Goal: Task Accomplishment & Management: Complete application form

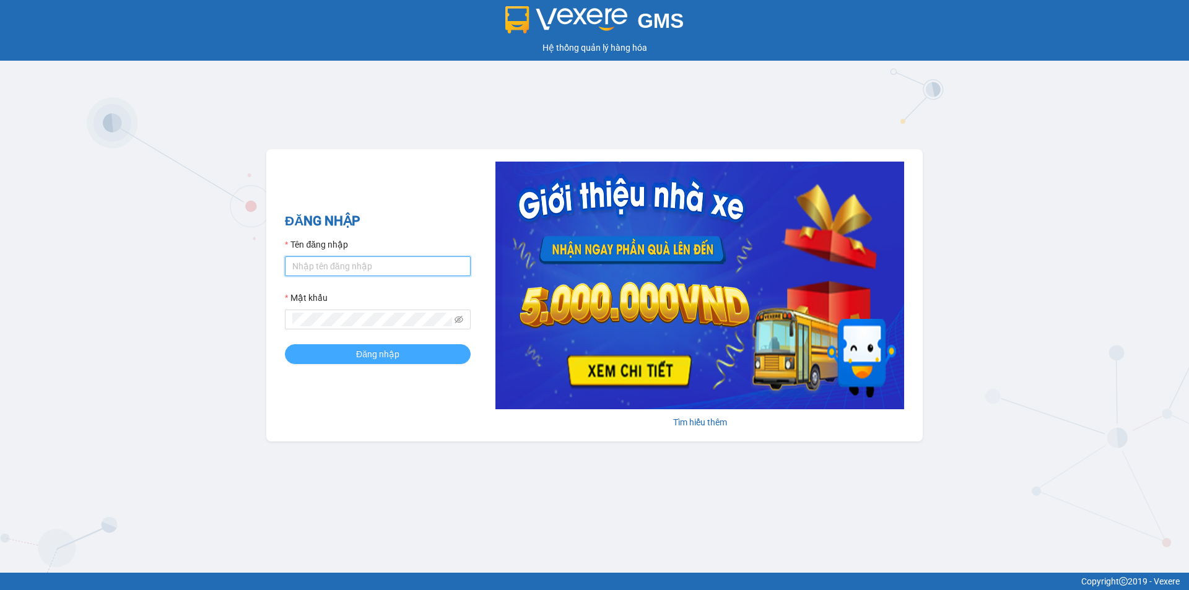
type input "nthanh.hhg"
click at [360, 353] on span "Đăng nhập" at bounding box center [377, 354] width 43 height 14
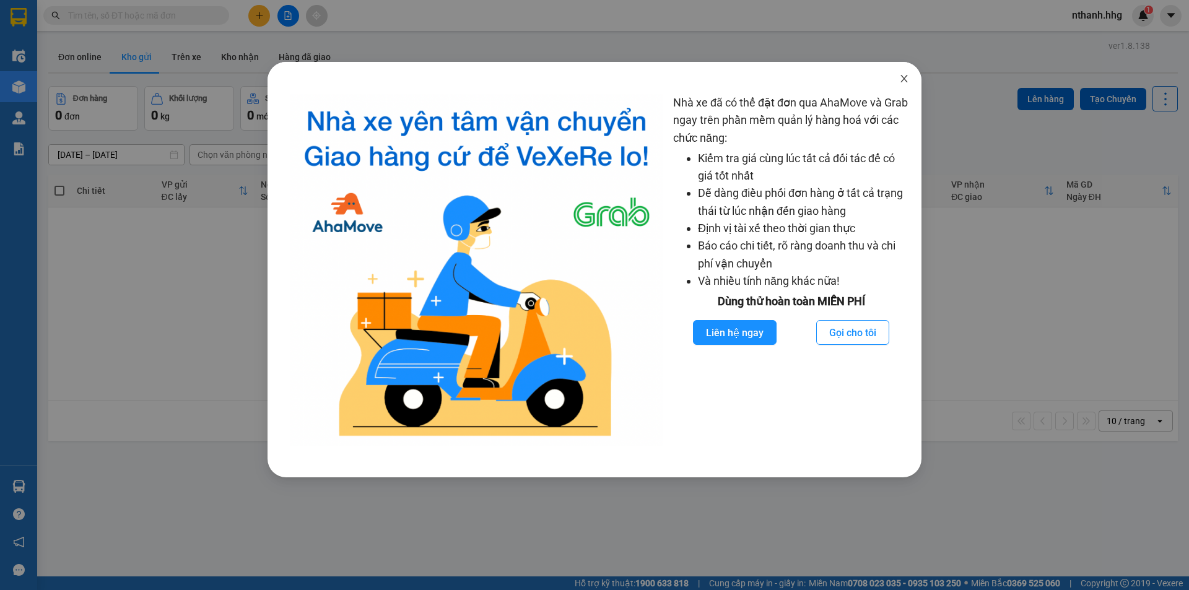
click at [900, 82] on icon "close" at bounding box center [904, 79] width 10 height 10
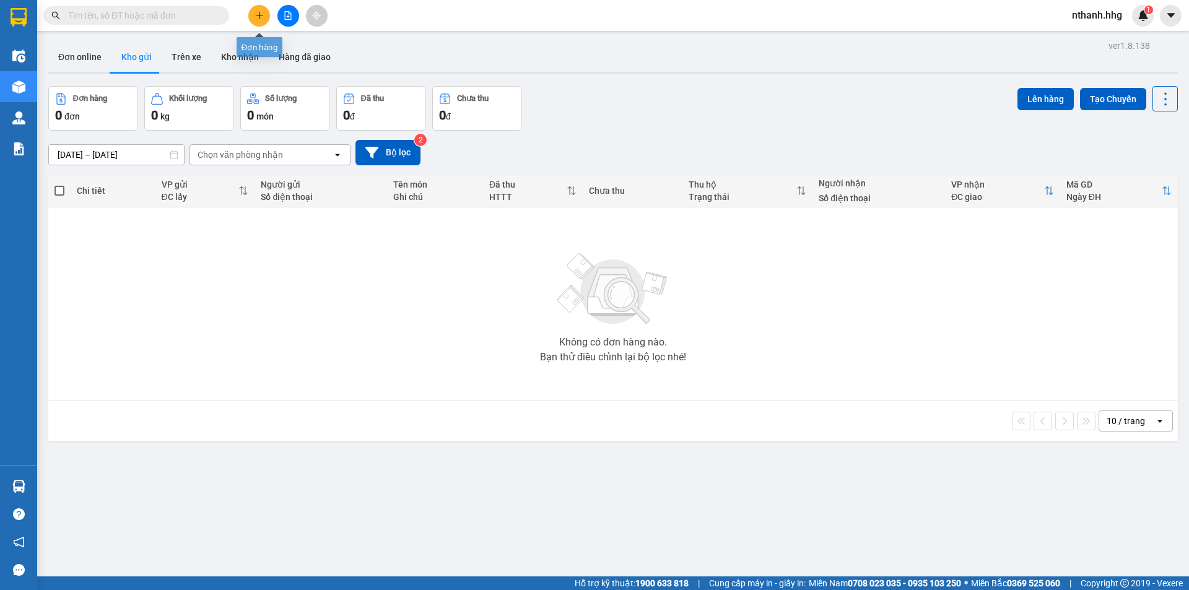
click at [253, 17] on button at bounding box center [259, 16] width 22 height 22
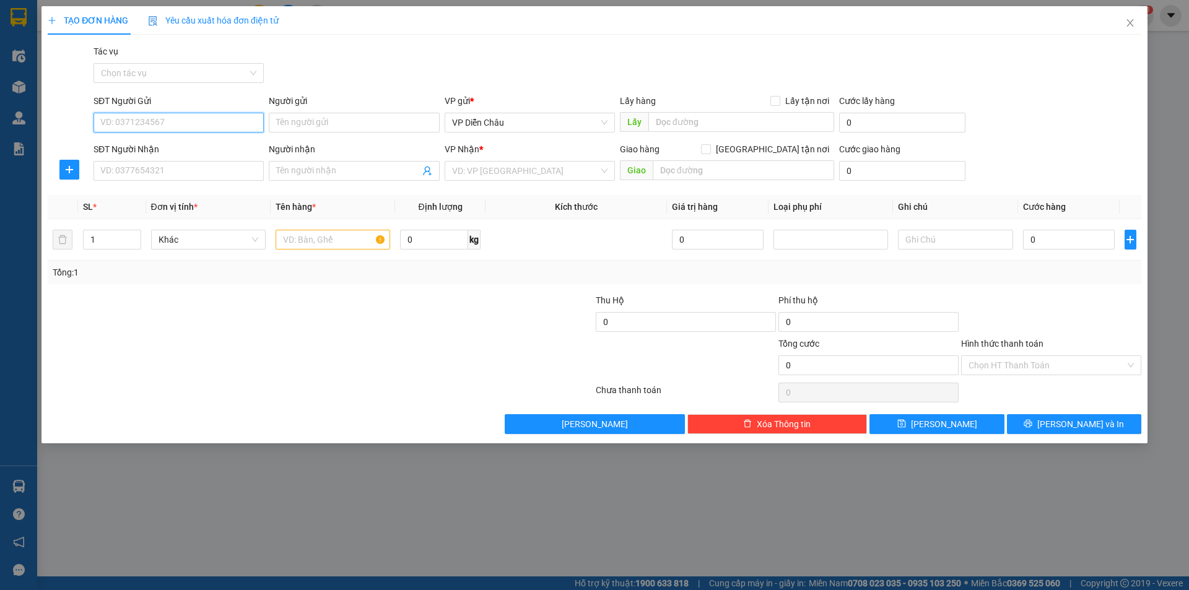
click at [193, 129] on input "SĐT Người Gửi" at bounding box center [179, 123] width 170 height 20
drag, startPoint x: 189, startPoint y: 180, endPoint x: 302, endPoint y: 117, distance: 128.9
click at [192, 178] on input "SĐT Người Nhận" at bounding box center [179, 171] width 170 height 20
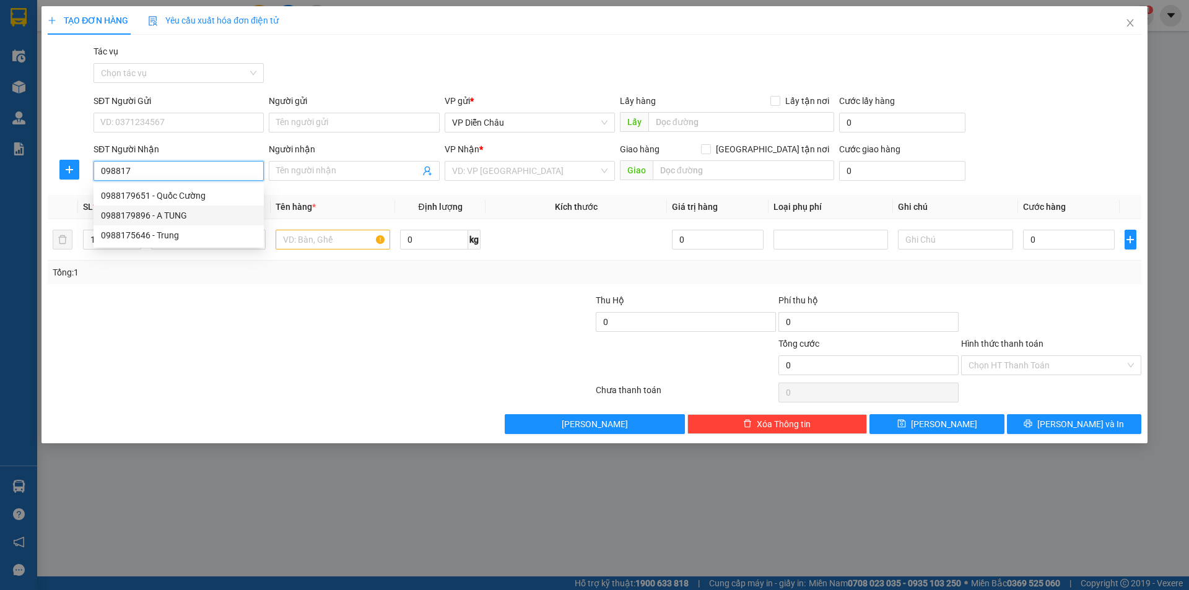
drag, startPoint x: 128, startPoint y: 214, endPoint x: 129, endPoint y: 197, distance: 16.8
click at [129, 214] on div "0988179896 - A TUNG" at bounding box center [178, 216] width 155 height 14
type input "0988179896"
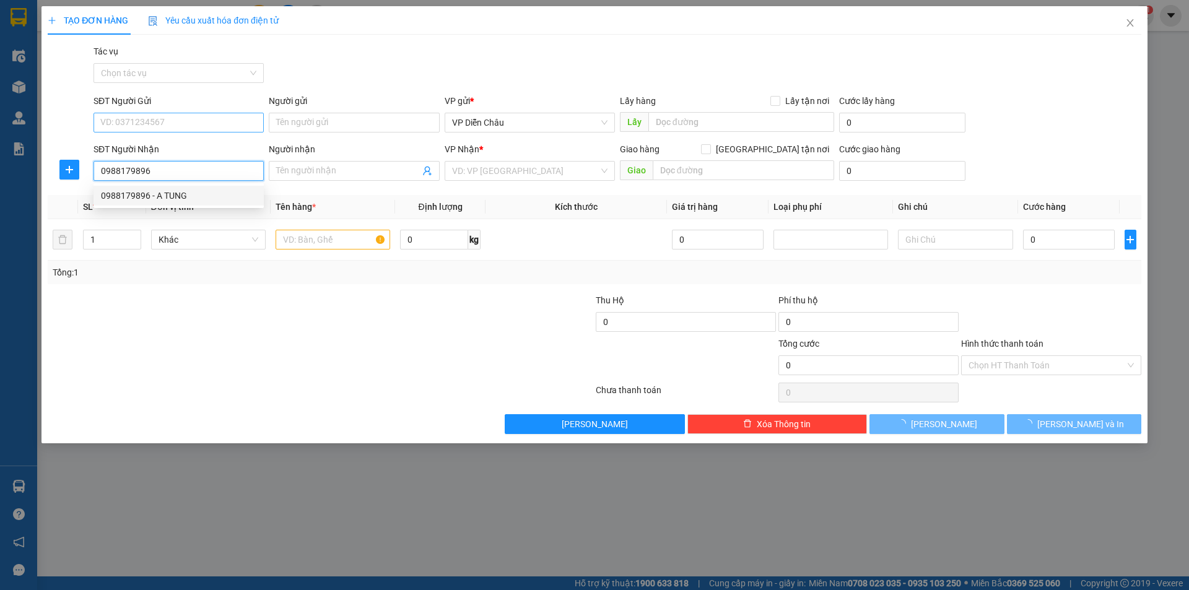
type input "A TUNG"
type input "quan ngan , [PERSON_NAME]"
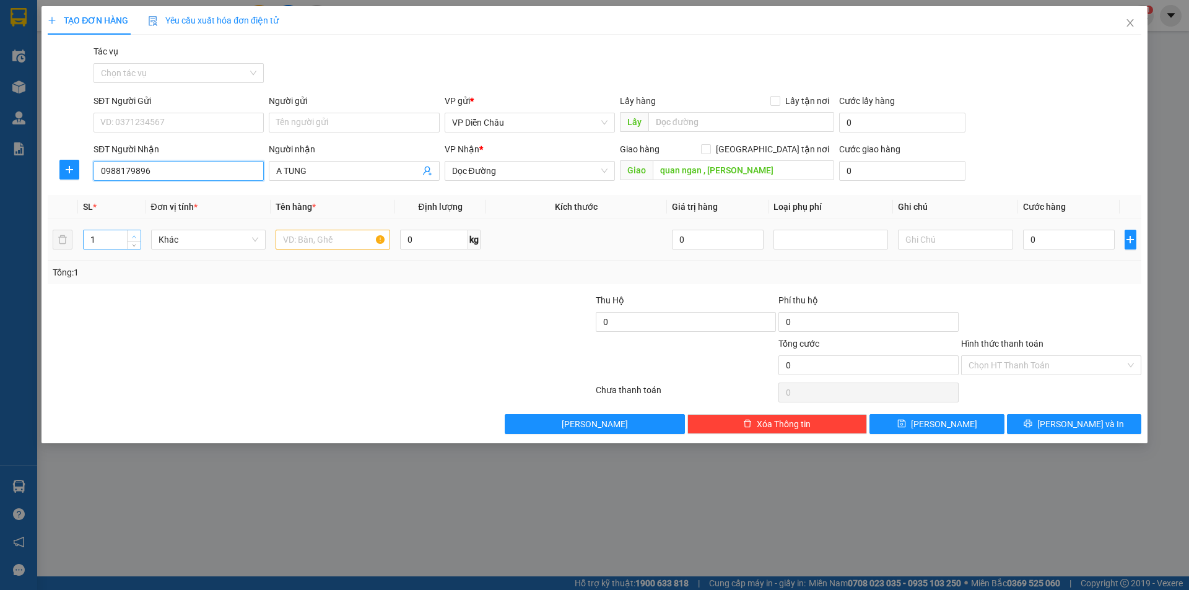
type input "0988179896"
click at [131, 238] on span "up" at bounding box center [134, 236] width 7 height 7
type input "3"
click at [131, 238] on span "up" at bounding box center [134, 236] width 7 height 7
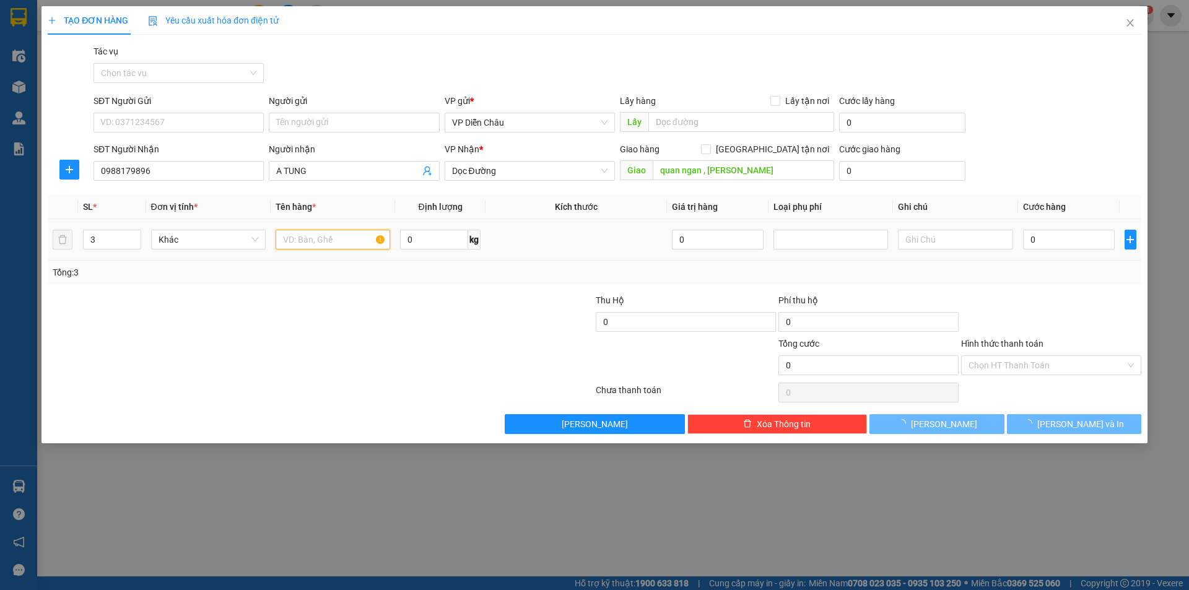
click at [330, 240] on input "text" at bounding box center [333, 240] width 115 height 20
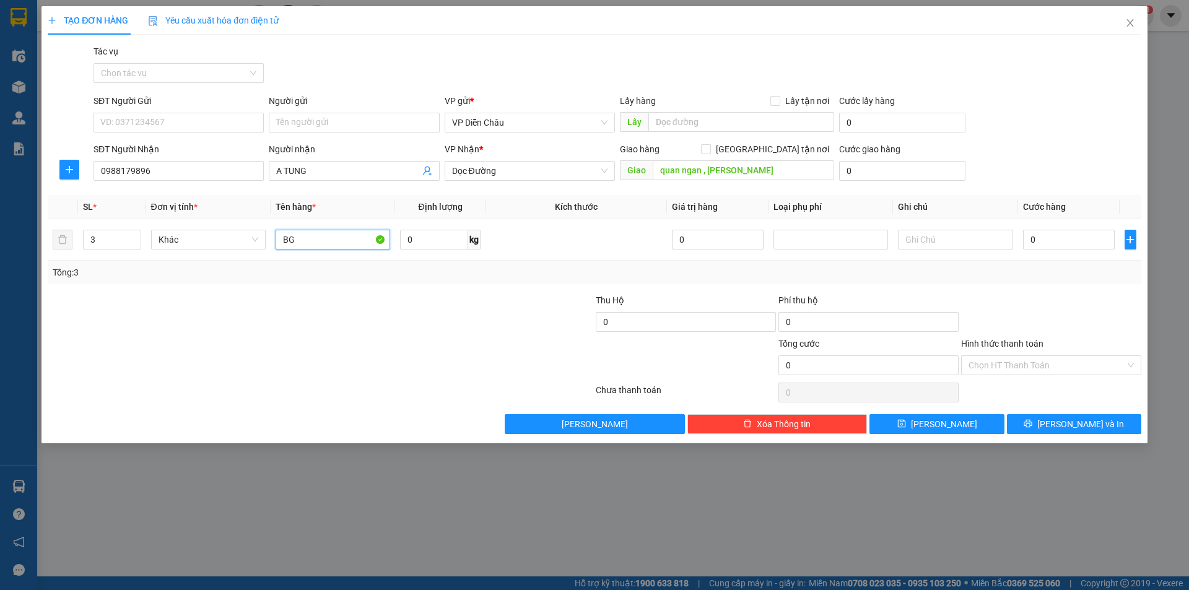
type input "B"
click at [308, 239] on input "text" at bounding box center [333, 240] width 115 height 20
type input "bi, ct"
click at [1062, 232] on input "0" at bounding box center [1069, 240] width 92 height 20
type input "2"
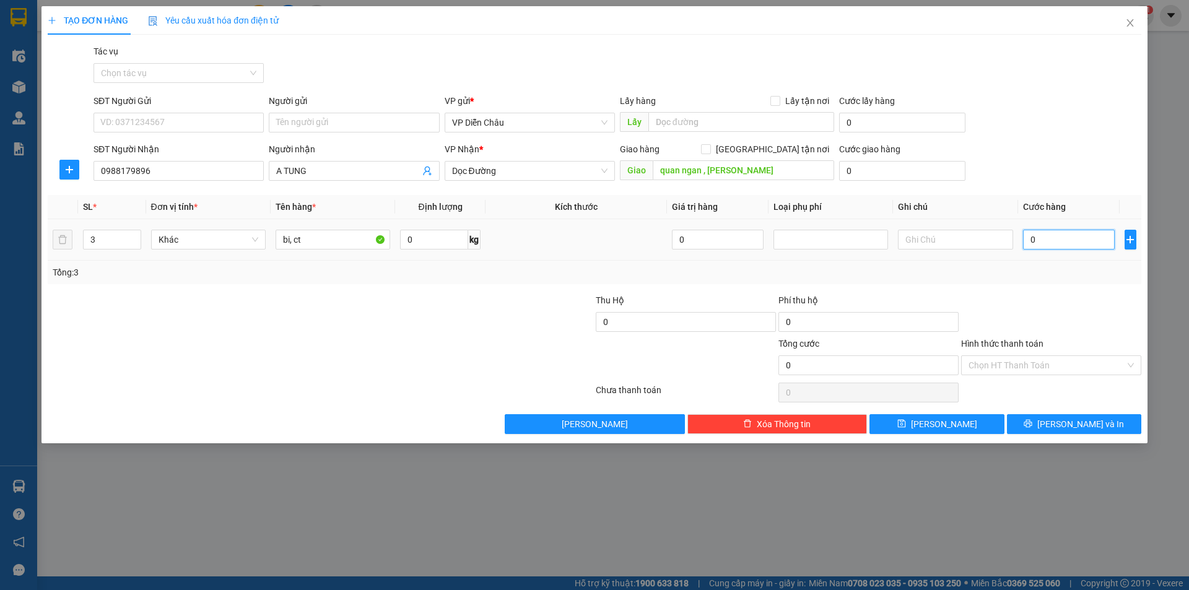
type input "2"
type input "20"
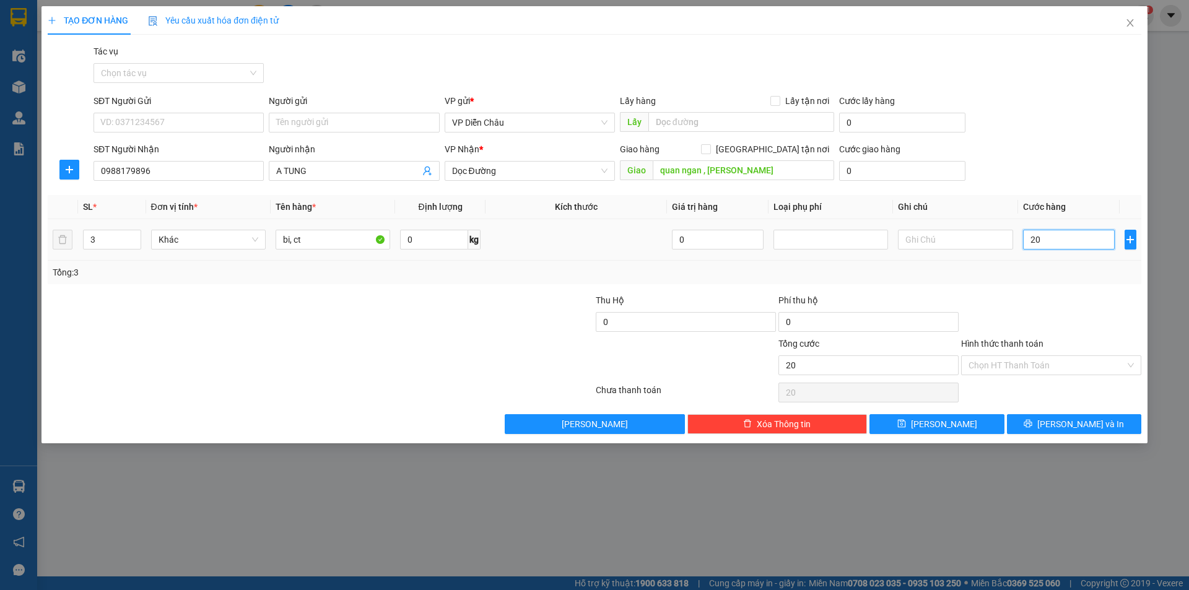
type input "200"
type input "2.000"
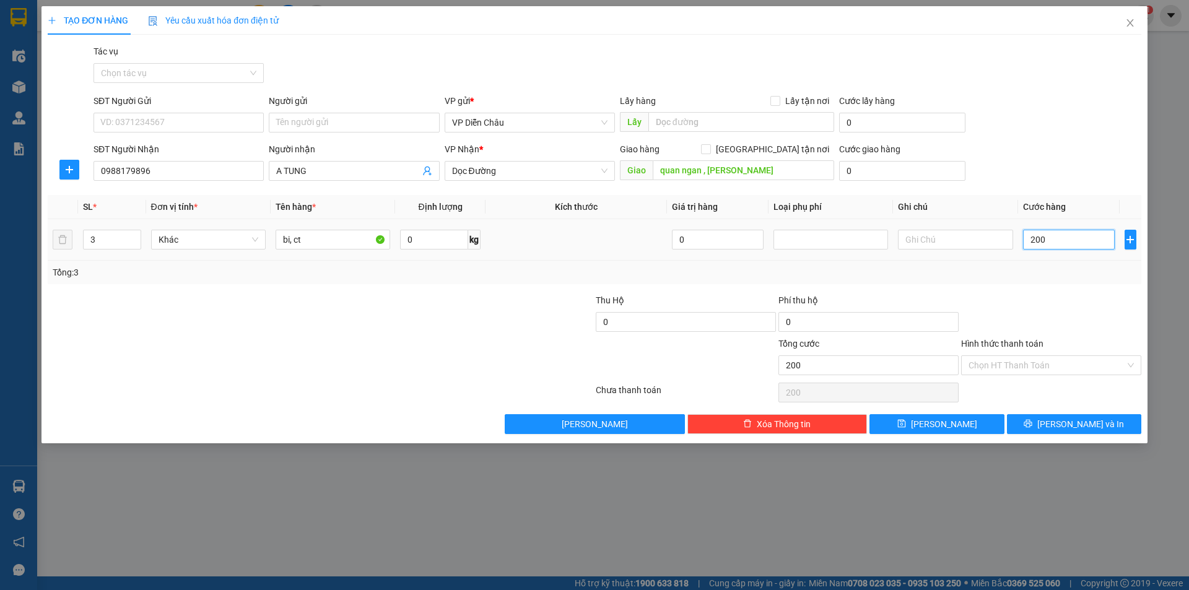
type input "2.000"
type input "20.000"
type input "200.000"
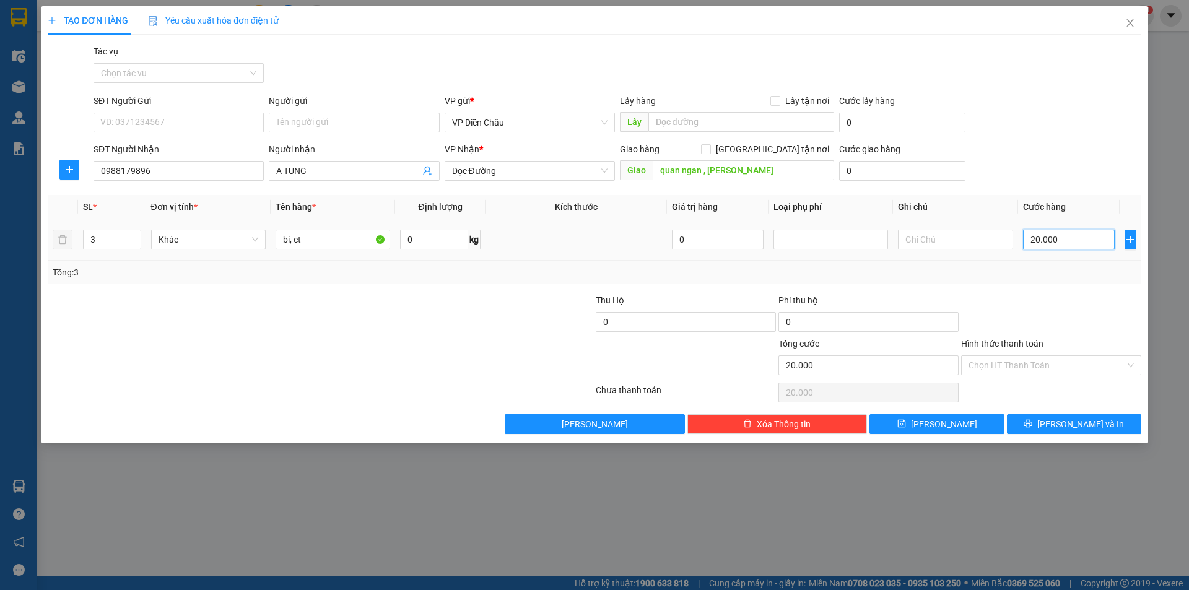
type input "200.000"
click at [1068, 426] on span "[PERSON_NAME] và In" at bounding box center [1081, 424] width 87 height 14
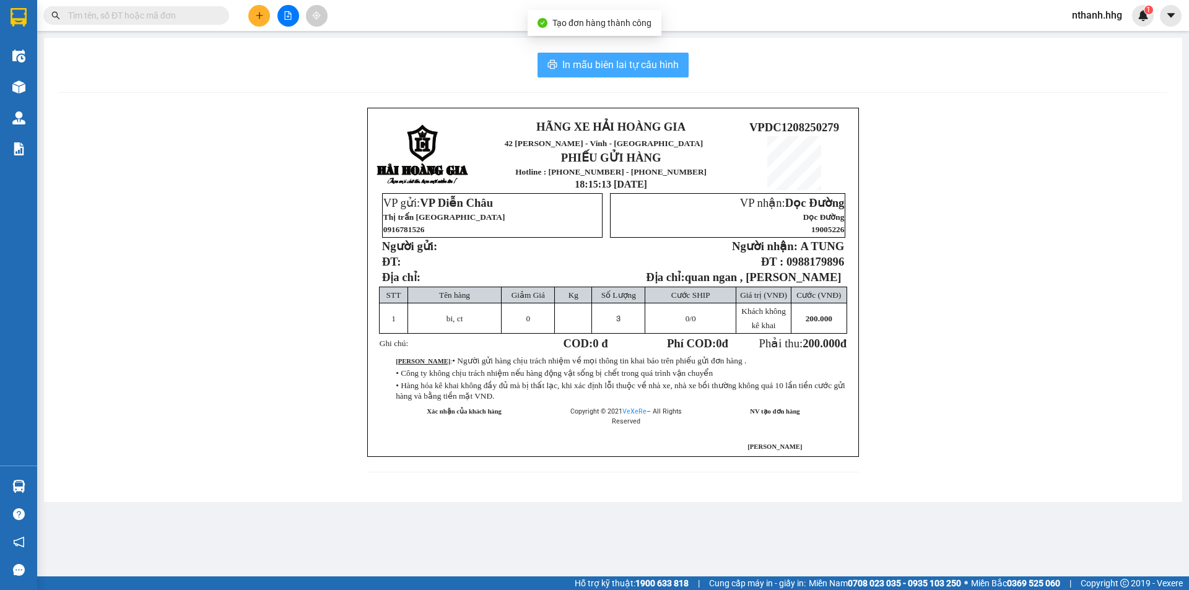
drag, startPoint x: 623, startPoint y: 61, endPoint x: 625, endPoint y: 53, distance: 8.9
click at [623, 61] on span "In mẫu biên lai tự cấu hình" at bounding box center [620, 64] width 116 height 15
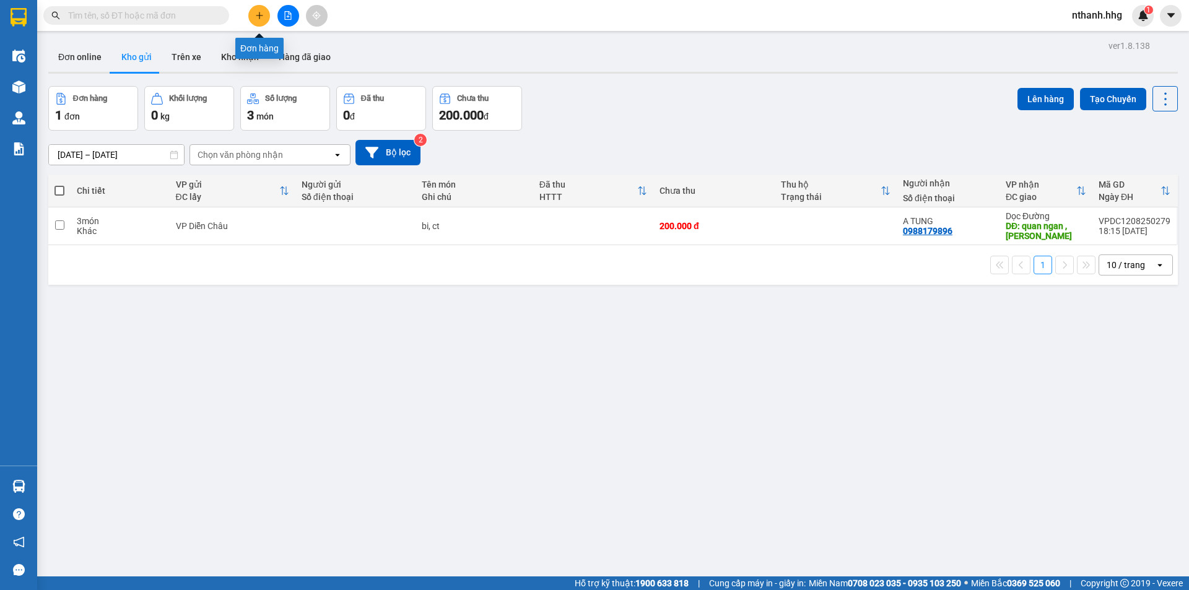
click at [251, 15] on button at bounding box center [259, 16] width 22 height 22
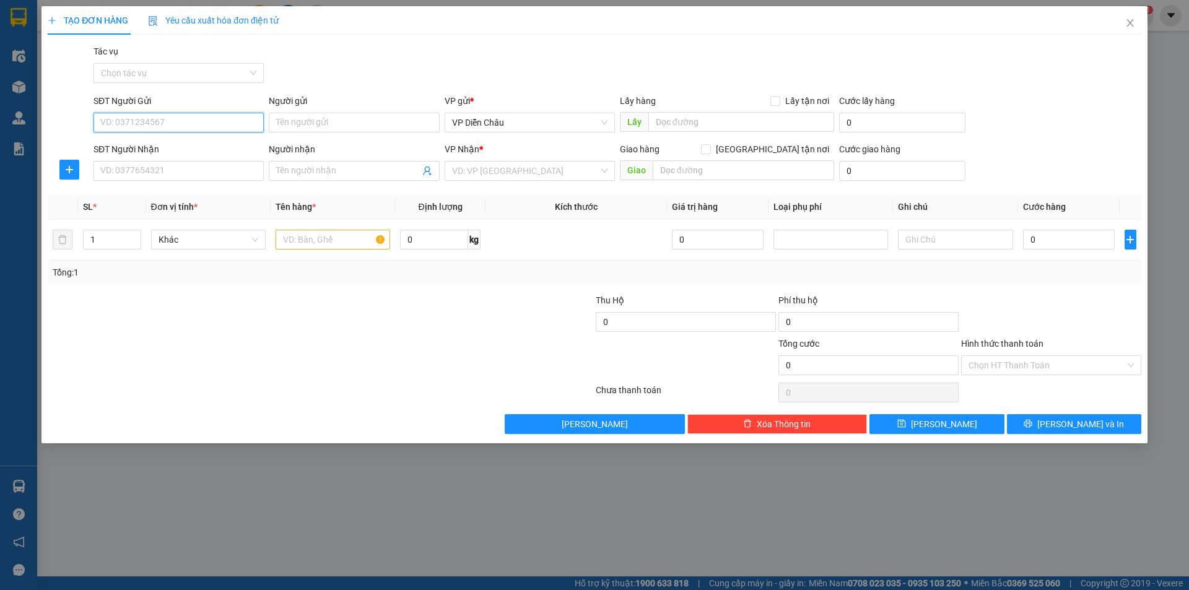
drag, startPoint x: 194, startPoint y: 128, endPoint x: 209, endPoint y: 121, distance: 16.4
click at [197, 128] on input "SĐT Người Gửi" at bounding box center [179, 123] width 170 height 20
click at [162, 142] on div "0915888822" at bounding box center [178, 148] width 155 height 14
type input "0915888822"
click at [161, 170] on input "SĐT Người Nhận" at bounding box center [179, 171] width 170 height 20
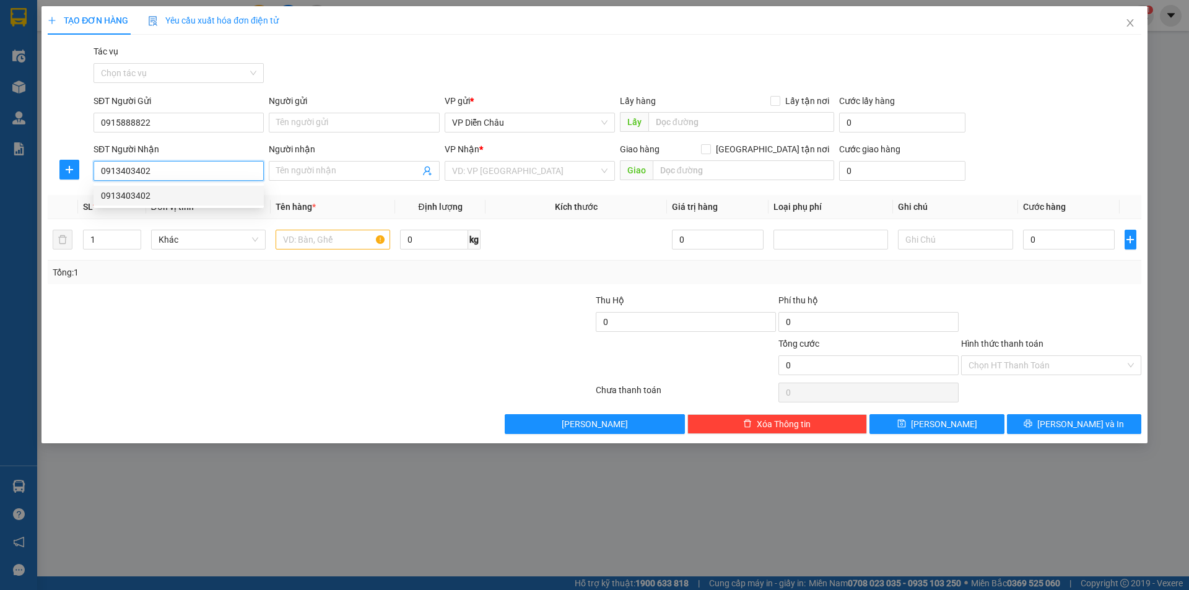
click at [136, 195] on div "0913403402" at bounding box center [178, 196] width 155 height 14
type input "0913403402"
click at [349, 240] on input "text" at bounding box center [333, 240] width 115 height 20
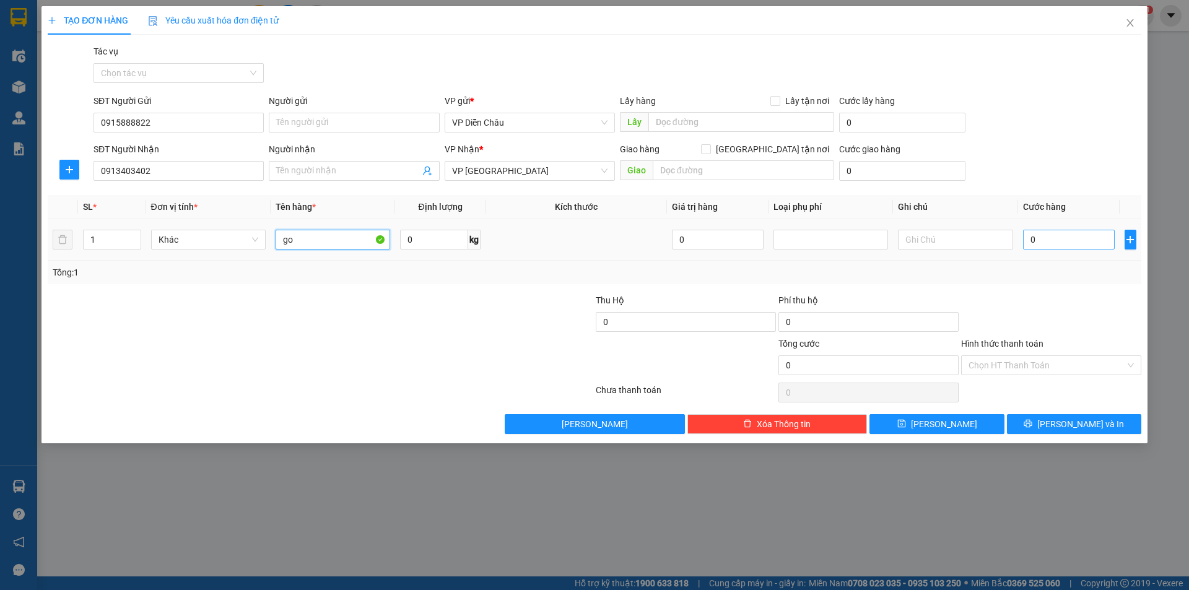
type input "go"
drag, startPoint x: 1038, startPoint y: 237, endPoint x: 1000, endPoint y: 177, distance: 71.3
click at [1038, 235] on input "0" at bounding box center [1069, 240] width 92 height 20
type input "1"
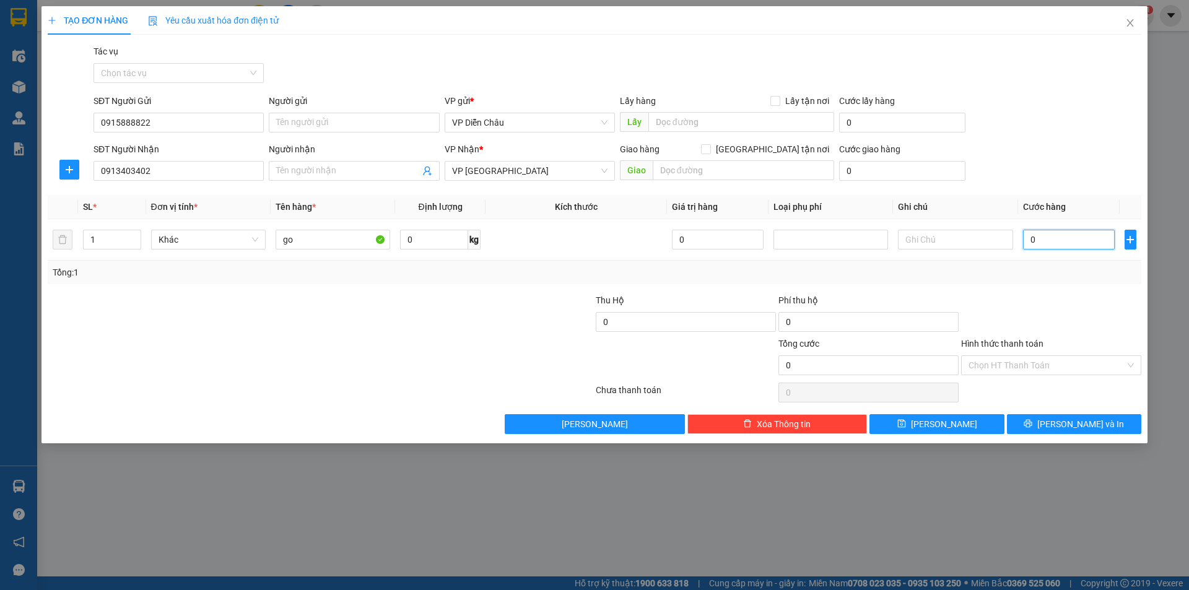
type input "1"
type input "12"
type input "120"
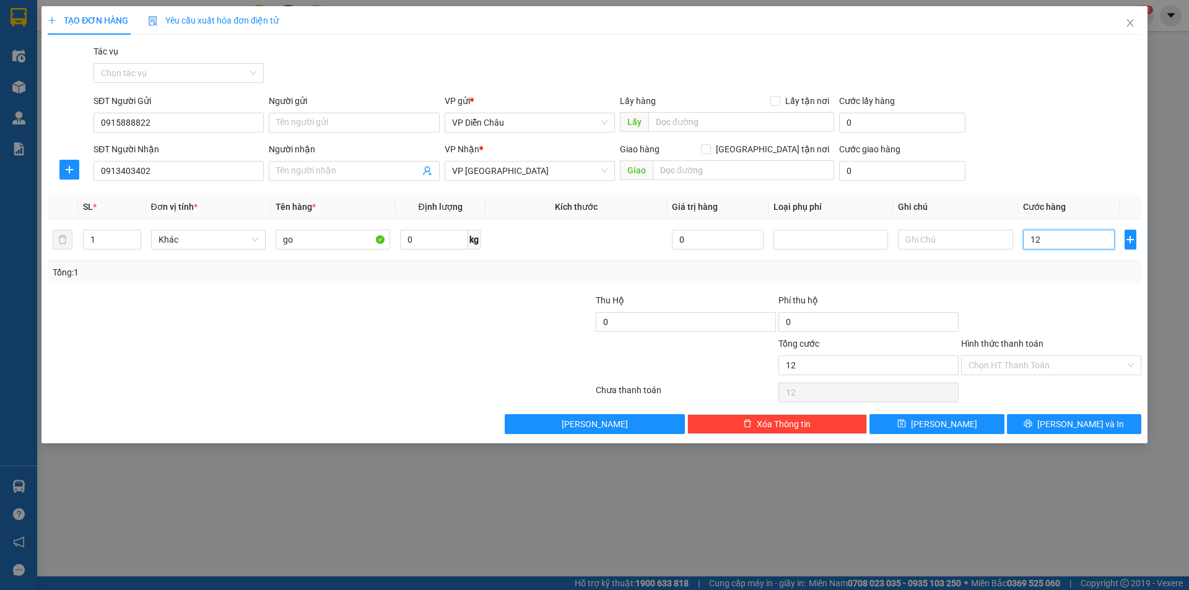
type input "120"
type input "1.200"
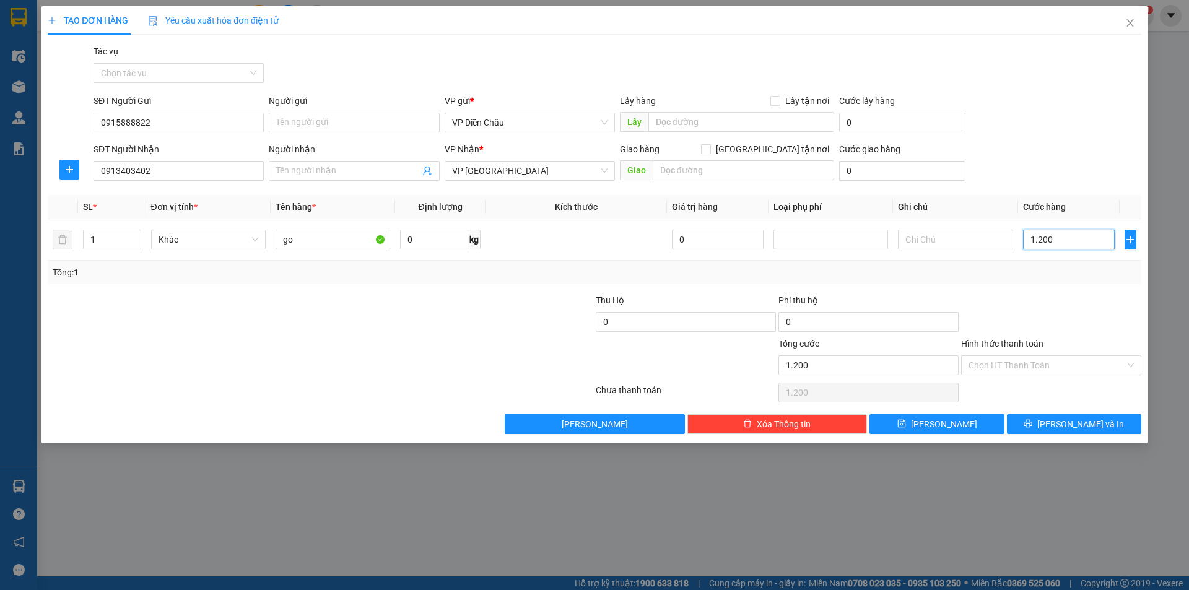
type input "12.000"
drag, startPoint x: 1081, startPoint y: 428, endPoint x: 1081, endPoint y: 416, distance: 11.8
click at [1082, 427] on span "[PERSON_NAME] và In" at bounding box center [1081, 424] width 87 height 14
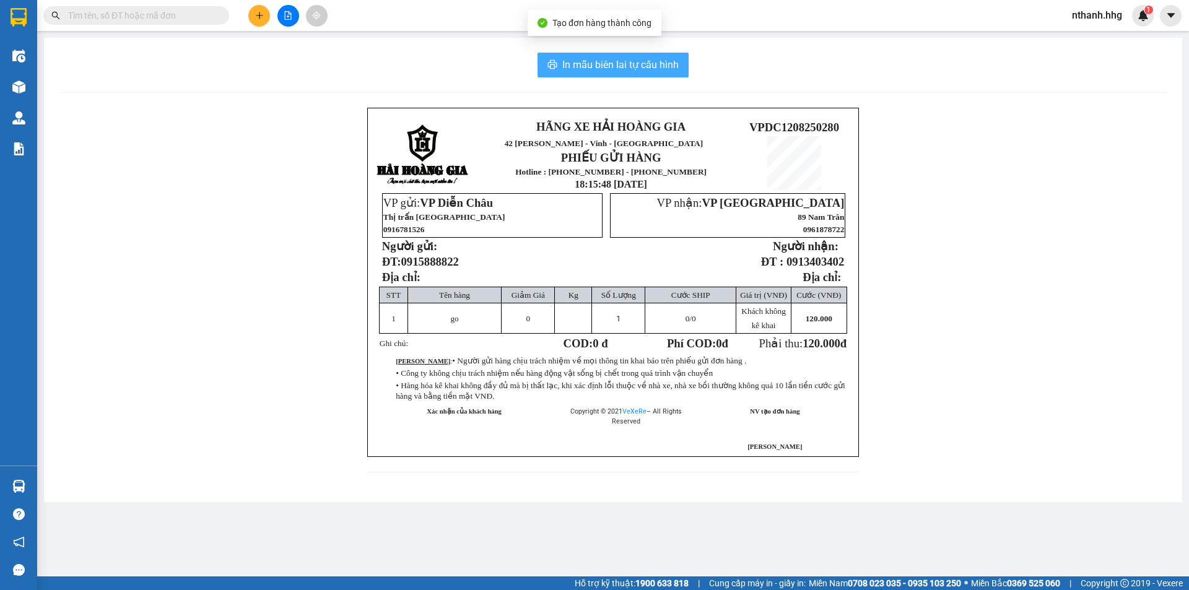
click at [645, 59] on span "In mẫu biên lai tự cấu hình" at bounding box center [620, 64] width 116 height 15
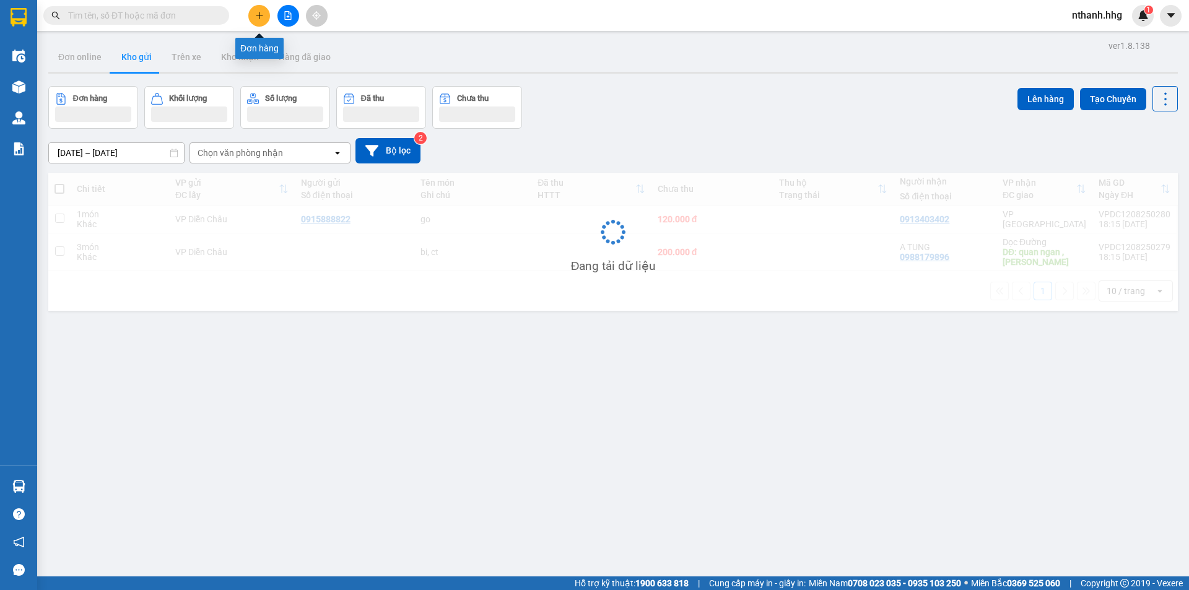
click at [258, 14] on icon "plus" at bounding box center [259, 15] width 9 height 9
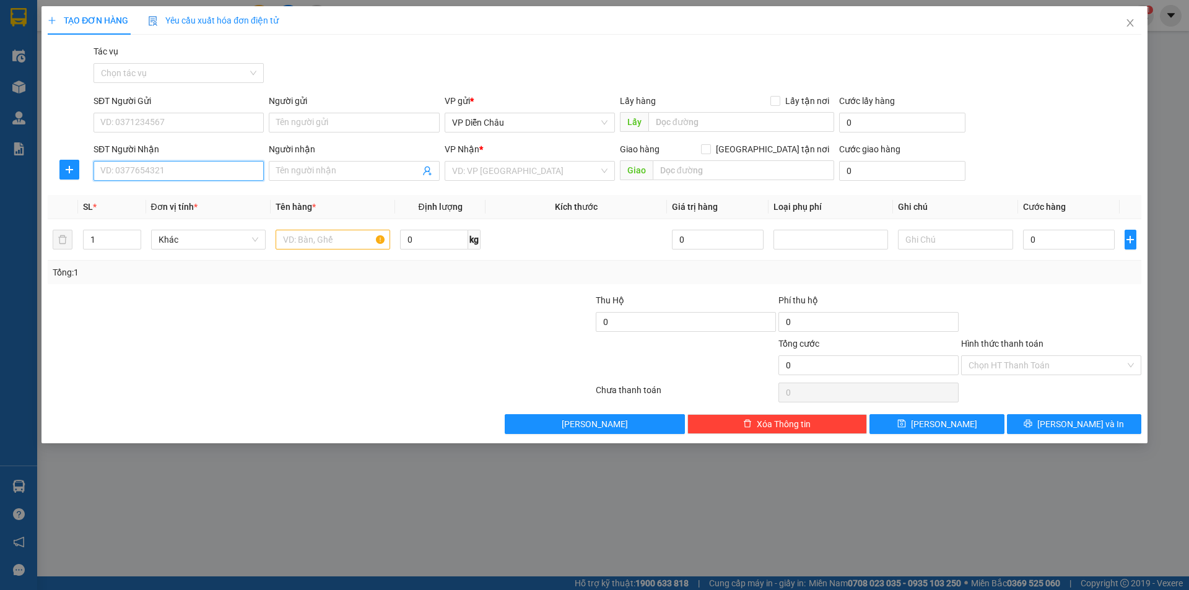
click at [194, 168] on input "SĐT Người Nhận" at bounding box center [179, 171] width 170 height 20
click at [159, 121] on input "SĐT Người Gửi" at bounding box center [179, 123] width 170 height 20
type input "0914808289"
click at [171, 168] on input "SĐT Người Nhận" at bounding box center [179, 171] width 170 height 20
type input "0972963014"
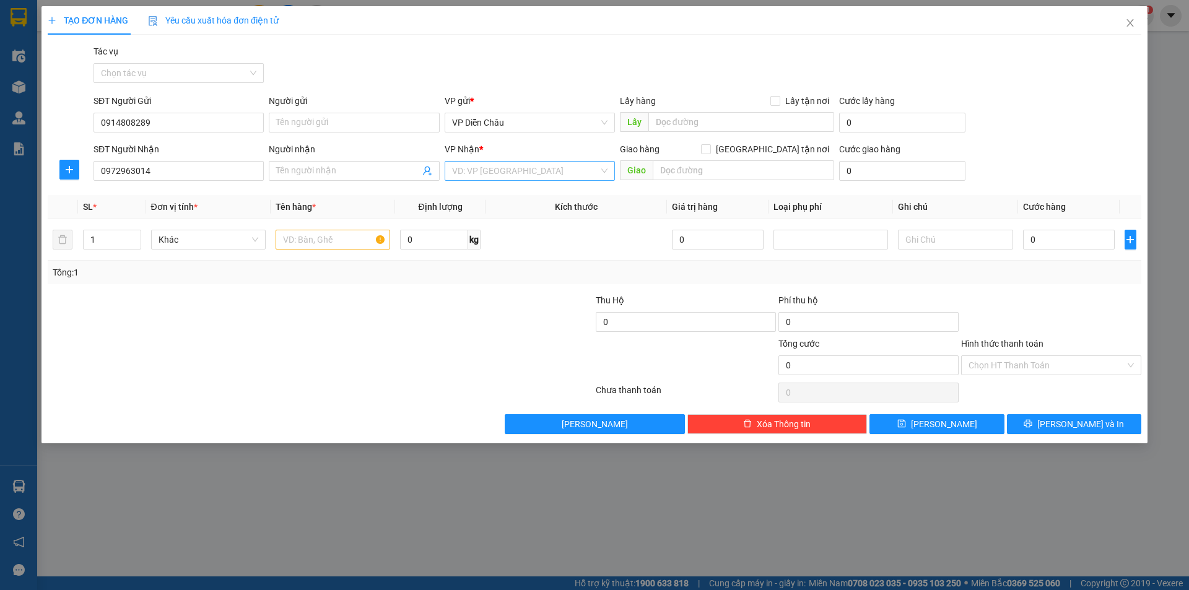
click at [499, 171] on input "search" at bounding box center [525, 171] width 147 height 19
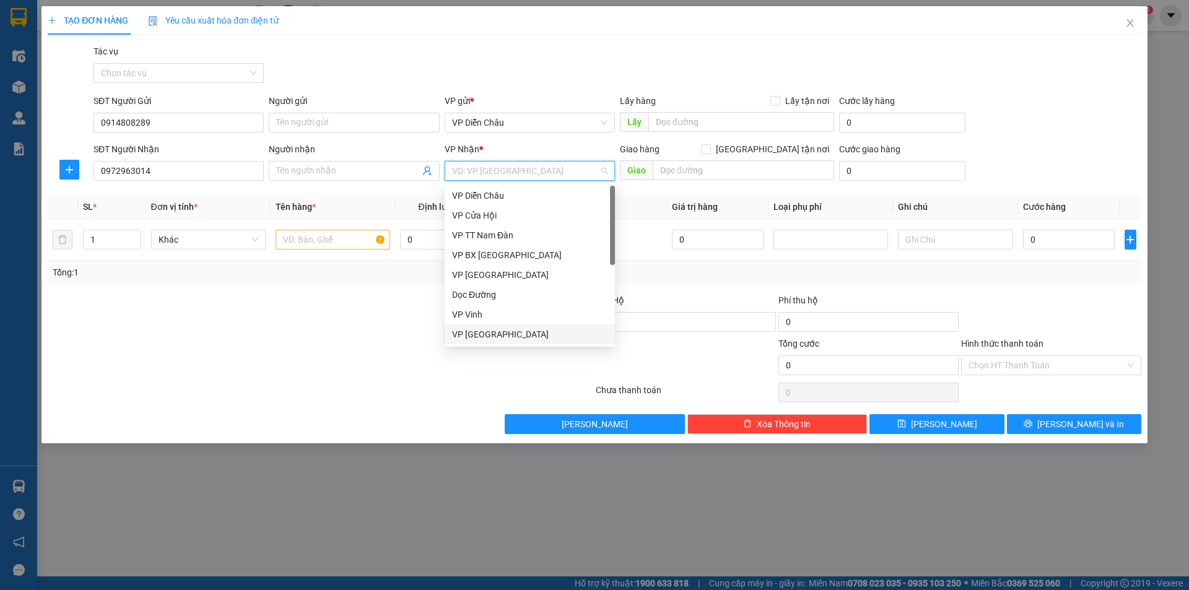
click at [484, 333] on div "VP [GEOGRAPHIC_DATA]" at bounding box center [529, 335] width 155 height 14
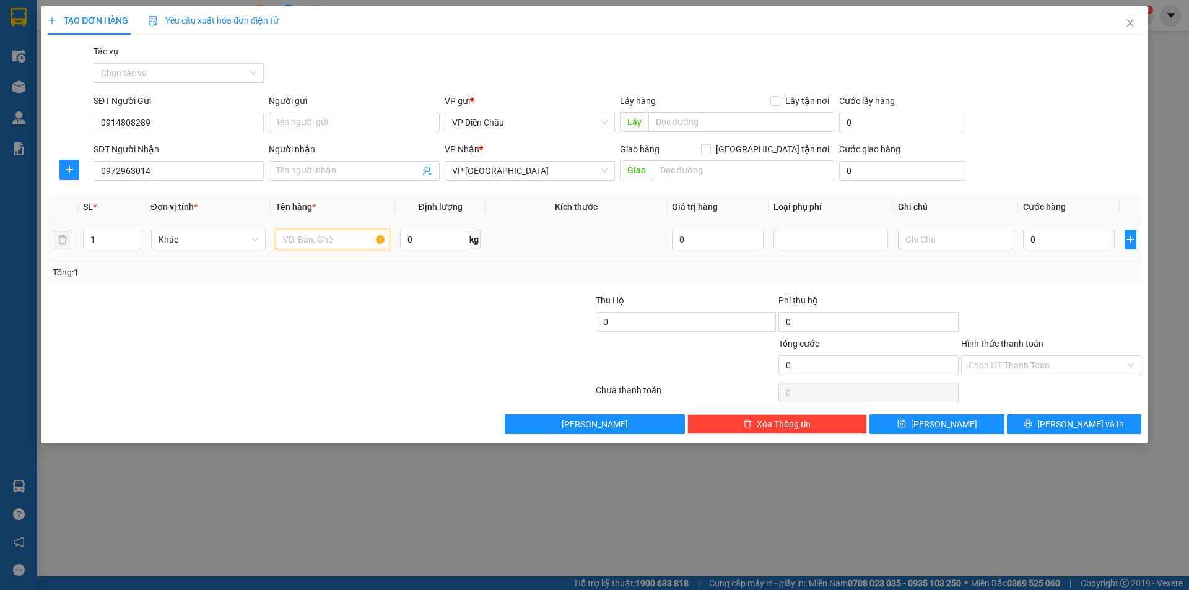
drag, startPoint x: 321, startPoint y: 241, endPoint x: 320, endPoint y: 233, distance: 8.1
click at [321, 240] on input "text" at bounding box center [333, 240] width 115 height 20
type input "x"
drag, startPoint x: 1080, startPoint y: 243, endPoint x: 1075, endPoint y: 227, distance: 17.4
click at [1080, 243] on input "0" at bounding box center [1069, 240] width 92 height 20
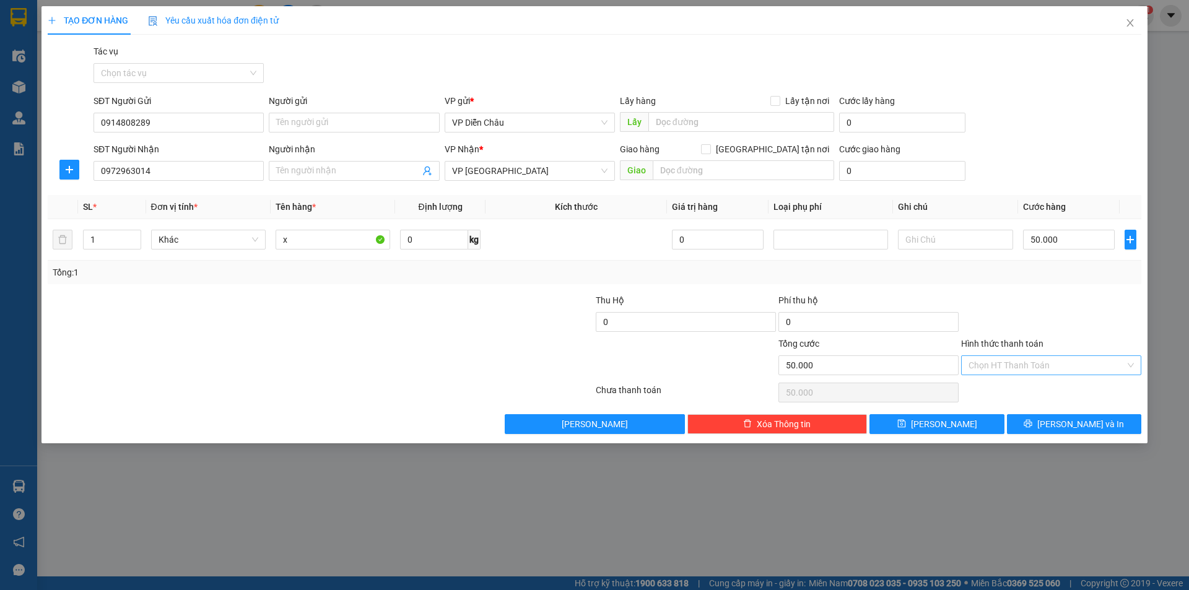
click at [1019, 362] on input "Hình thức thanh toán" at bounding box center [1047, 365] width 157 height 19
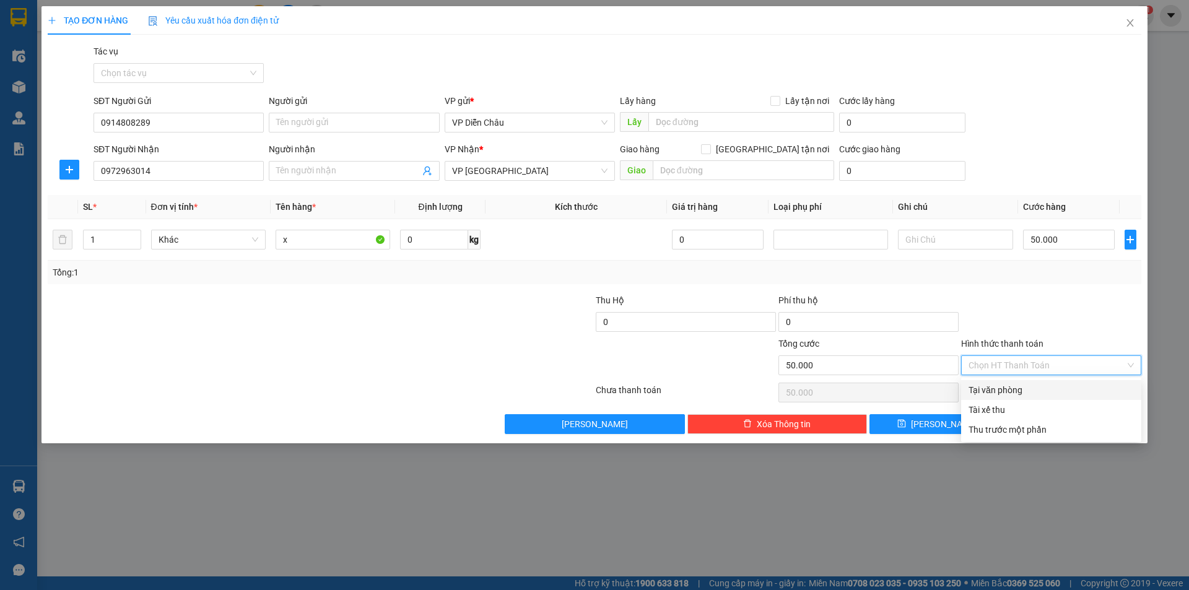
click at [1014, 386] on div "Tại văn phòng" at bounding box center [1051, 390] width 165 height 14
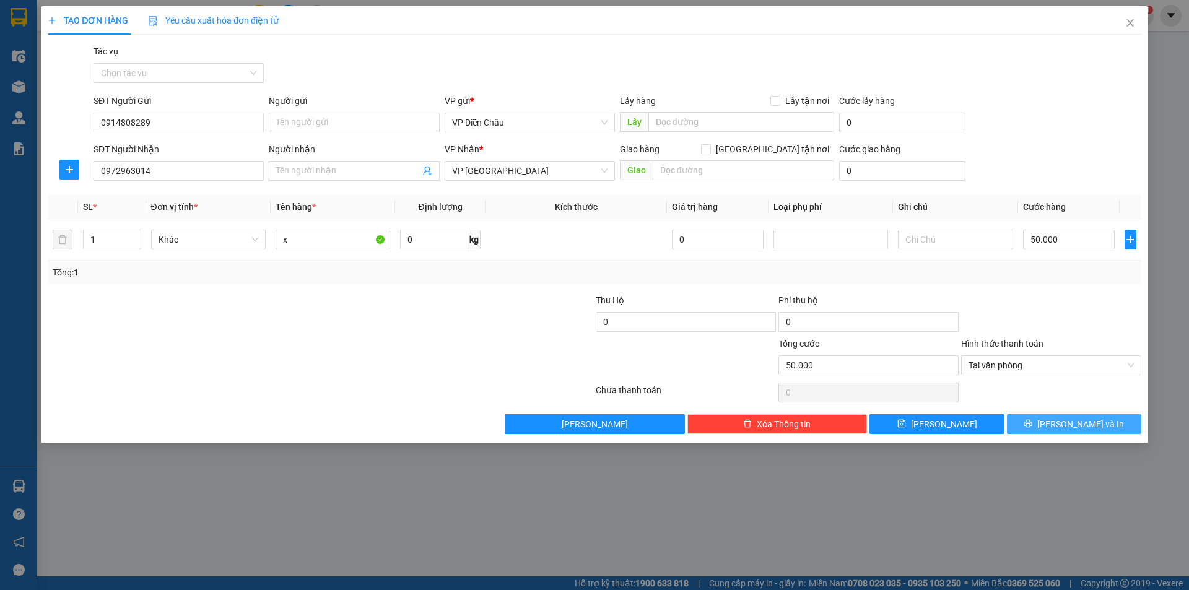
click at [1060, 422] on button "[PERSON_NAME] và In" at bounding box center [1074, 424] width 134 height 20
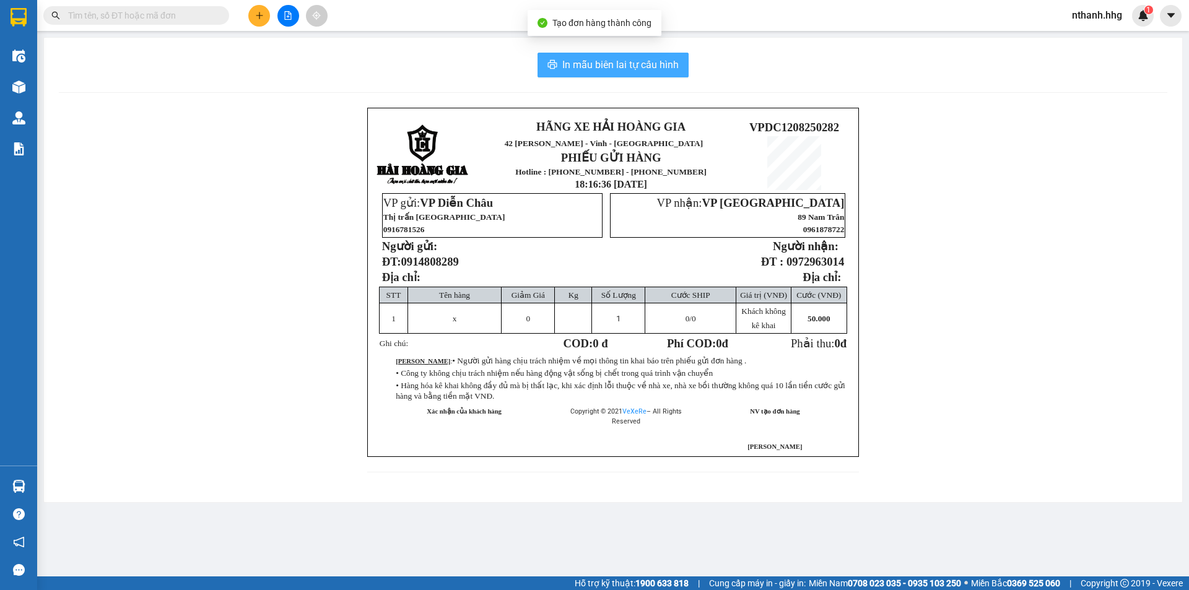
click at [636, 64] on span "In mẫu biên lai tự cấu hình" at bounding box center [620, 64] width 116 height 15
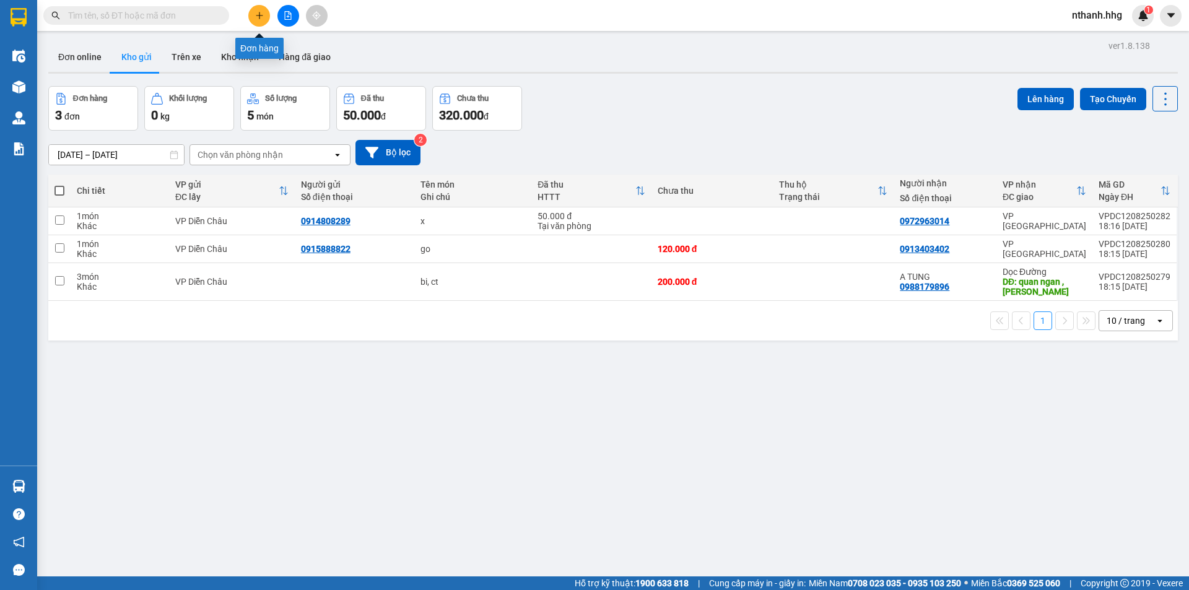
click at [256, 22] on button at bounding box center [259, 16] width 22 height 22
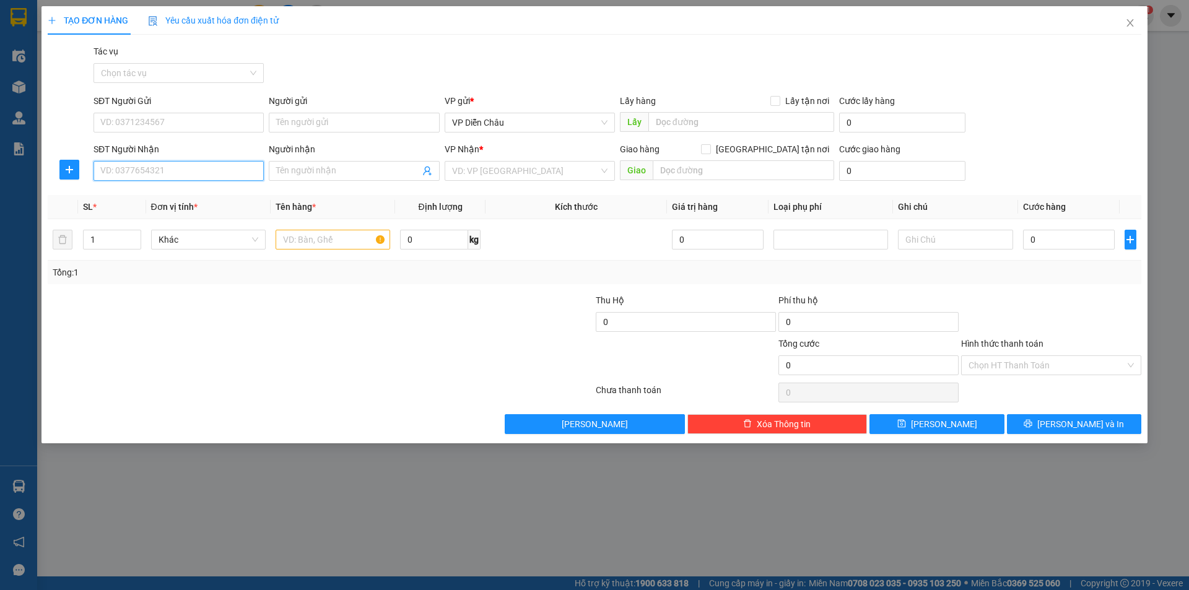
click at [144, 172] on input "SĐT Người Nhận" at bounding box center [179, 171] width 170 height 20
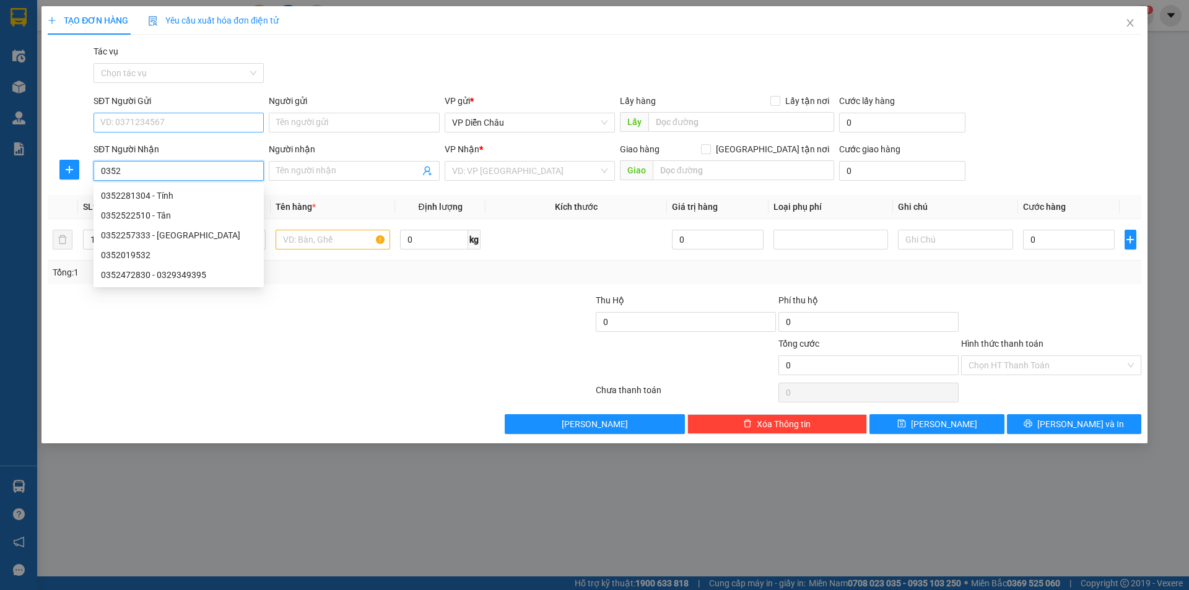
type input "0352"
click at [118, 122] on input "SĐT Người Gửi" at bounding box center [179, 123] width 170 height 20
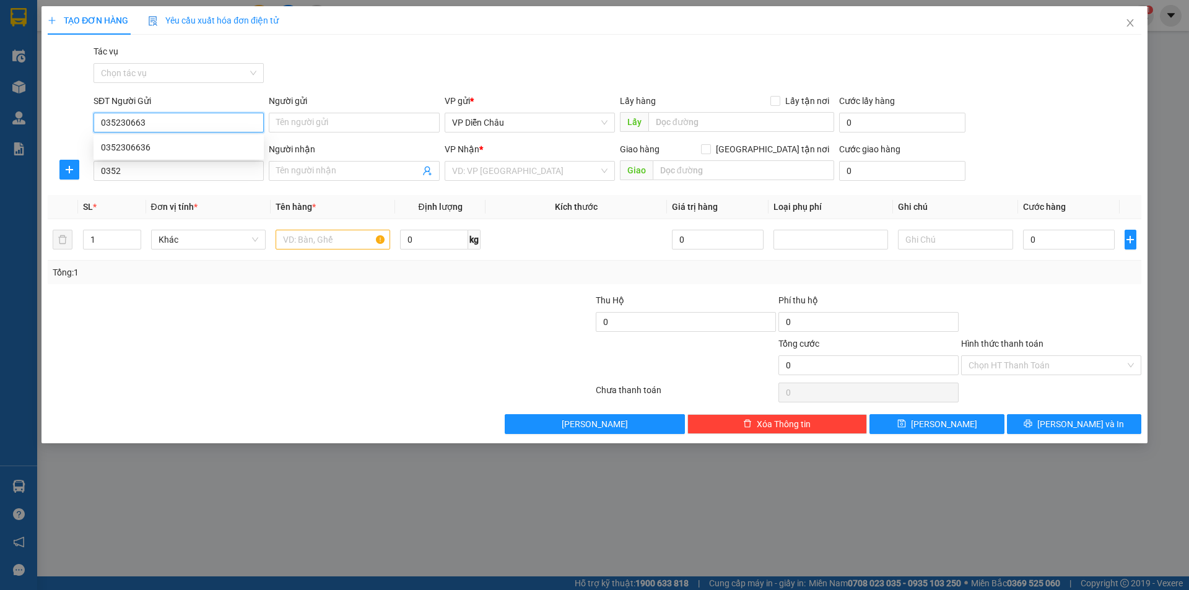
type input "0352306636"
click at [118, 145] on div "0352306636" at bounding box center [178, 148] width 155 height 14
type input "DC"
type input "0352306636"
click at [129, 173] on input "0352" at bounding box center [179, 171] width 170 height 20
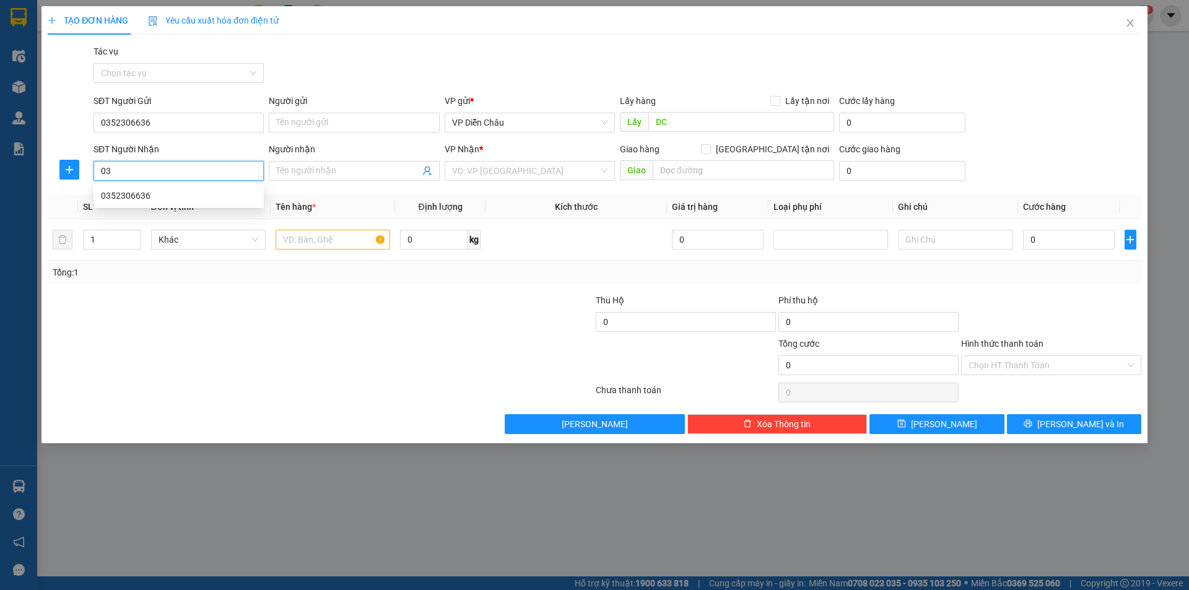
type input "0"
type input "9"
click at [127, 198] on div "0911790426" at bounding box center [178, 196] width 155 height 14
type input "0911790426"
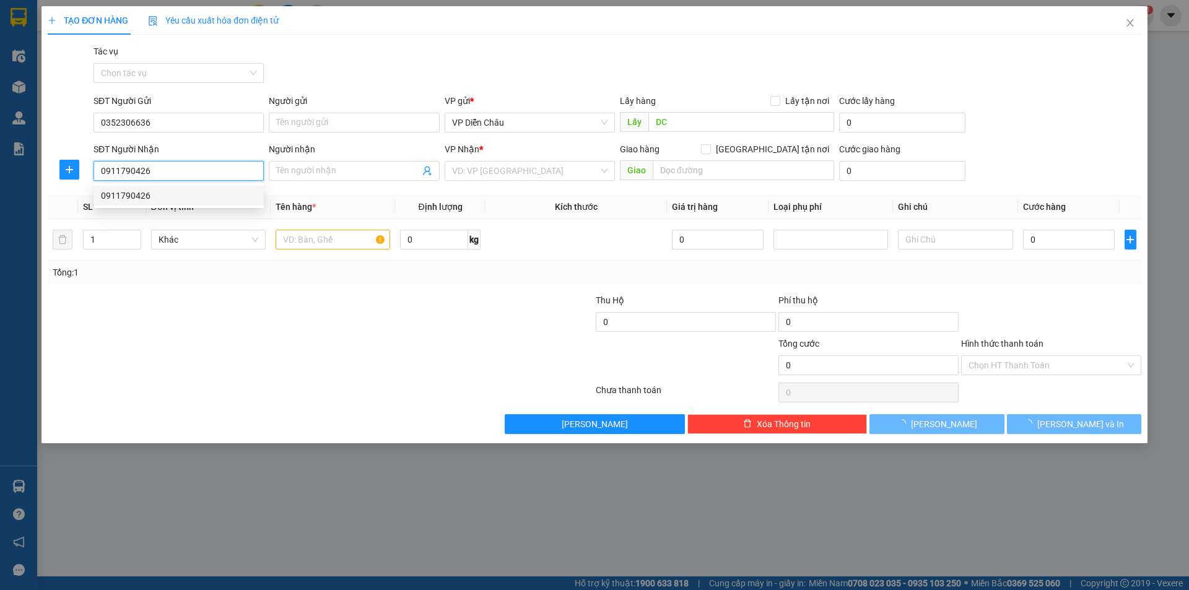
type input "[PERSON_NAME]"
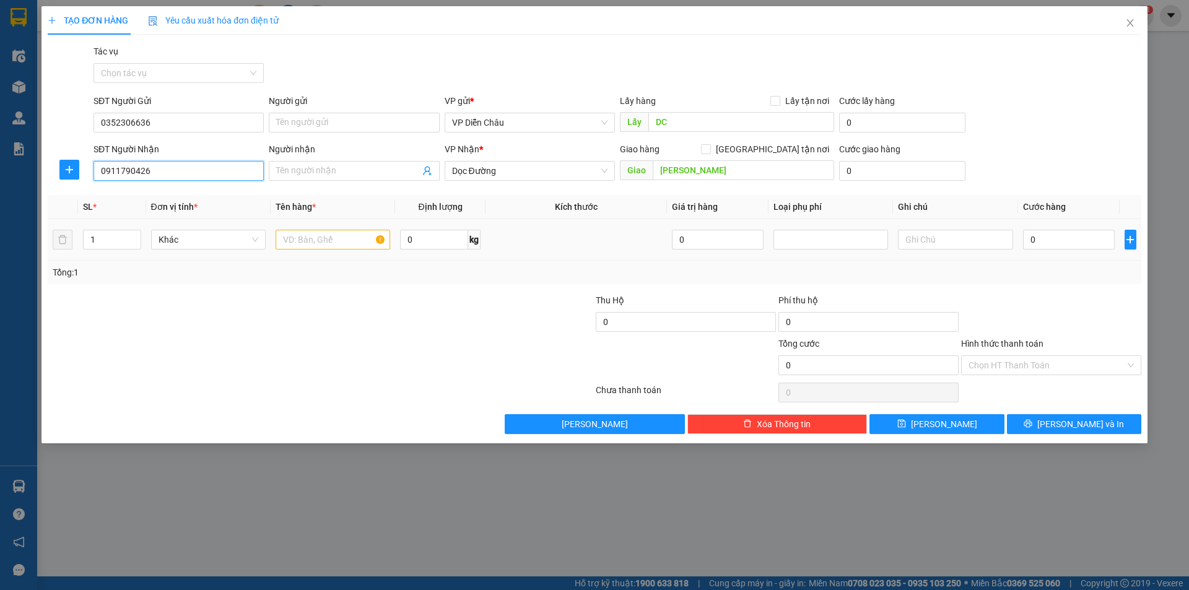
type input "0911790426"
click at [320, 238] on input "text" at bounding box center [333, 240] width 115 height 20
type input "bi"
click at [1057, 235] on input "0" at bounding box center [1069, 240] width 92 height 20
type input "1"
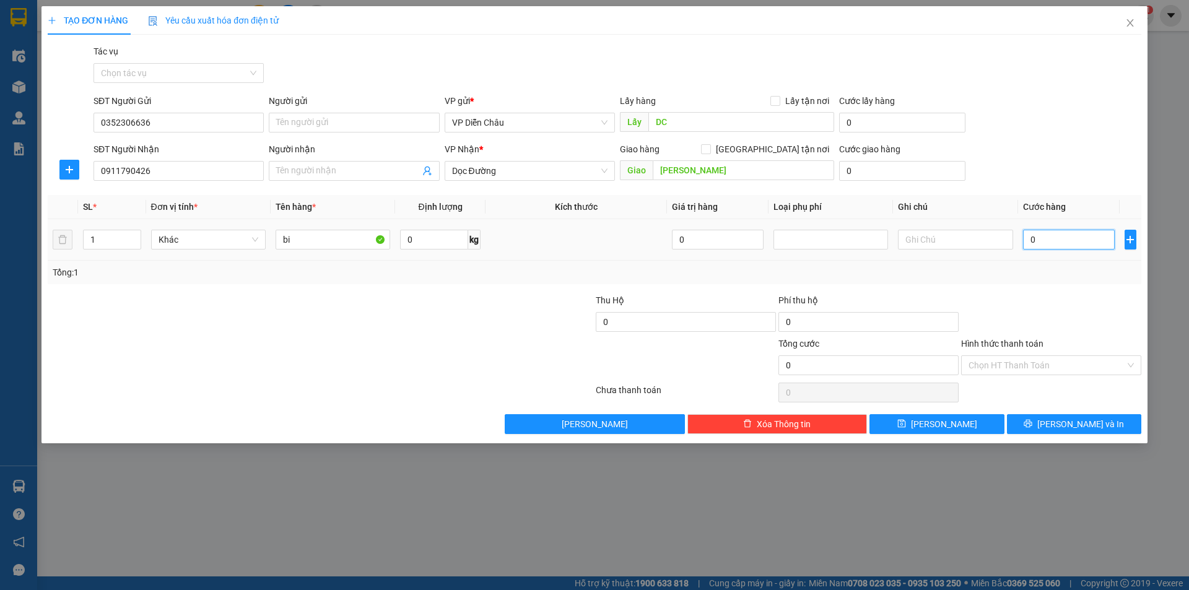
type input "1"
type input "10"
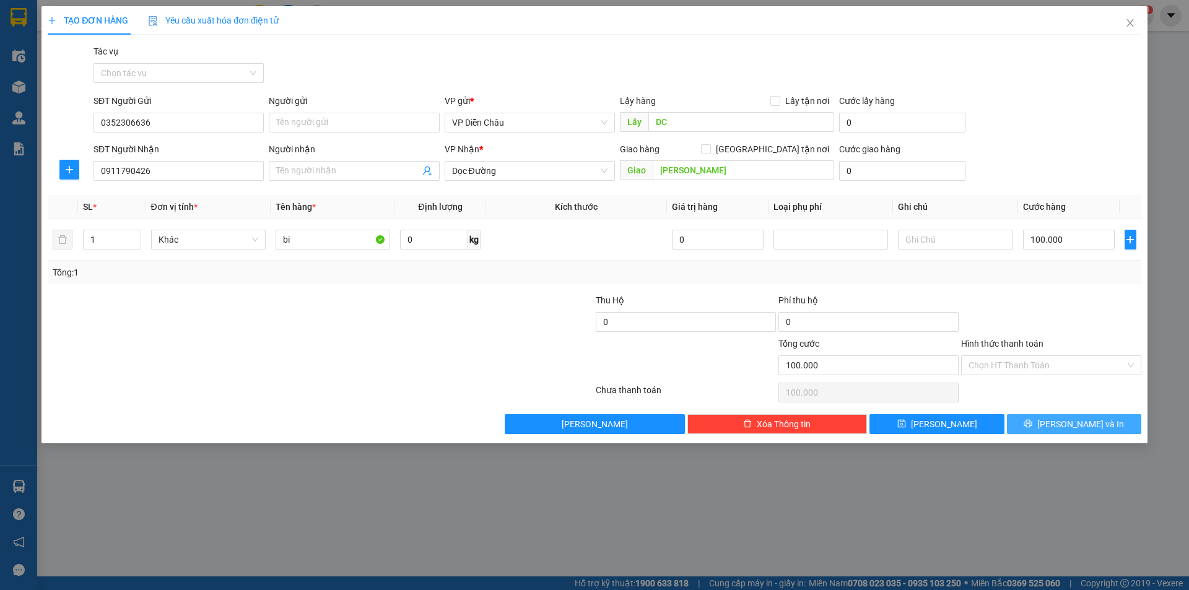
click at [1067, 422] on span "[PERSON_NAME] và In" at bounding box center [1081, 424] width 87 height 14
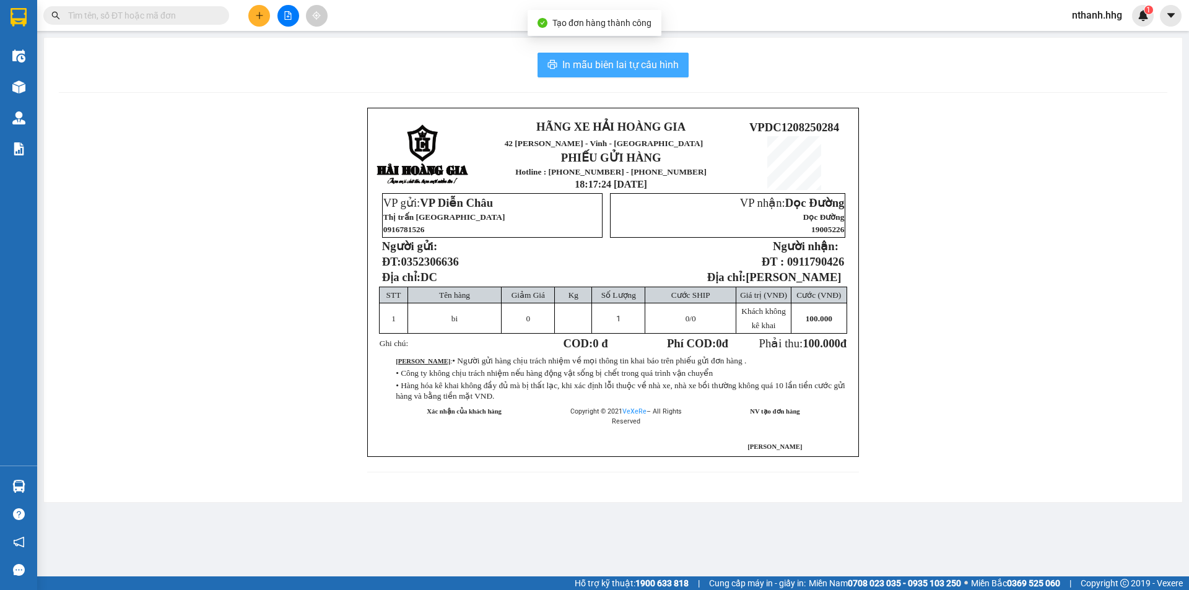
drag, startPoint x: 650, startPoint y: 68, endPoint x: 640, endPoint y: 62, distance: 11.2
click at [647, 67] on span "In mẫu biên lai tự cấu hình" at bounding box center [620, 64] width 116 height 15
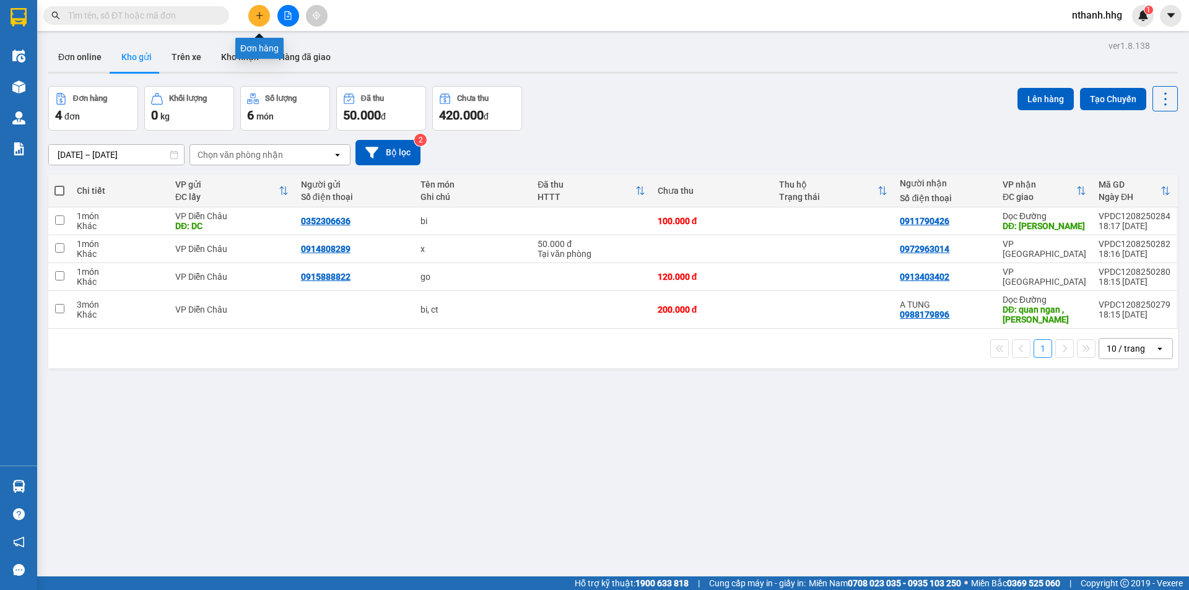
click at [253, 7] on button at bounding box center [259, 16] width 22 height 22
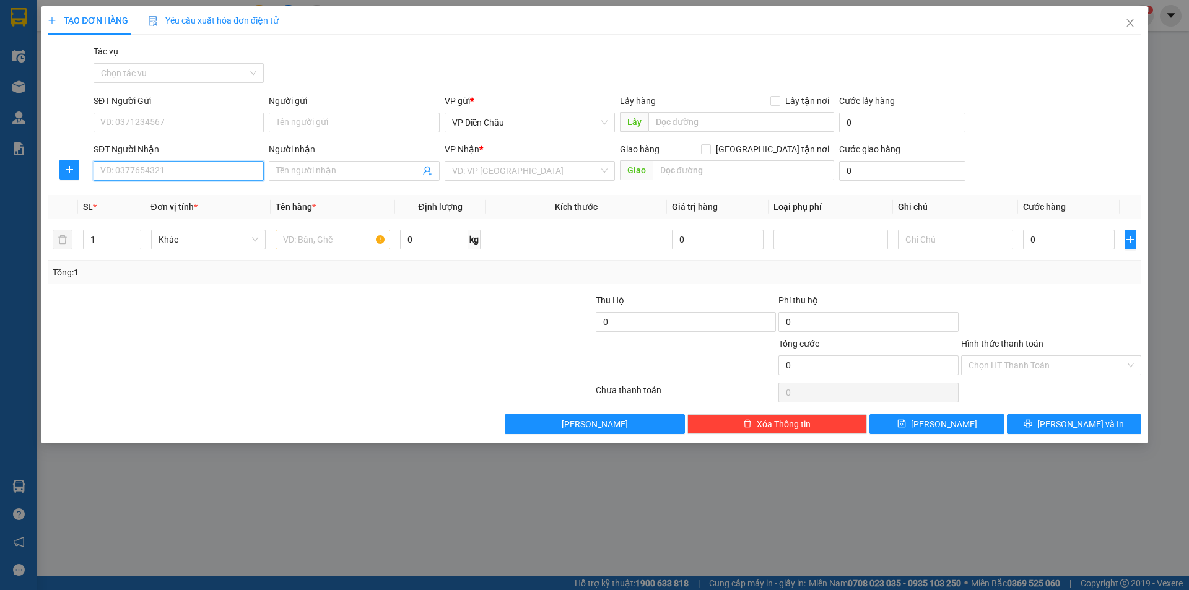
drag, startPoint x: 196, startPoint y: 170, endPoint x: 194, endPoint y: 162, distance: 8.4
click at [196, 166] on input "SĐT Người Nhận" at bounding box center [179, 171] width 170 height 20
click at [133, 220] on div "0935944224" at bounding box center [178, 216] width 155 height 14
type input "0935944224"
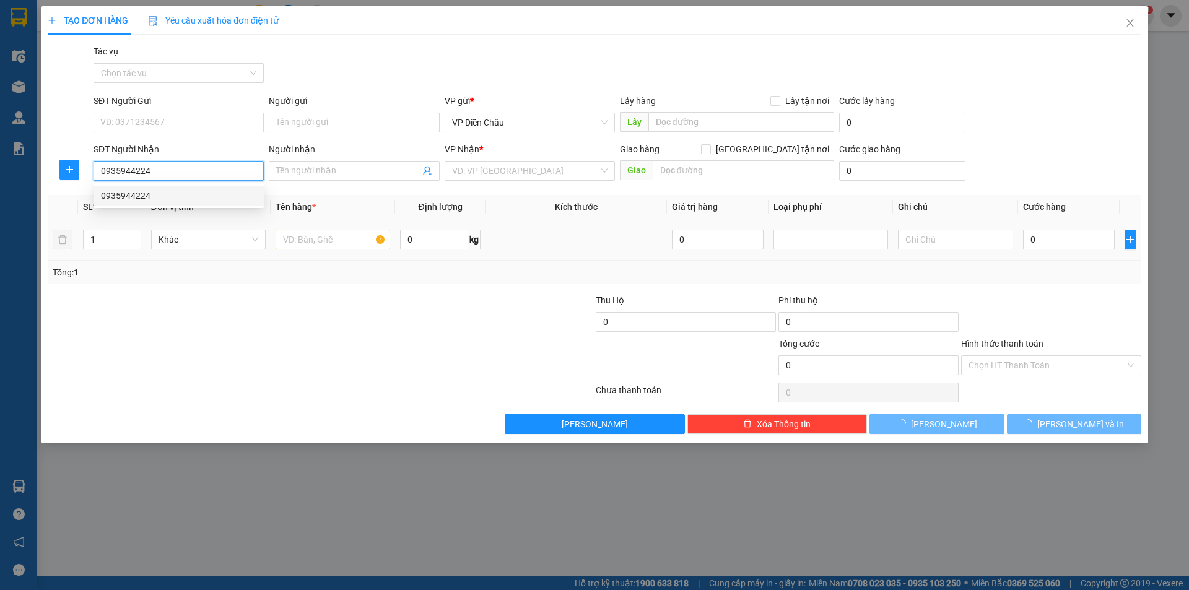
checkbox input "true"
type input "[GEOGRAPHIC_DATA]"
type input "50.000"
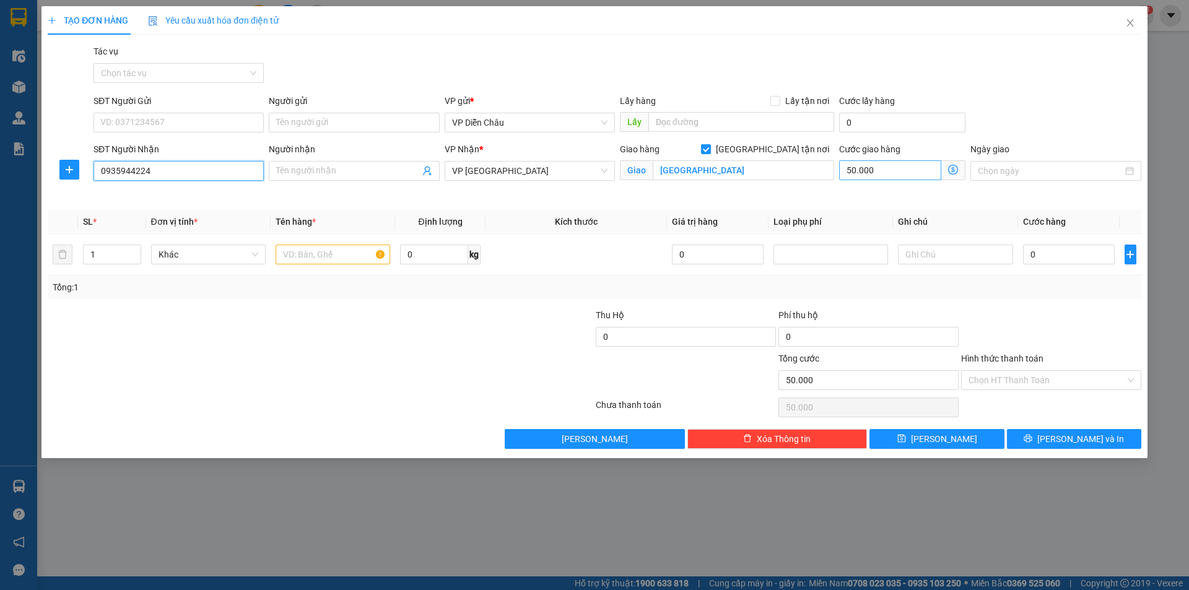
type input "0935944224"
click at [880, 172] on input "50.000" at bounding box center [890, 170] width 102 height 20
type input "0"
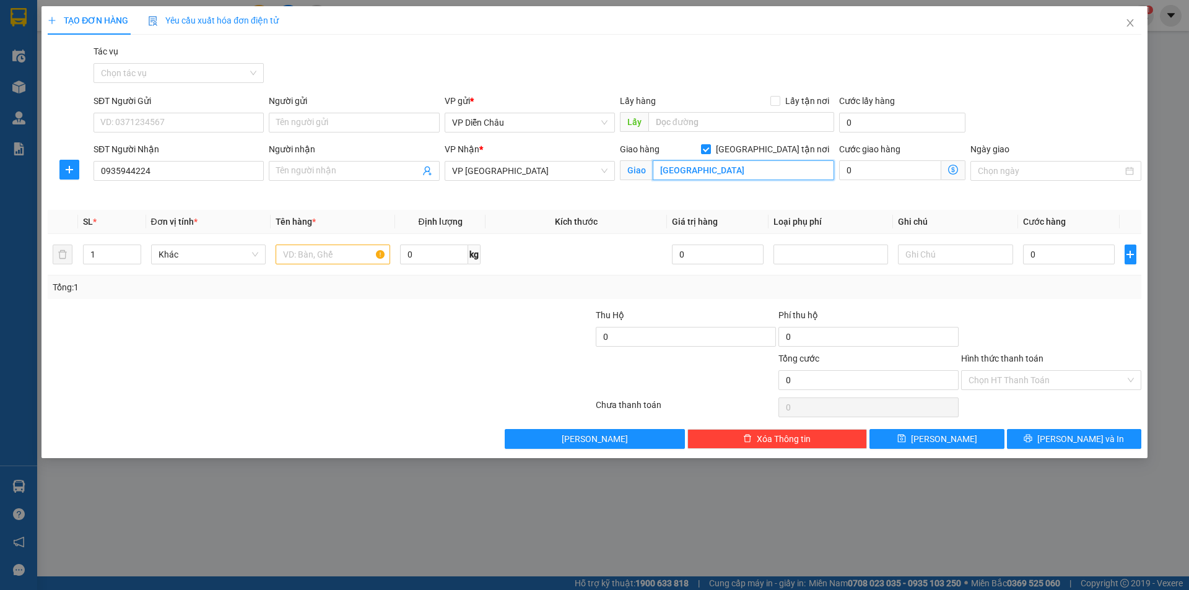
click at [700, 174] on input "[GEOGRAPHIC_DATA]" at bounding box center [743, 170] width 181 height 20
click at [320, 254] on input "text" at bounding box center [333, 255] width 115 height 20
click at [559, 178] on span "VP [GEOGRAPHIC_DATA]" at bounding box center [529, 171] width 155 height 19
type input "phongbi"
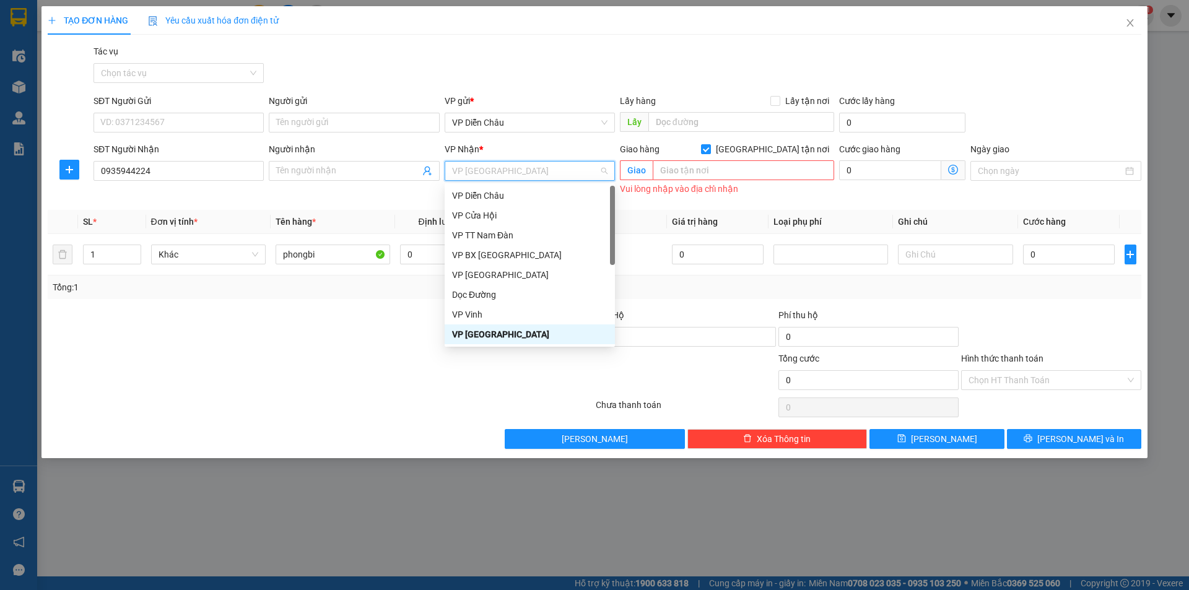
click at [494, 336] on div "VP [GEOGRAPHIC_DATA]" at bounding box center [529, 335] width 155 height 14
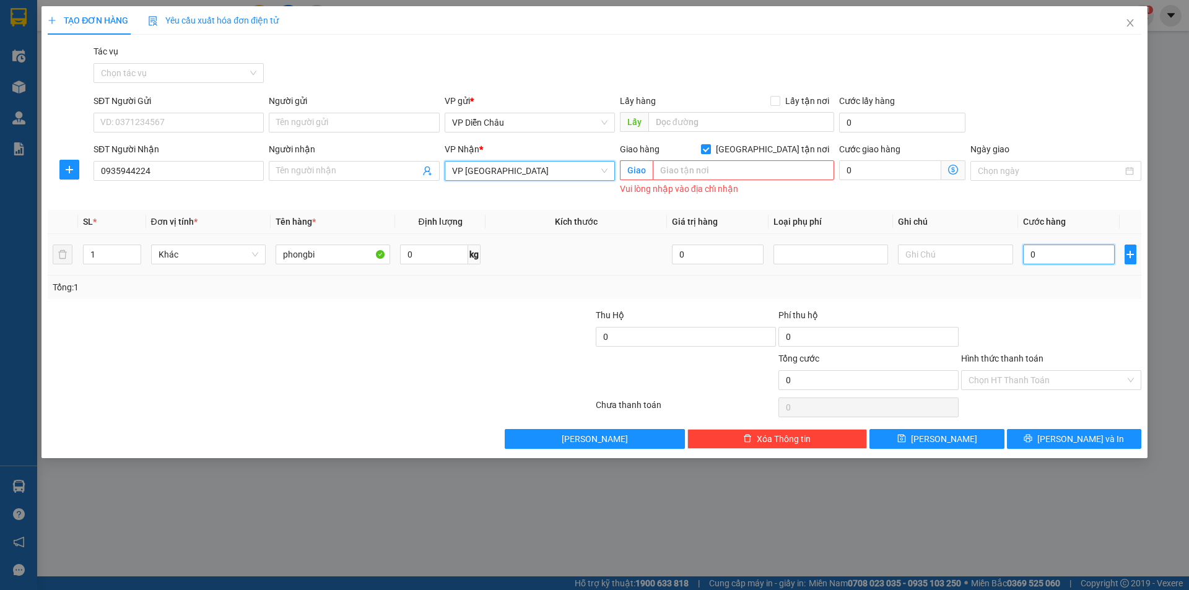
click at [1045, 258] on input "0" at bounding box center [1069, 255] width 92 height 20
type input "5"
type input "50"
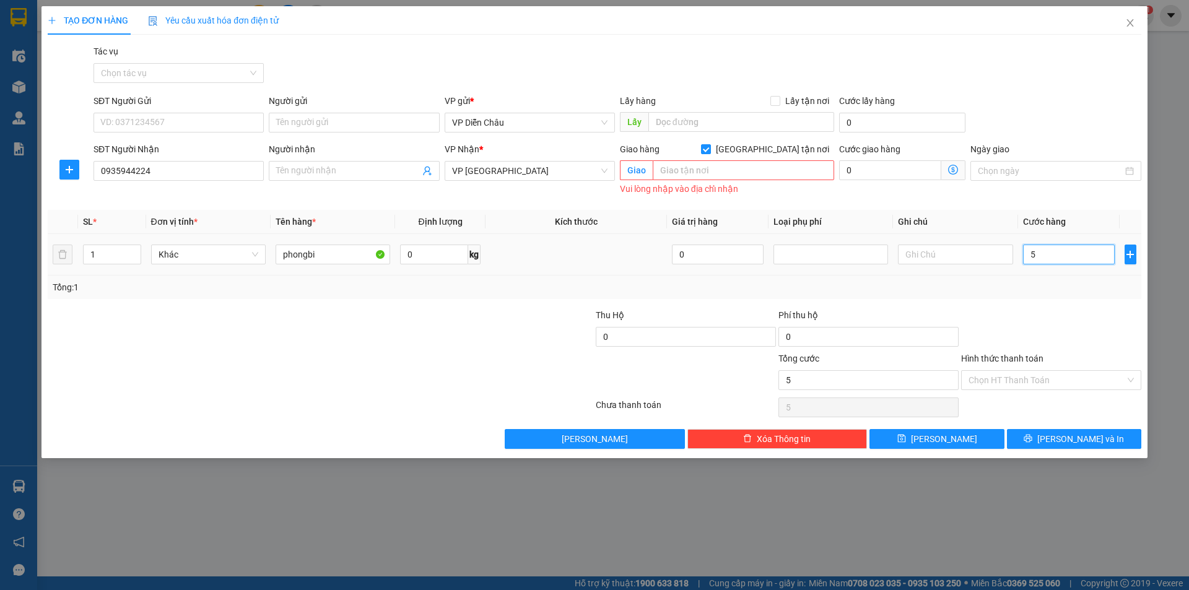
type input "50"
type input "500"
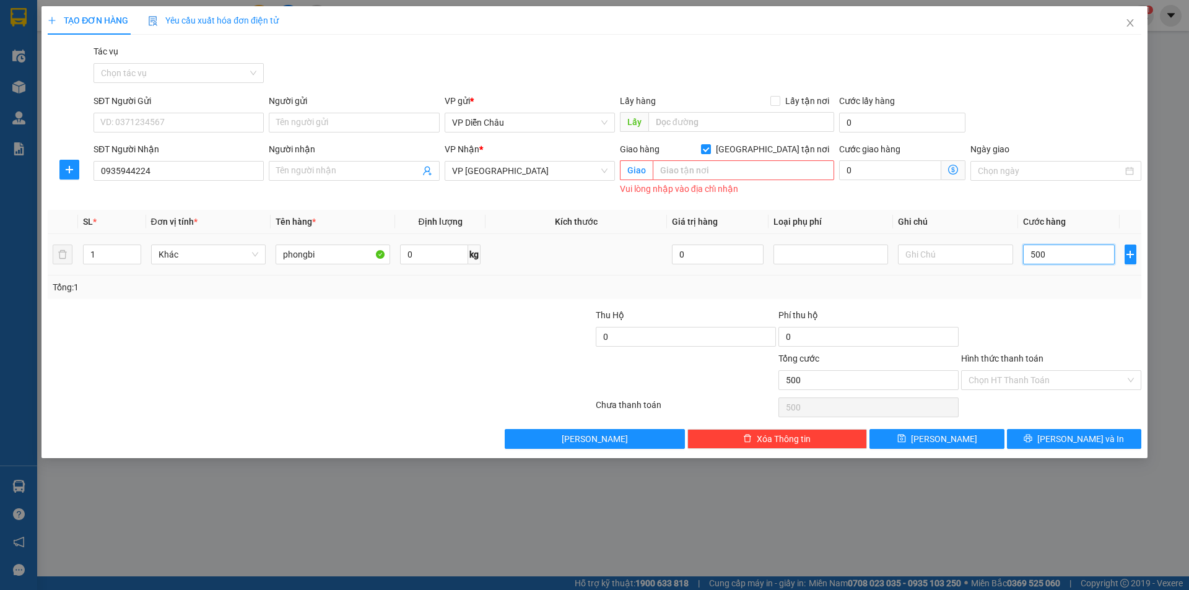
type input "5.000"
type input "50.000"
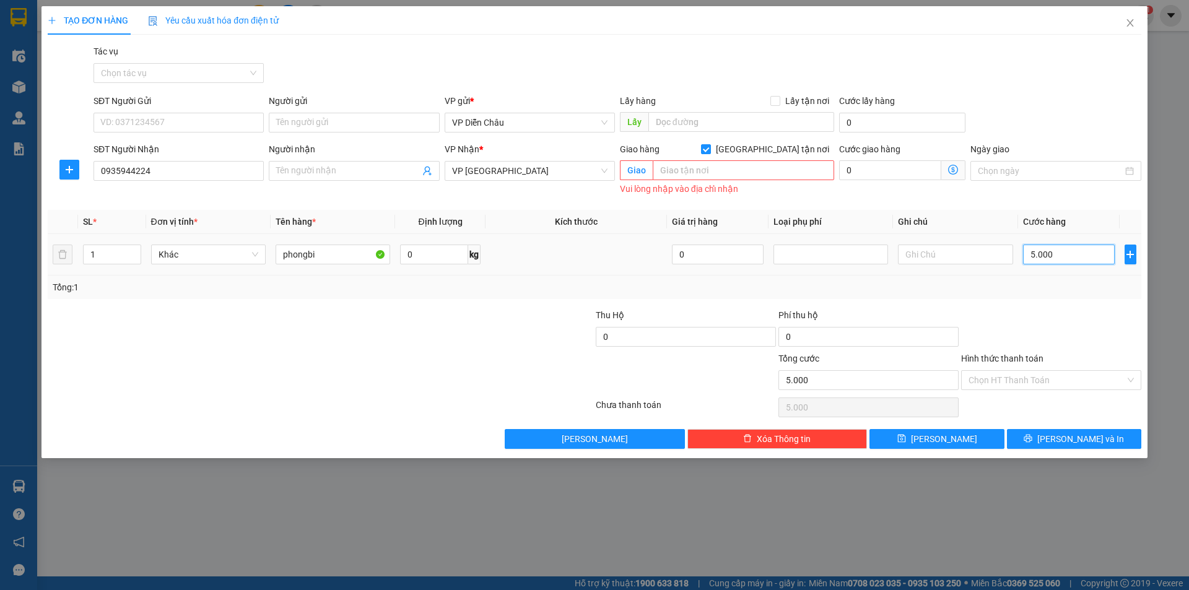
type input "50.000"
type input "500.000"
type input "50.000"
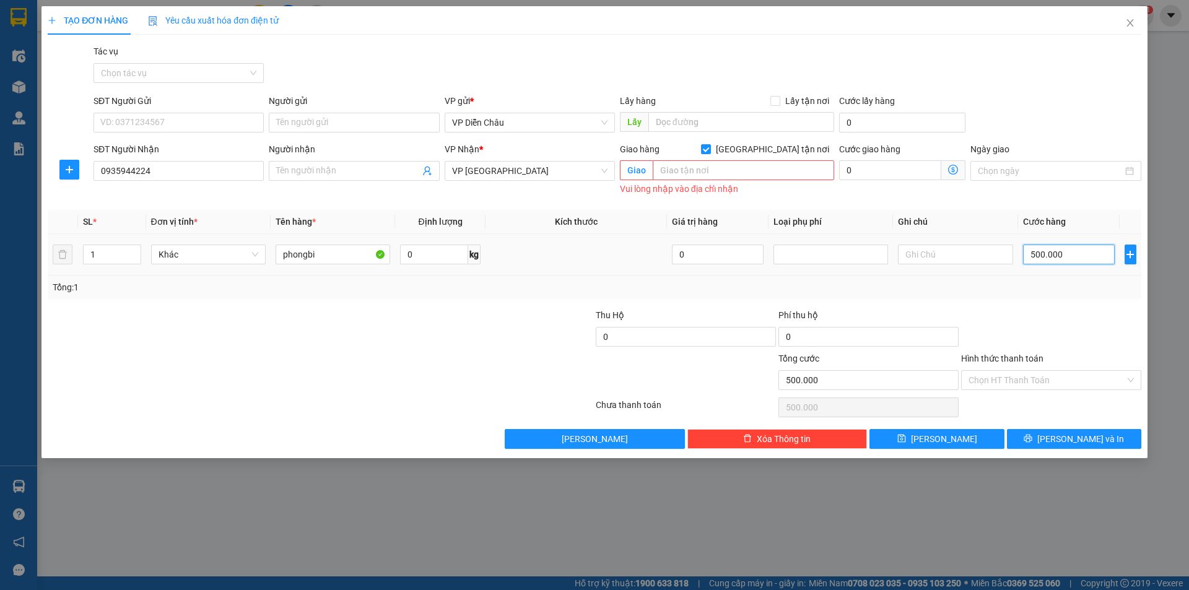
type input "50.000"
click at [1003, 380] on input "Hình thức thanh toán" at bounding box center [1047, 380] width 157 height 19
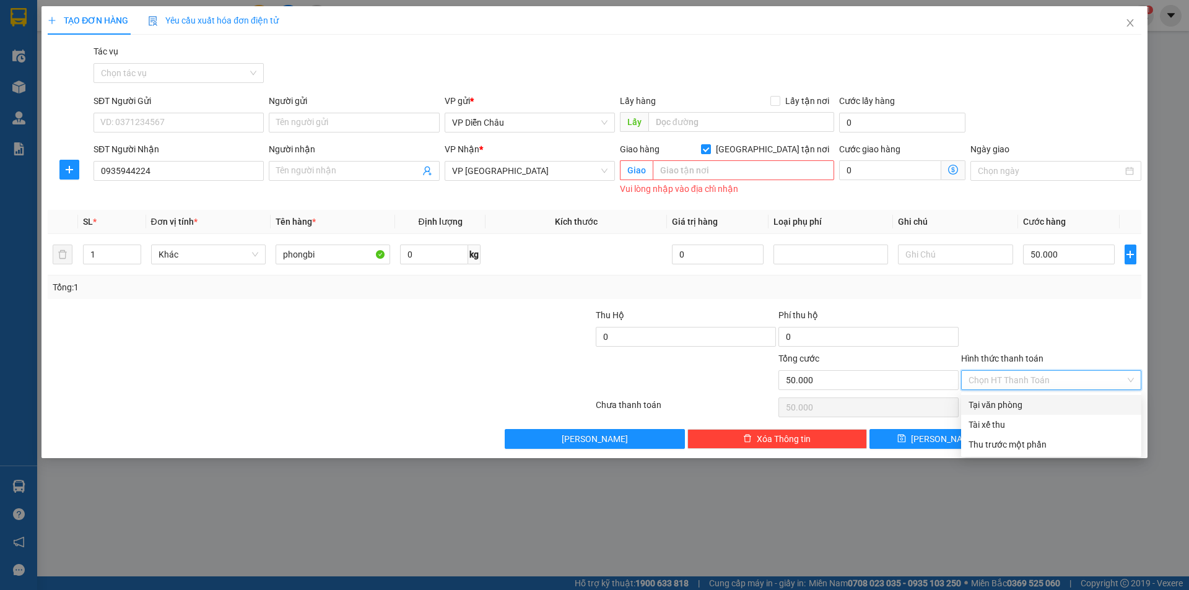
click at [982, 402] on div "Tại văn phòng" at bounding box center [1051, 405] width 165 height 14
type input "0"
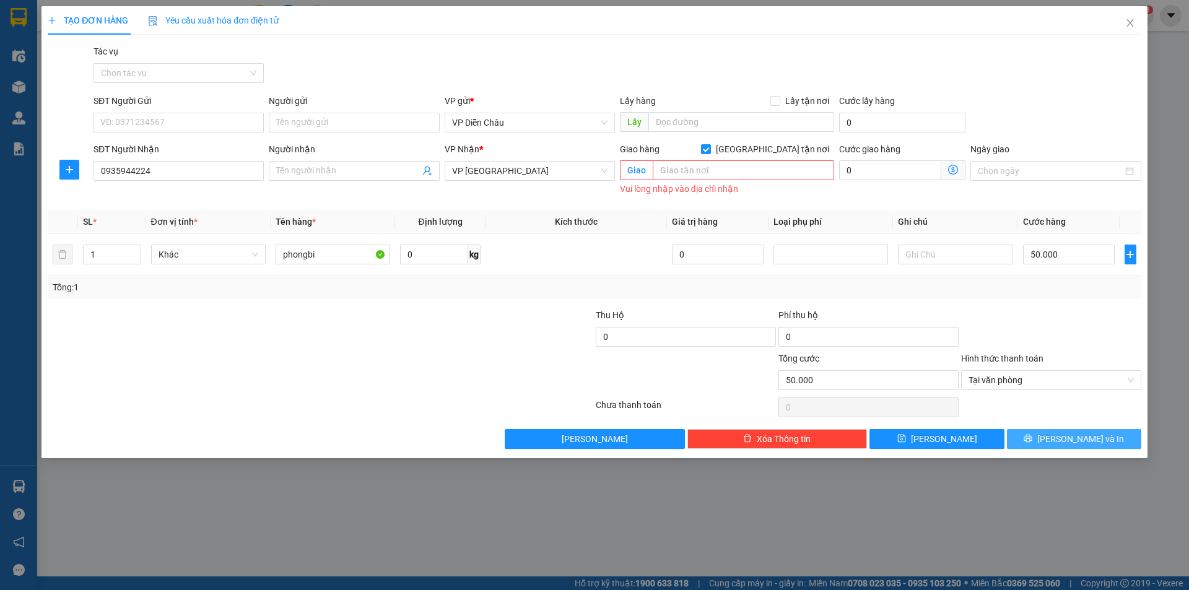
click at [1073, 441] on span "[PERSON_NAME] và In" at bounding box center [1081, 439] width 87 height 14
click at [1073, 440] on span "[PERSON_NAME] và In" at bounding box center [1081, 439] width 87 height 14
click at [690, 190] on div "Vui lòng nhập vào địa chỉ nhận" at bounding box center [727, 189] width 214 height 14
click at [556, 204] on div "Transit Pickup Surcharge Ids Transit Deliver Surcharge Ids Transit Deliver Surc…" at bounding box center [595, 247] width 1094 height 404
click at [637, 188] on div "Vui lòng nhập vào địa chỉ nhận" at bounding box center [727, 189] width 214 height 14
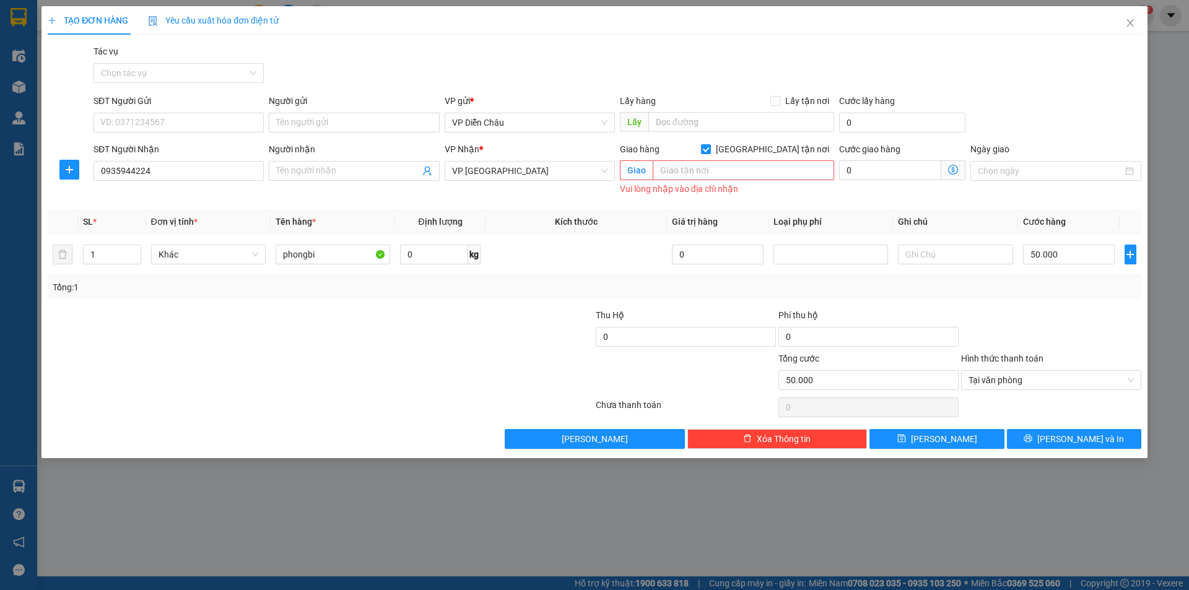
click at [626, 173] on span "Giao" at bounding box center [636, 170] width 33 height 20
click at [212, 121] on input "SĐT Người Gửi" at bounding box center [179, 123] width 170 height 20
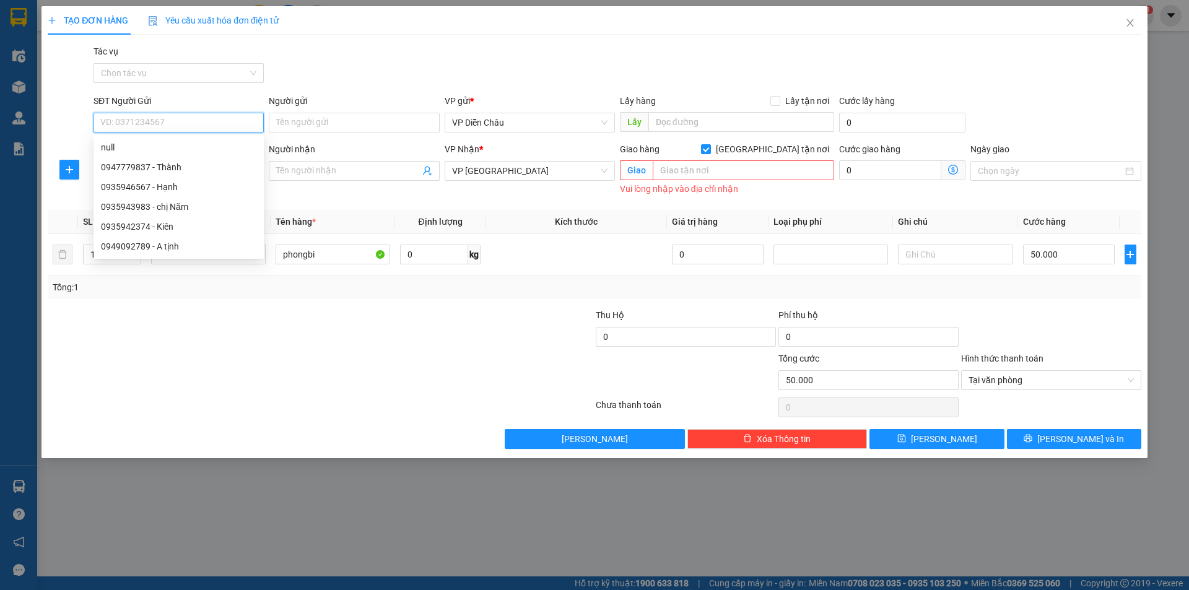
click at [212, 121] on input "SĐT Người Gửi" at bounding box center [179, 123] width 170 height 20
click at [398, 363] on div at bounding box center [228, 373] width 365 height 43
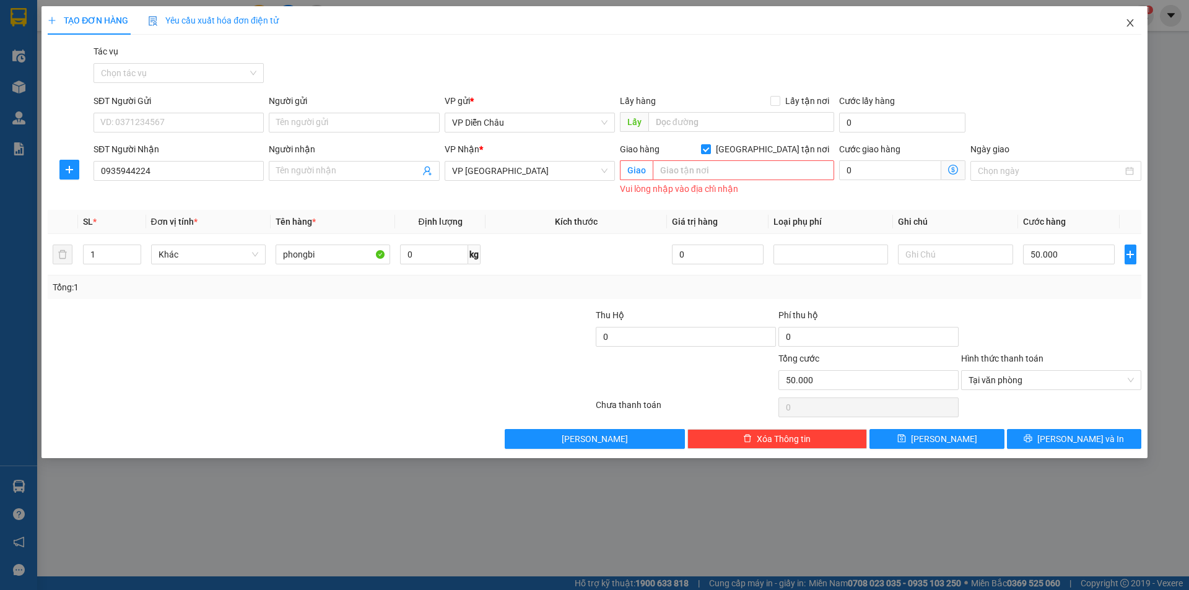
click at [1129, 17] on span "Close" at bounding box center [1130, 23] width 35 height 35
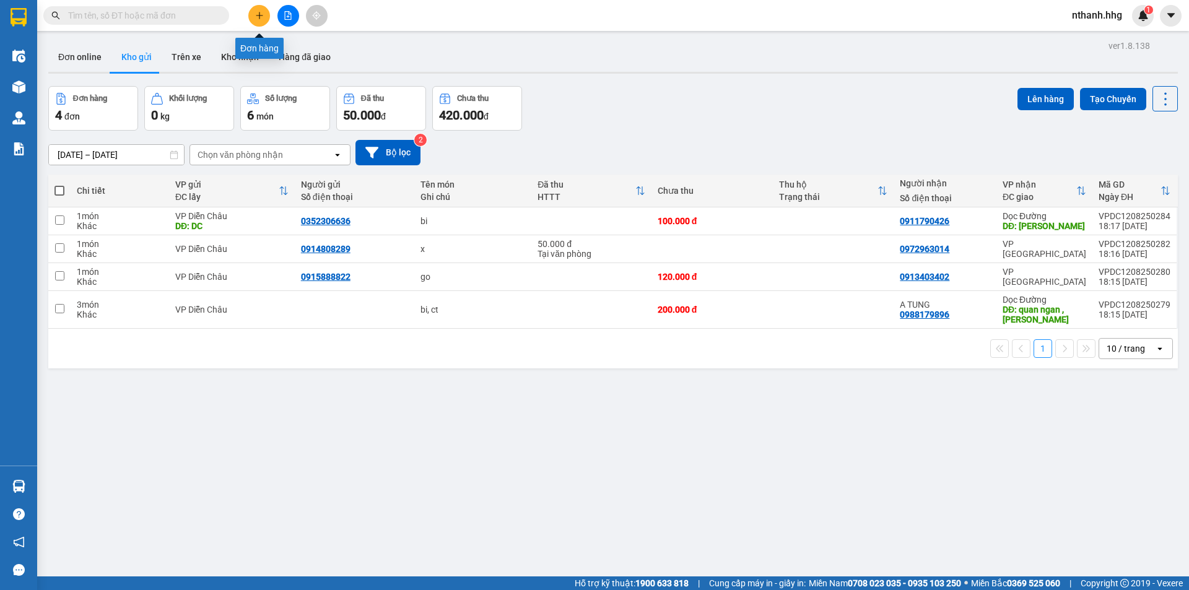
click at [264, 20] on button at bounding box center [259, 16] width 22 height 22
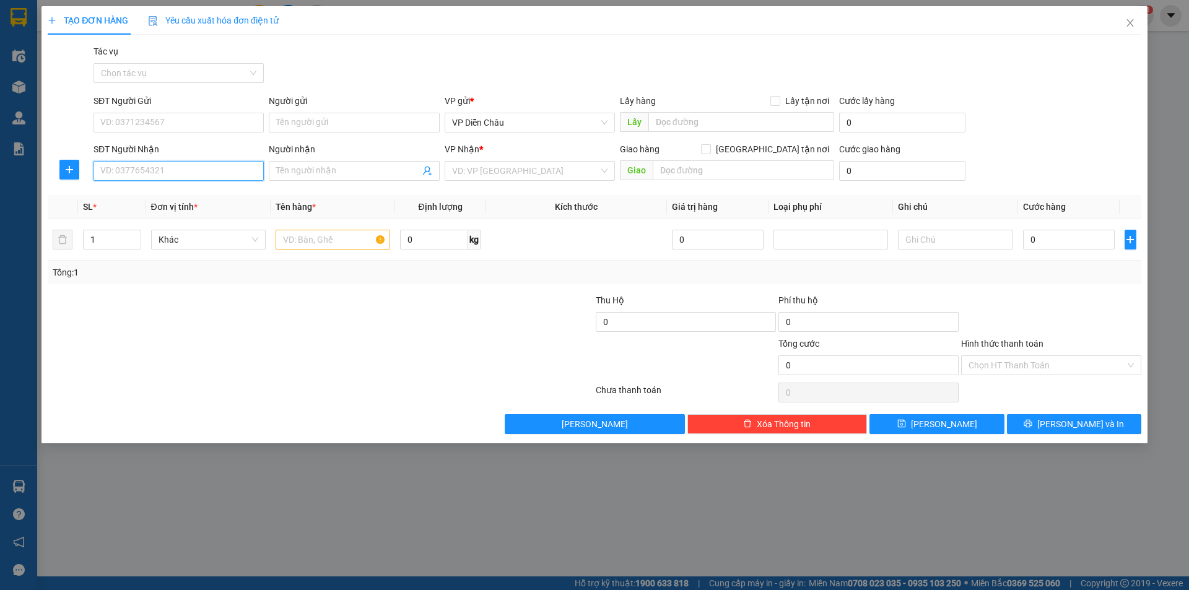
drag, startPoint x: 182, startPoint y: 164, endPoint x: 182, endPoint y: 171, distance: 7.4
click at [182, 170] on input "SĐT Người Nhận" at bounding box center [179, 171] width 170 height 20
click at [127, 218] on div "0935944224" at bounding box center [178, 216] width 155 height 14
type input "0935944224"
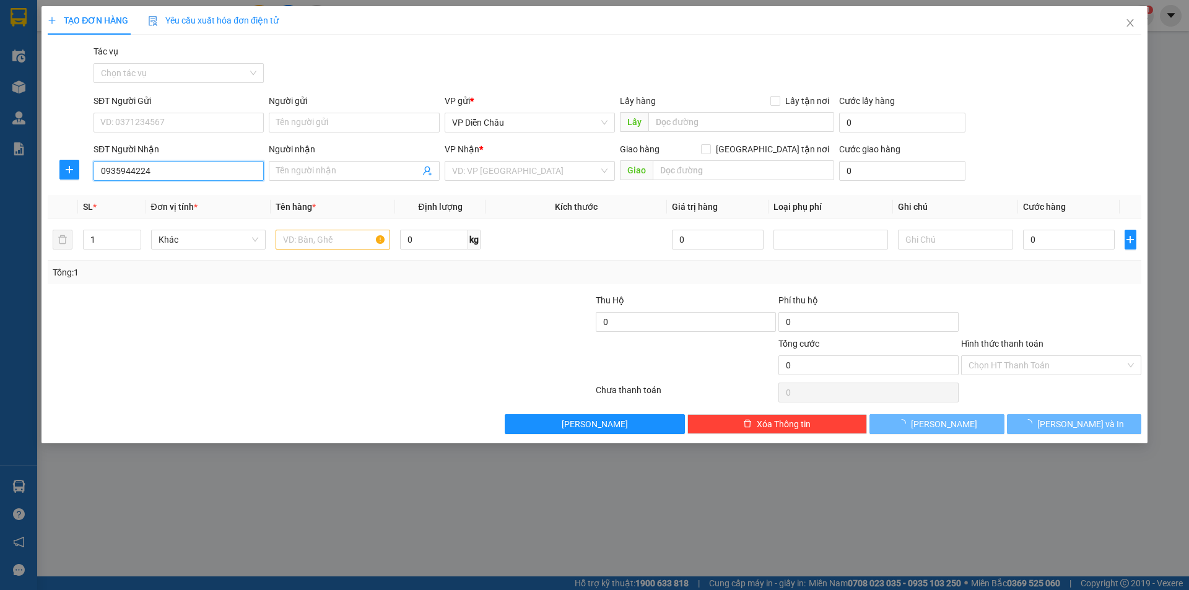
checkbox input "true"
type input "[GEOGRAPHIC_DATA]"
type input "50.000"
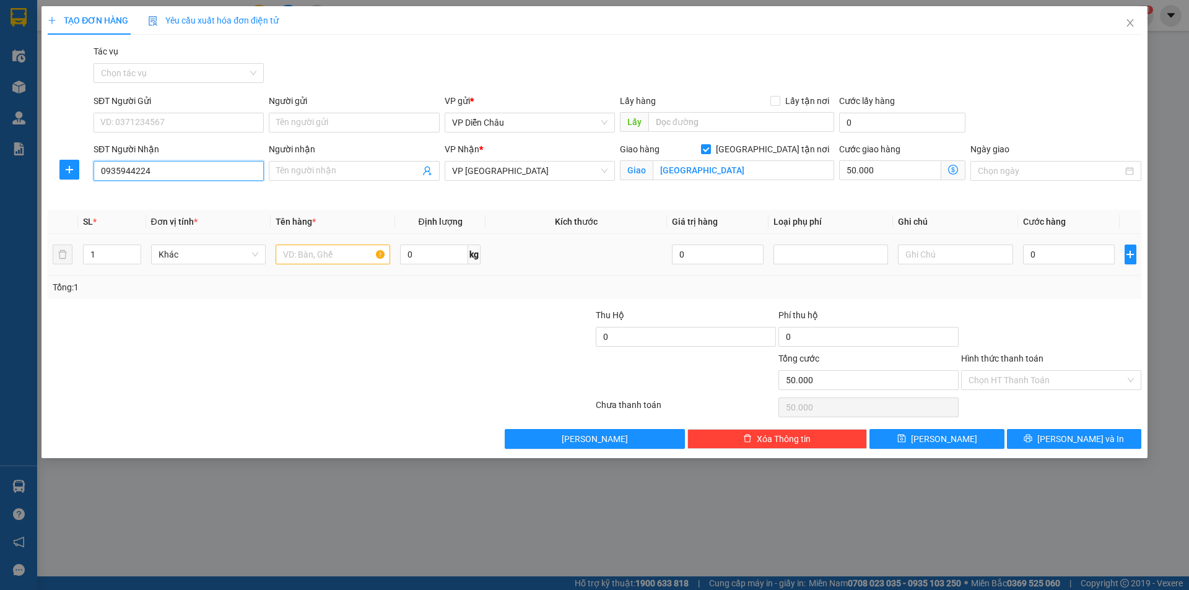
type input "0935944224"
click at [314, 260] on input "text" at bounding box center [333, 255] width 115 height 20
type input "phong bi"
click at [1067, 258] on input "0" at bounding box center [1069, 255] width 92 height 20
type input "5"
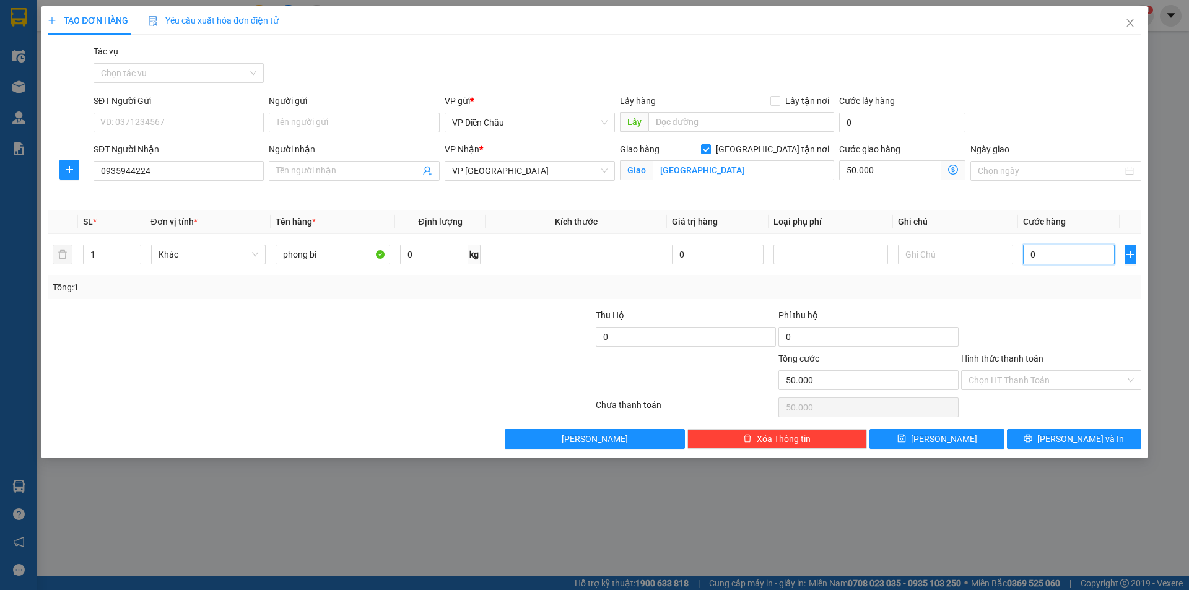
type input "50.005"
type input "50"
type input "50.050"
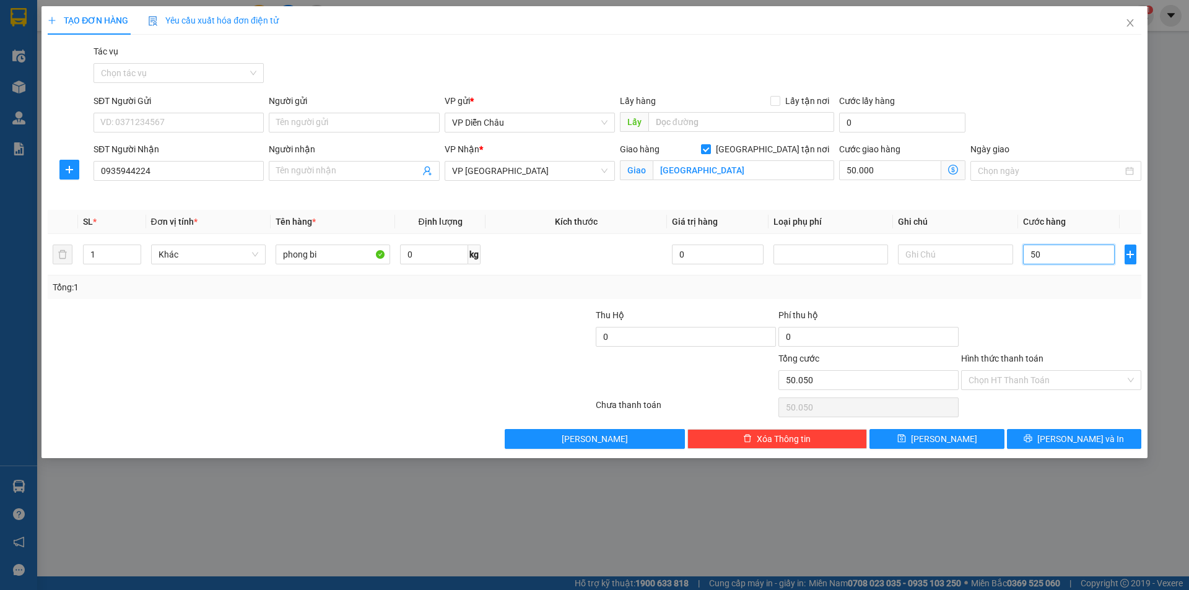
type input "500"
type input "50.500"
type input "5.000"
type input "55.000"
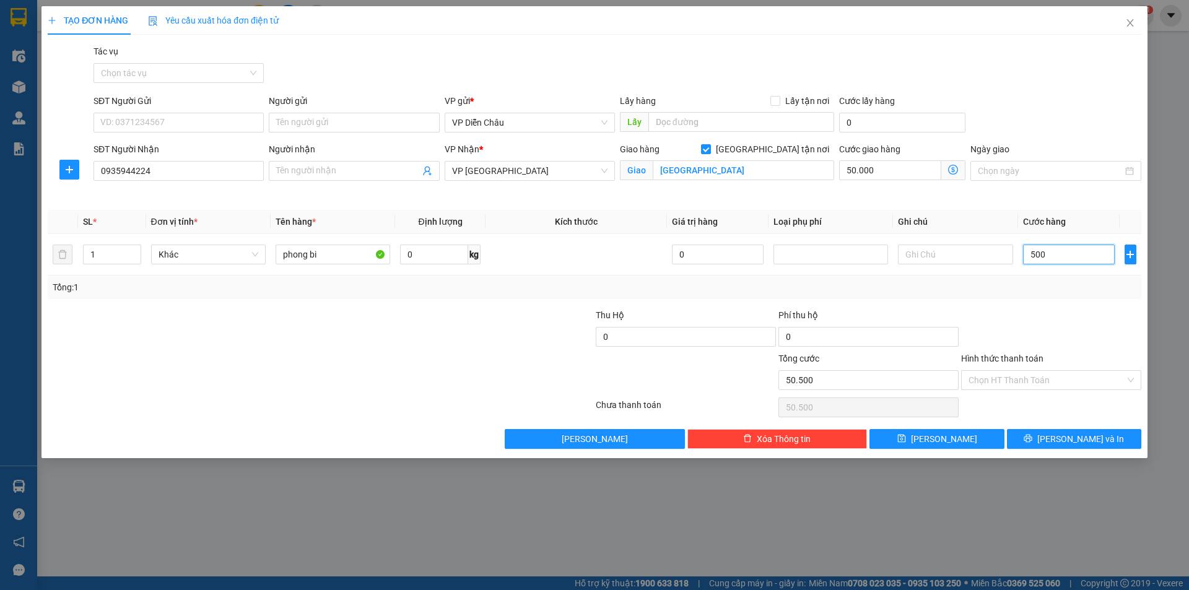
type input "55.000"
type input "50.000"
type input "100.000"
type input "50.000"
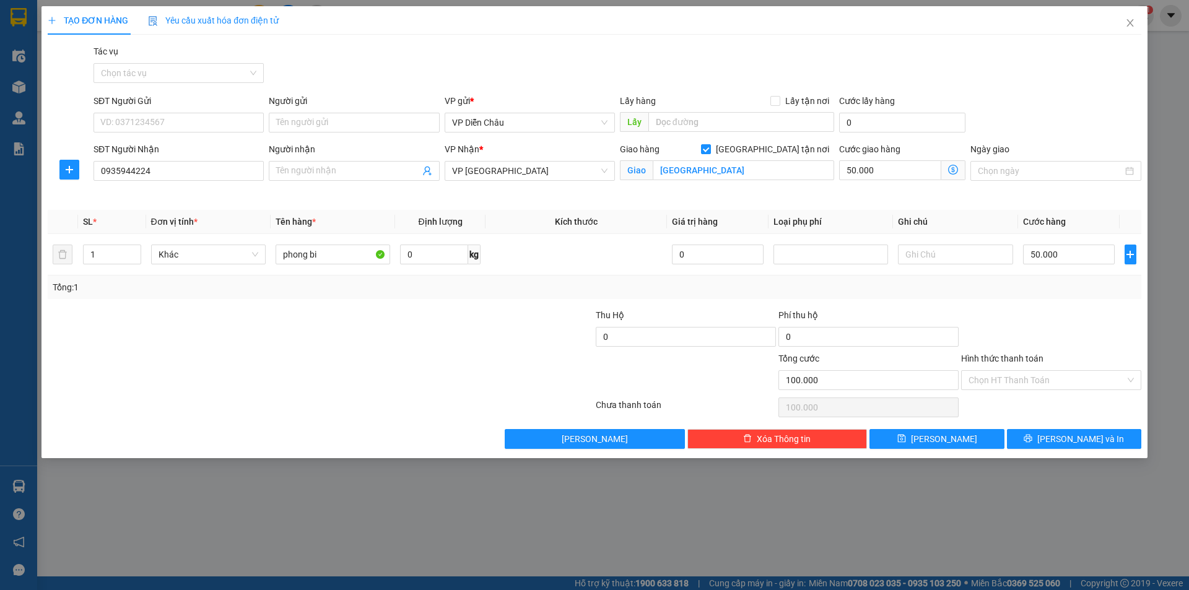
click at [636, 169] on span "Giao" at bounding box center [636, 170] width 33 height 20
click at [720, 165] on input "[GEOGRAPHIC_DATA]" at bounding box center [743, 170] width 181 height 20
type input "d"
type input "vp dn"
click at [925, 387] on input "100.000" at bounding box center [869, 380] width 180 height 20
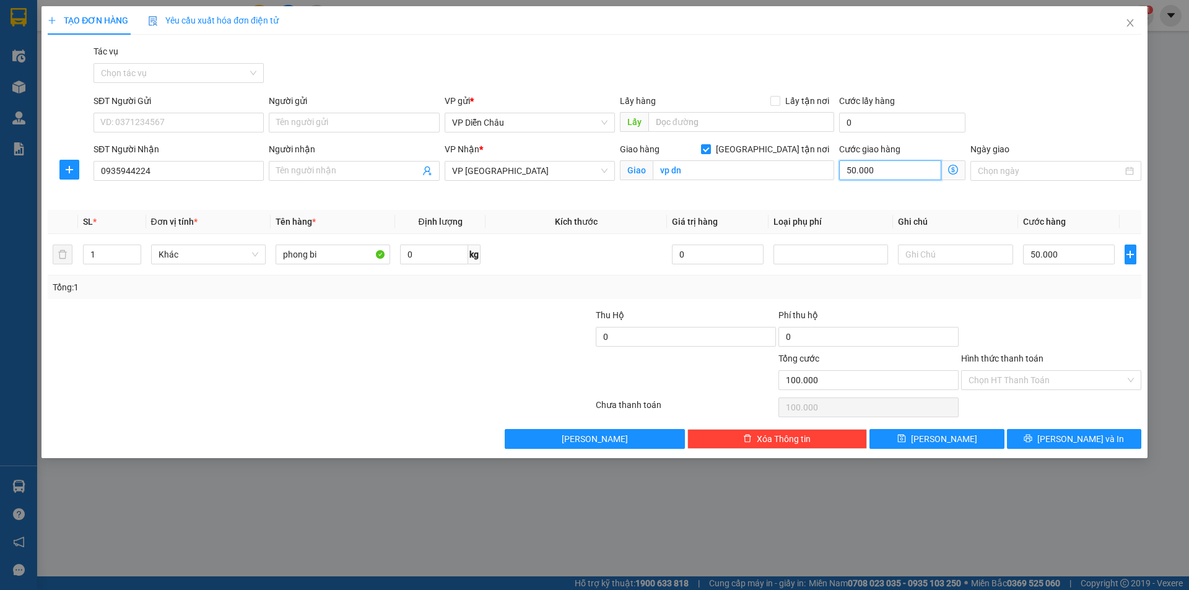
click at [902, 170] on input "50.000" at bounding box center [890, 170] width 102 height 20
type input "50.000"
type input "0"
click at [1065, 439] on span "[PERSON_NAME] và In" at bounding box center [1081, 439] width 87 height 14
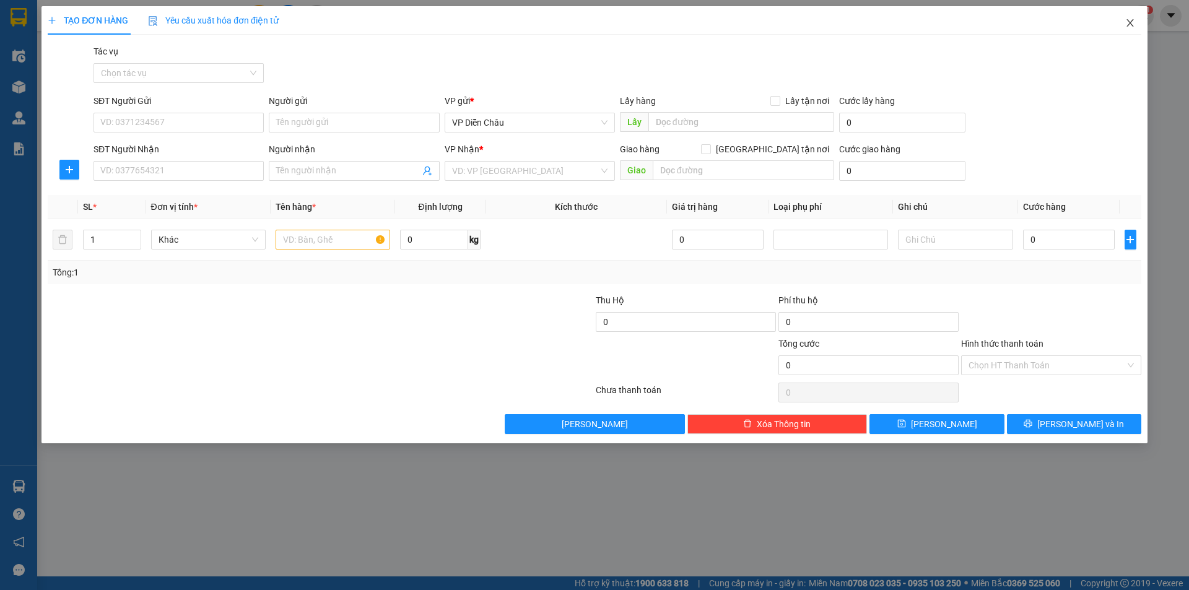
click at [1131, 19] on icon "close" at bounding box center [1130, 23] width 10 height 10
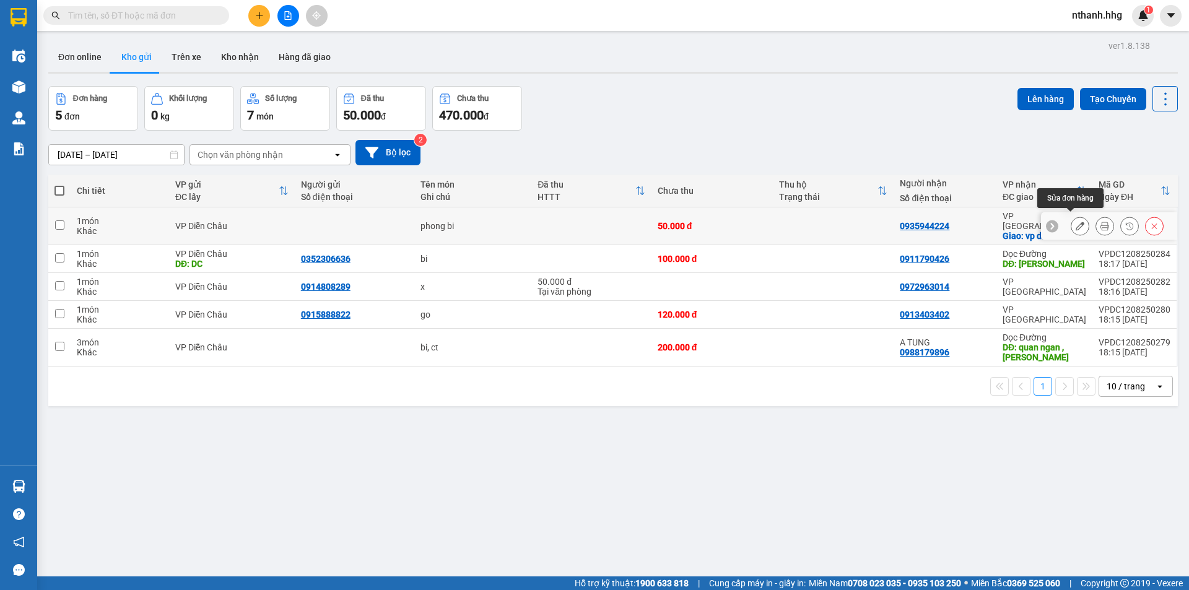
click at [1076, 225] on icon at bounding box center [1080, 226] width 9 height 9
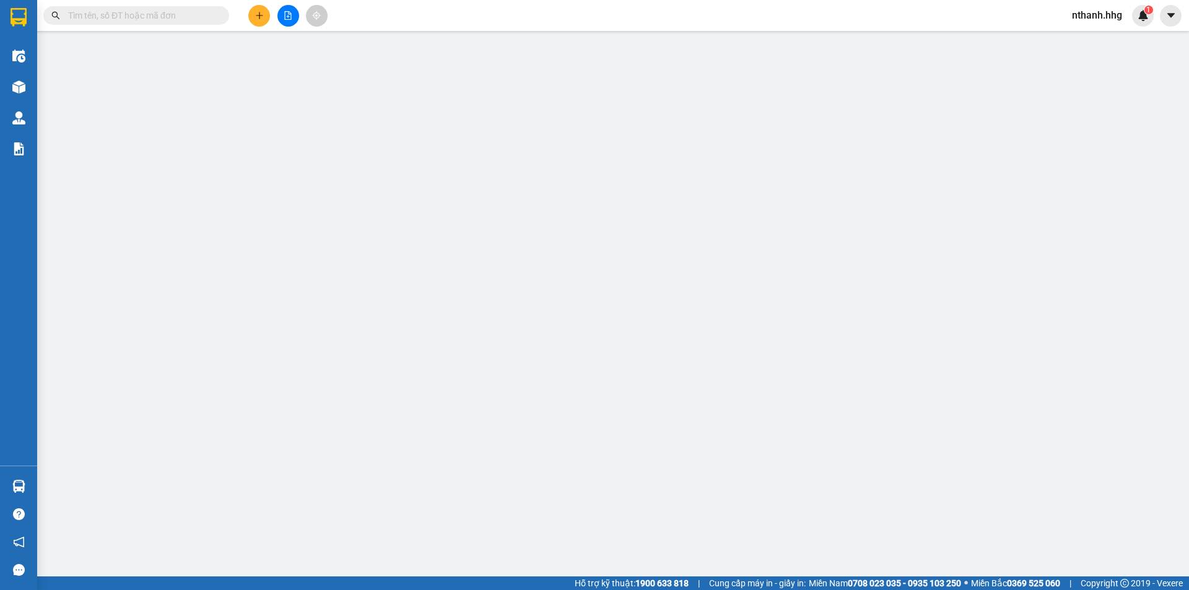
type input "0935944224"
checkbox input "true"
type input "vp dn"
type input "50.000"
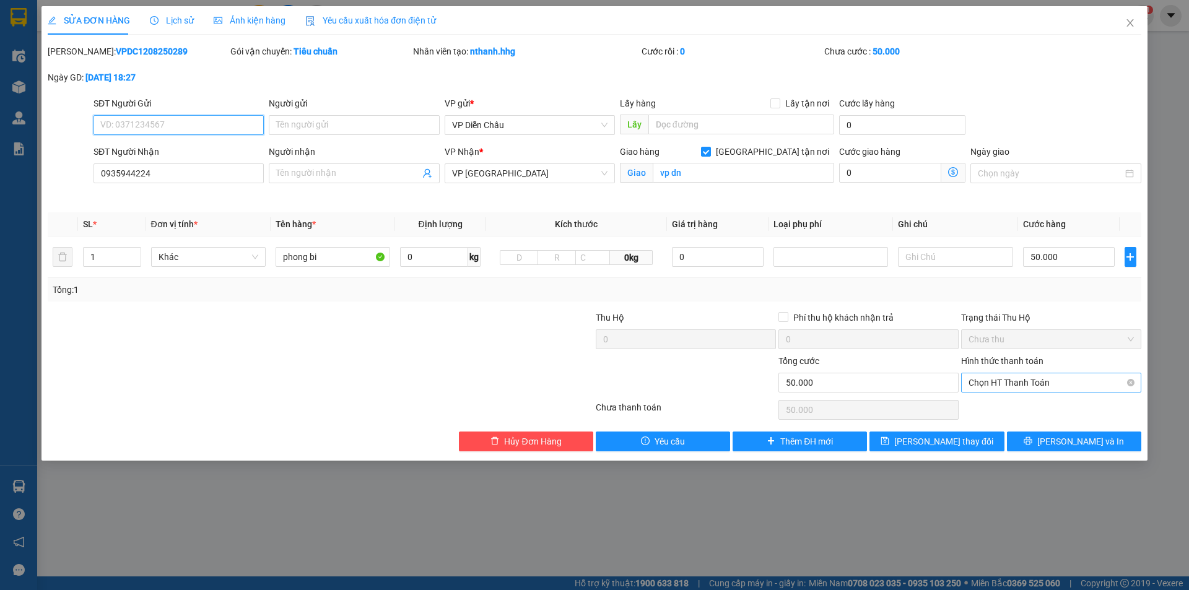
click at [1025, 381] on span "Chọn HT Thanh Toán" at bounding box center [1051, 383] width 165 height 19
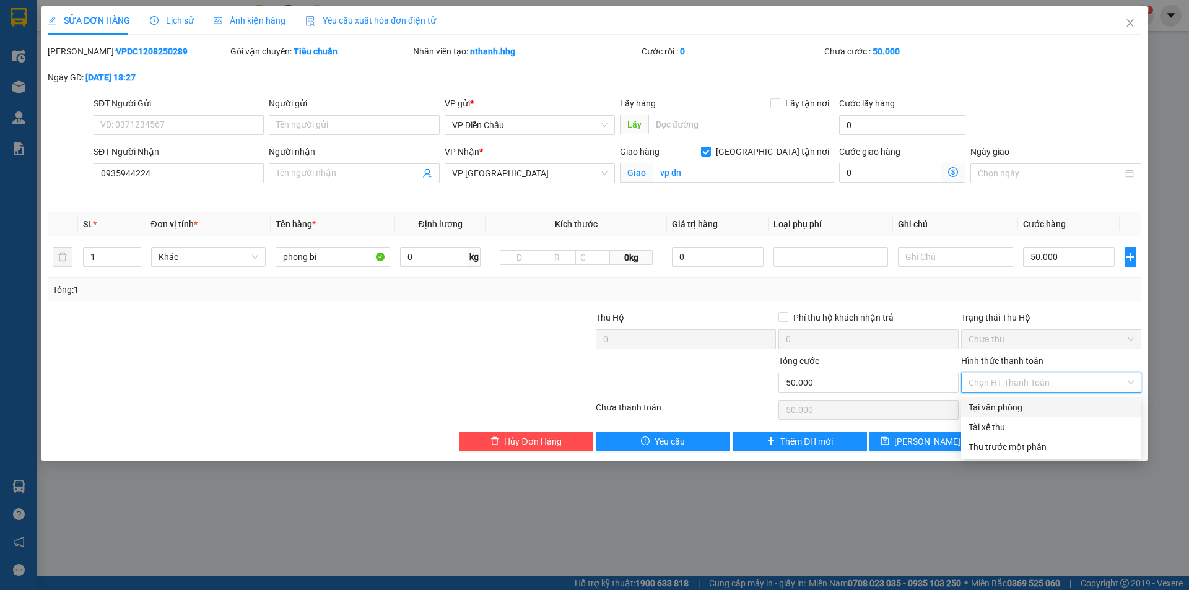
click at [992, 409] on div "Tại văn phòng" at bounding box center [1051, 408] width 165 height 14
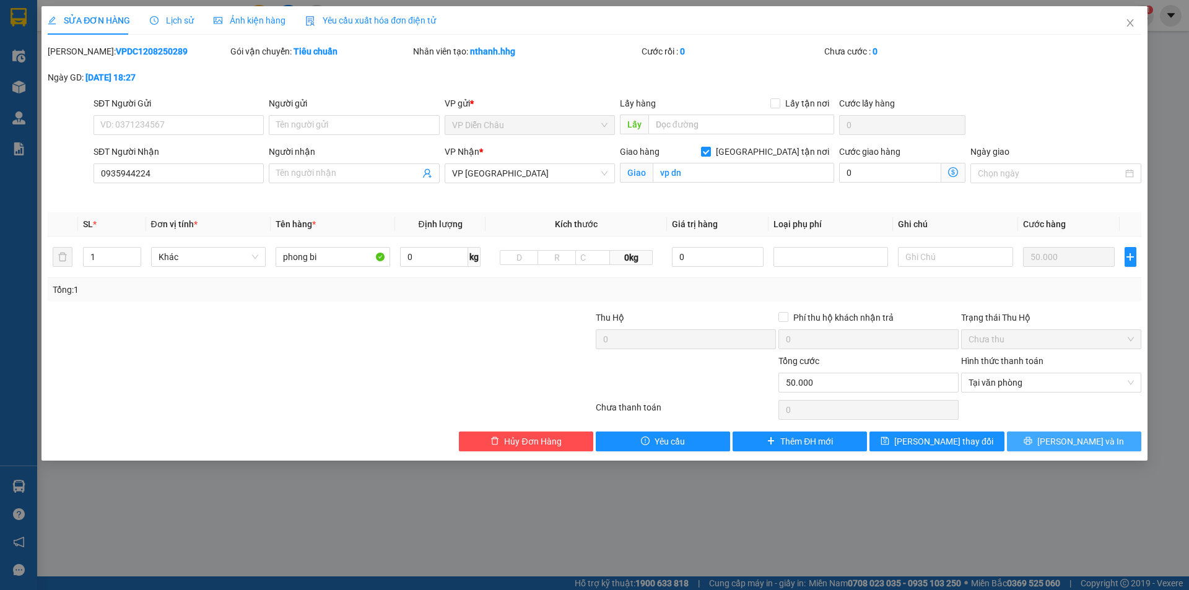
click at [1045, 440] on button "[PERSON_NAME] và In" at bounding box center [1074, 442] width 134 height 20
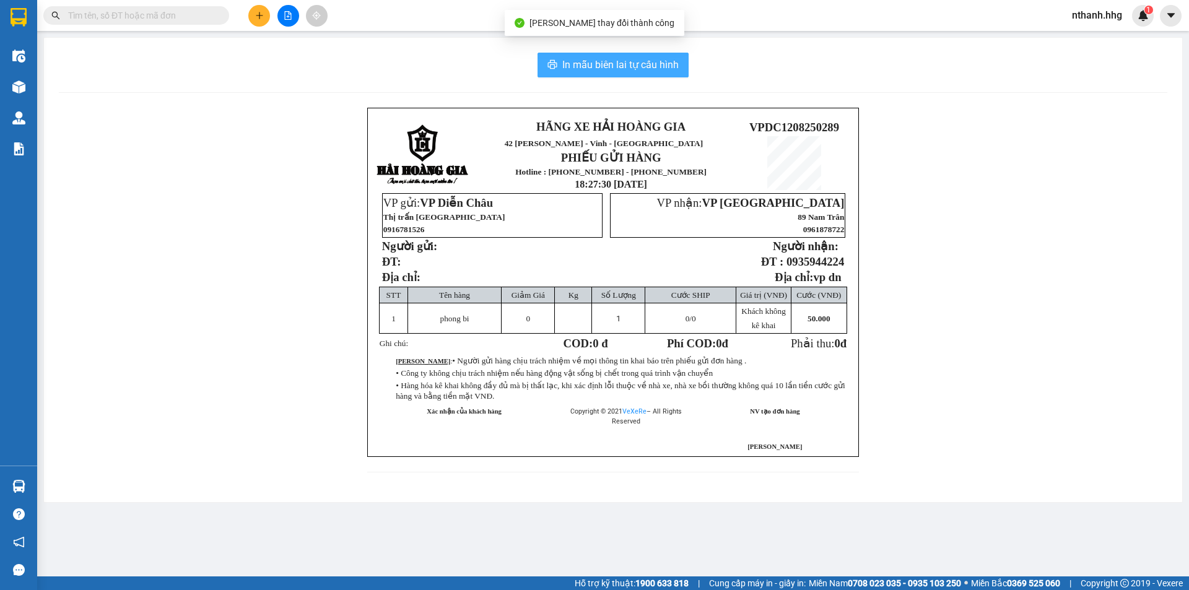
click at [649, 63] on span "In mẫu biên lai tự cấu hình" at bounding box center [620, 64] width 116 height 15
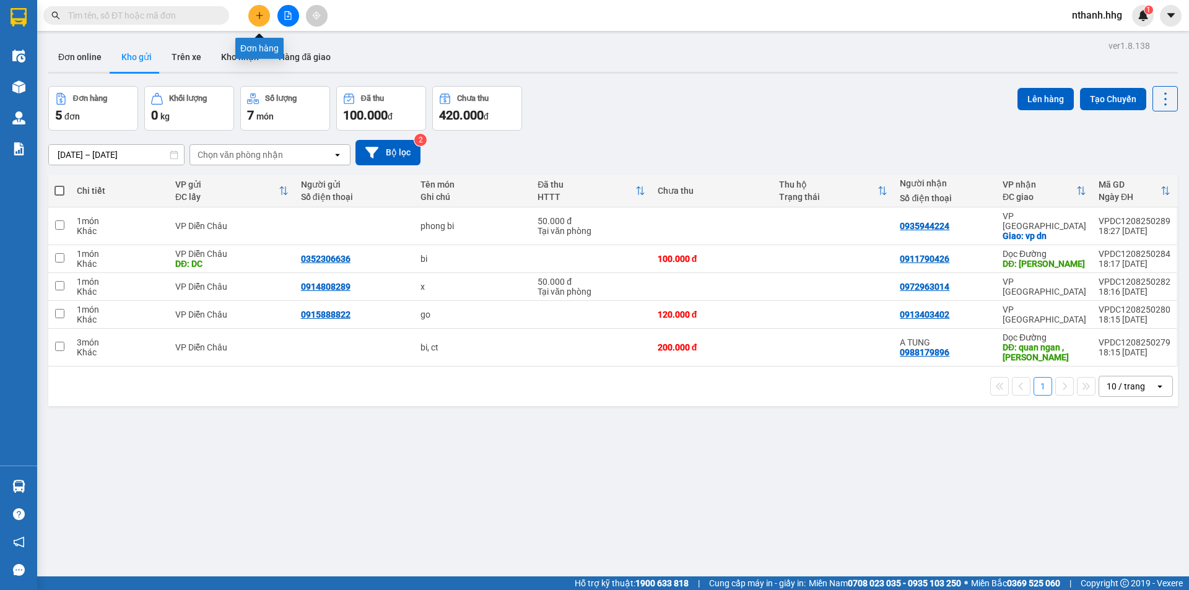
click at [258, 17] on icon "plus" at bounding box center [259, 15] width 9 height 9
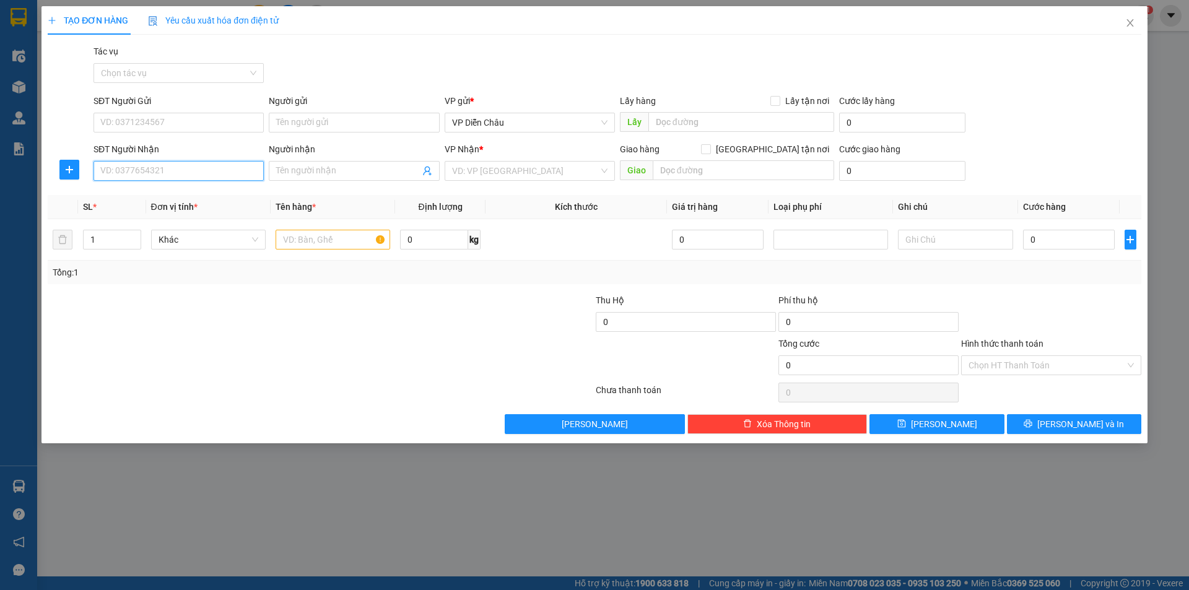
click at [182, 172] on input "SĐT Người Nhận" at bounding box center [179, 171] width 170 height 20
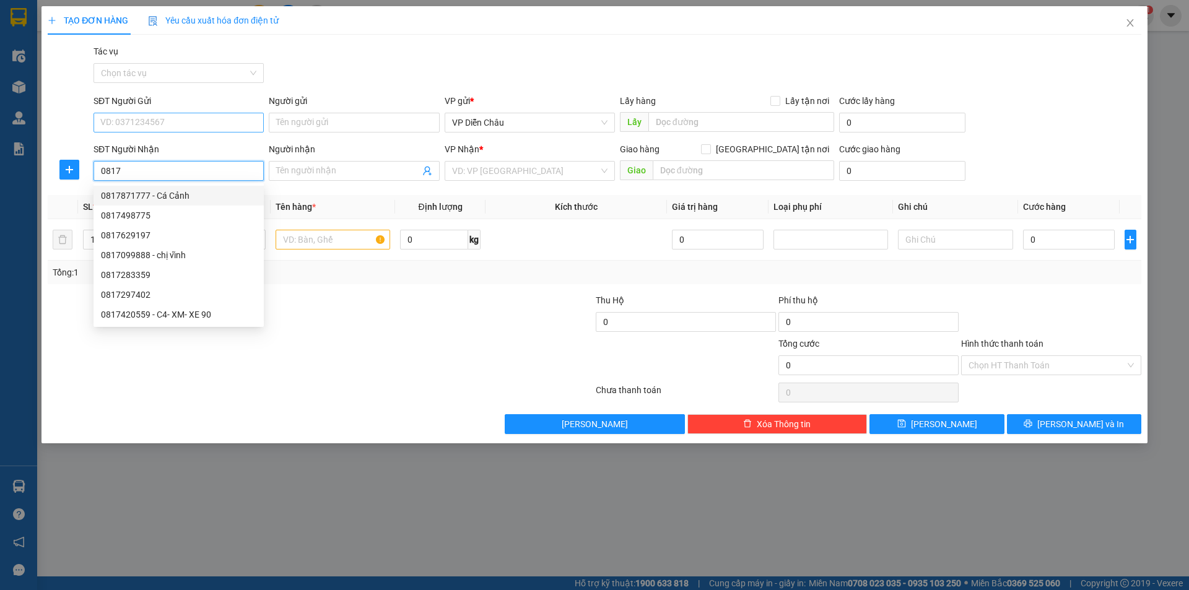
type input "0817"
click at [172, 118] on input "SĐT Người Gửi" at bounding box center [179, 123] width 170 height 20
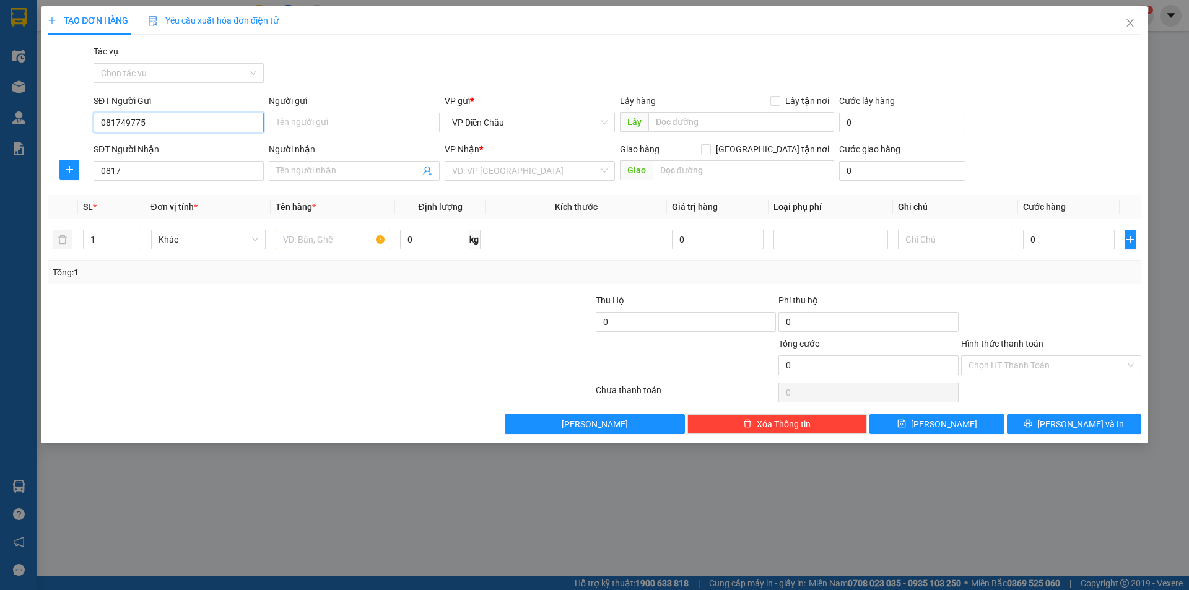
click at [131, 125] on input "081749775" at bounding box center [179, 123] width 170 height 20
click at [127, 120] on input "081749775" at bounding box center [179, 123] width 170 height 20
type input "0817498775"
click at [179, 139] on form "SĐT Người Gửi 0817498775 Người gửi Tên người gửi VP gửi * VP Diễn Châu Lấy hàng…" at bounding box center [595, 140] width 1094 height 92
click at [141, 171] on input "0817" at bounding box center [179, 171] width 170 height 20
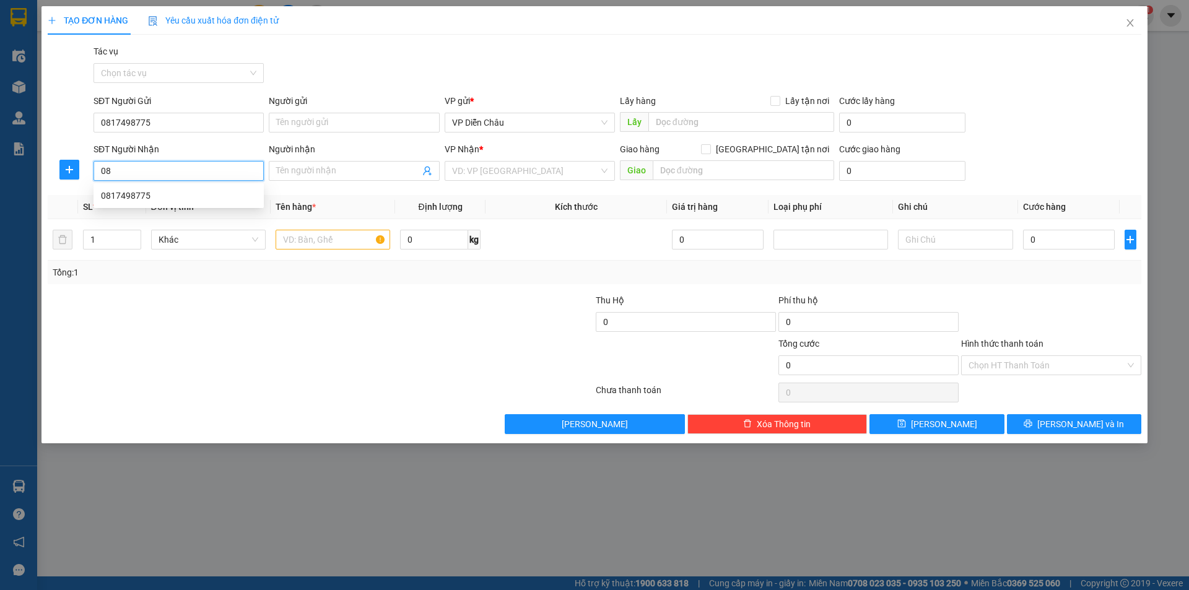
type input "0"
click at [140, 193] on div "0974461983" at bounding box center [178, 196] width 155 height 14
type input "0974461983"
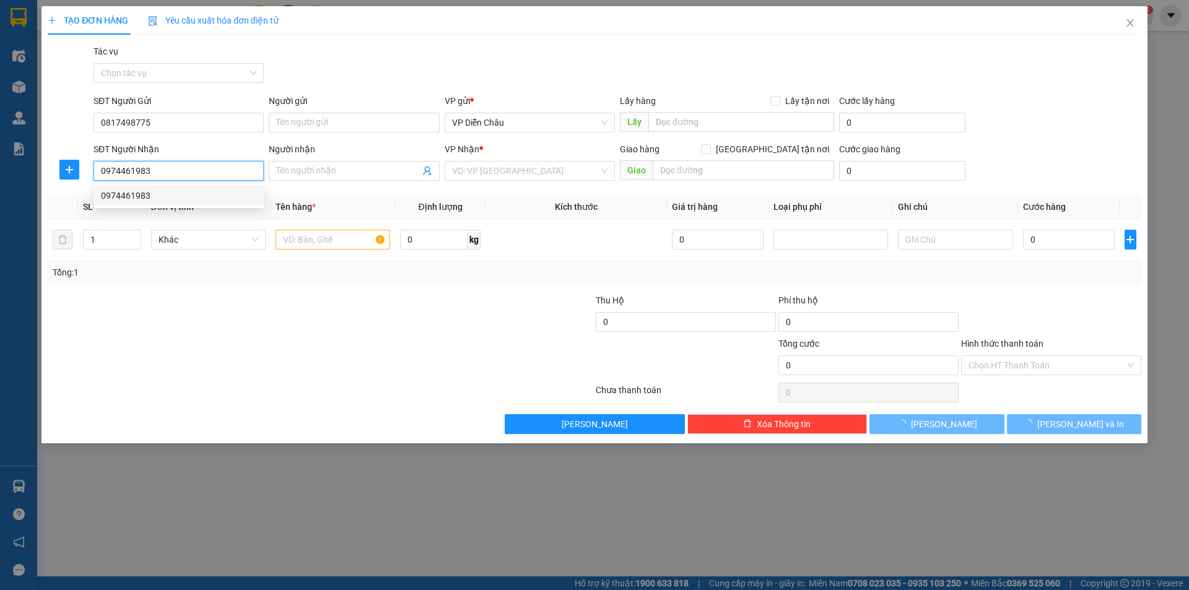
type input "cẩm xuyên, [GEOGRAPHIC_DATA]"
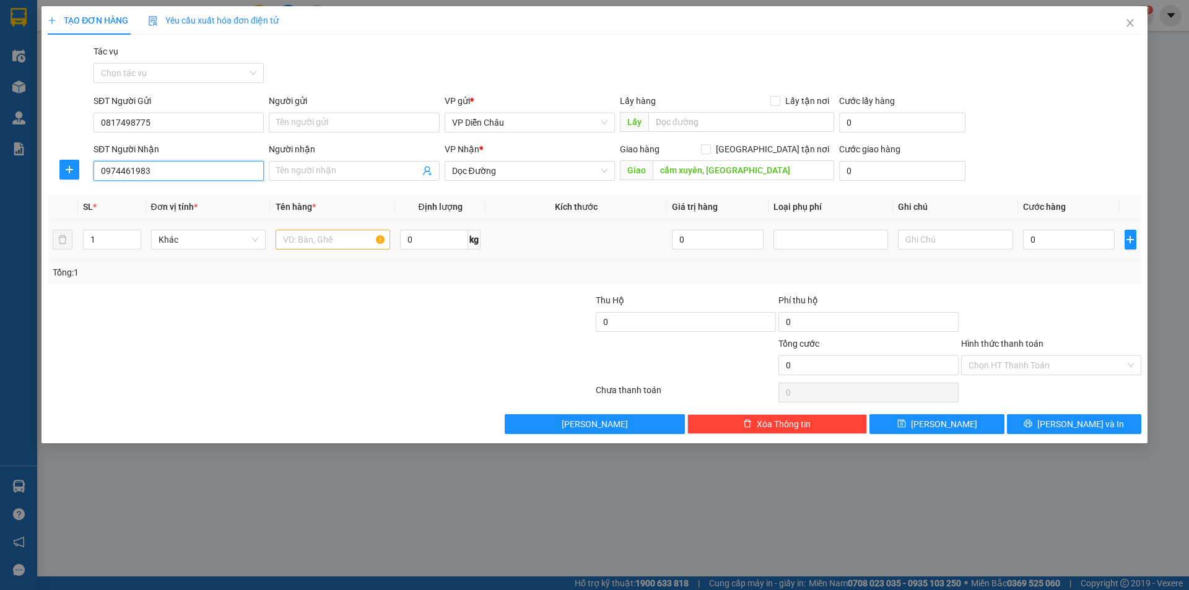
type input "0974461983"
click at [308, 243] on input "text" at bounding box center [333, 240] width 115 height 20
type input "ct"
click at [1057, 241] on input "0" at bounding box center [1069, 240] width 92 height 20
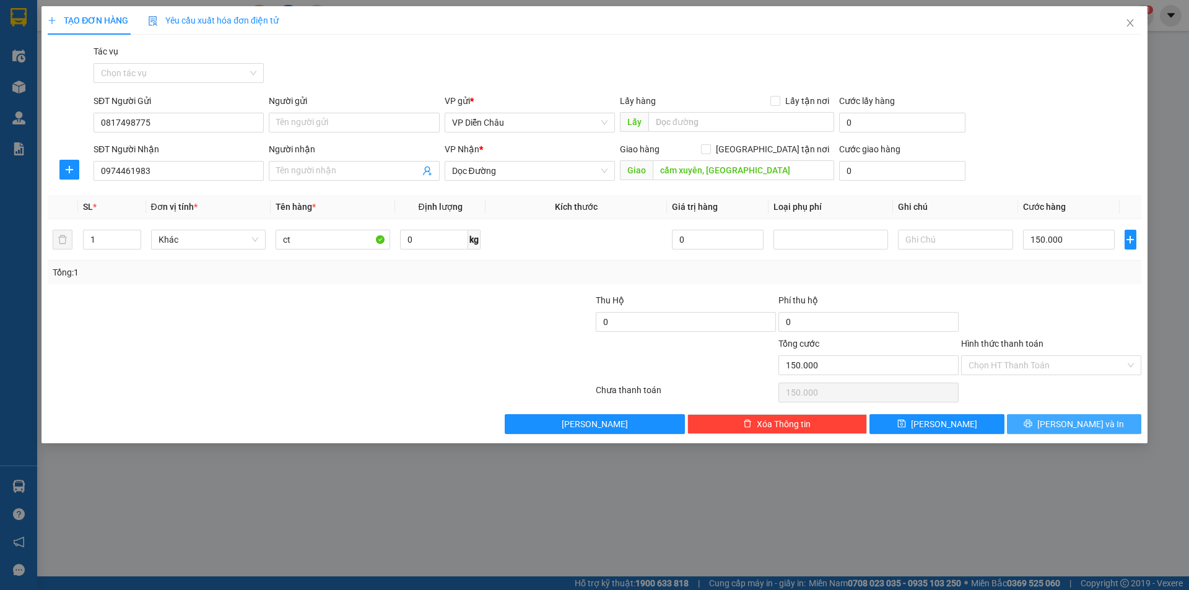
click at [1072, 426] on span "[PERSON_NAME] và In" at bounding box center [1081, 424] width 87 height 14
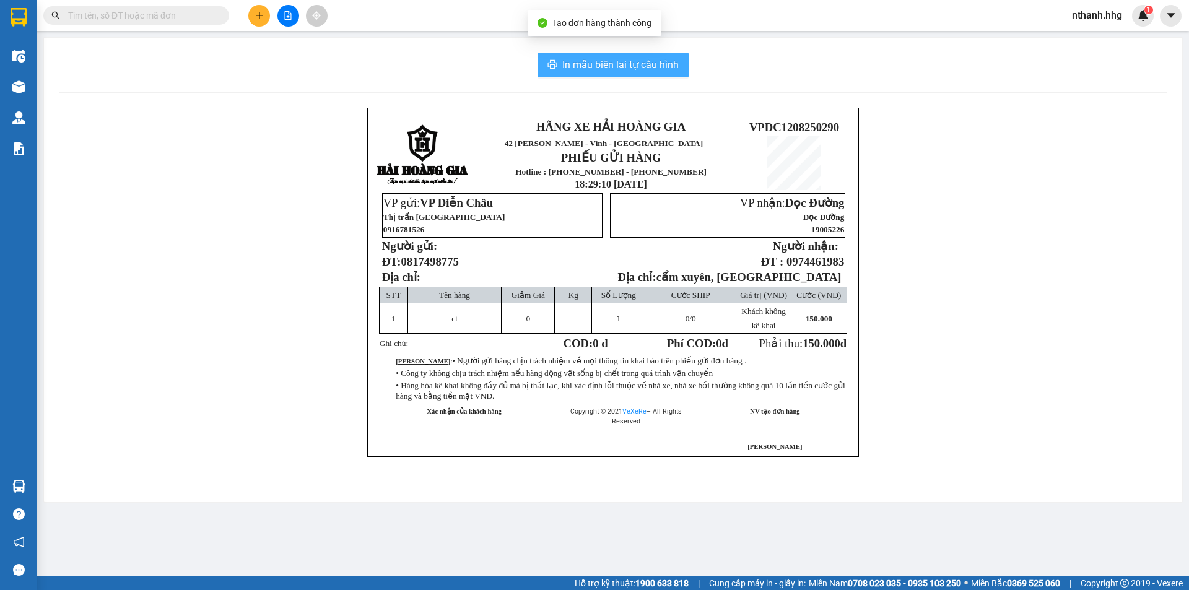
click at [630, 58] on span "In mẫu biên lai tự cấu hình" at bounding box center [620, 64] width 116 height 15
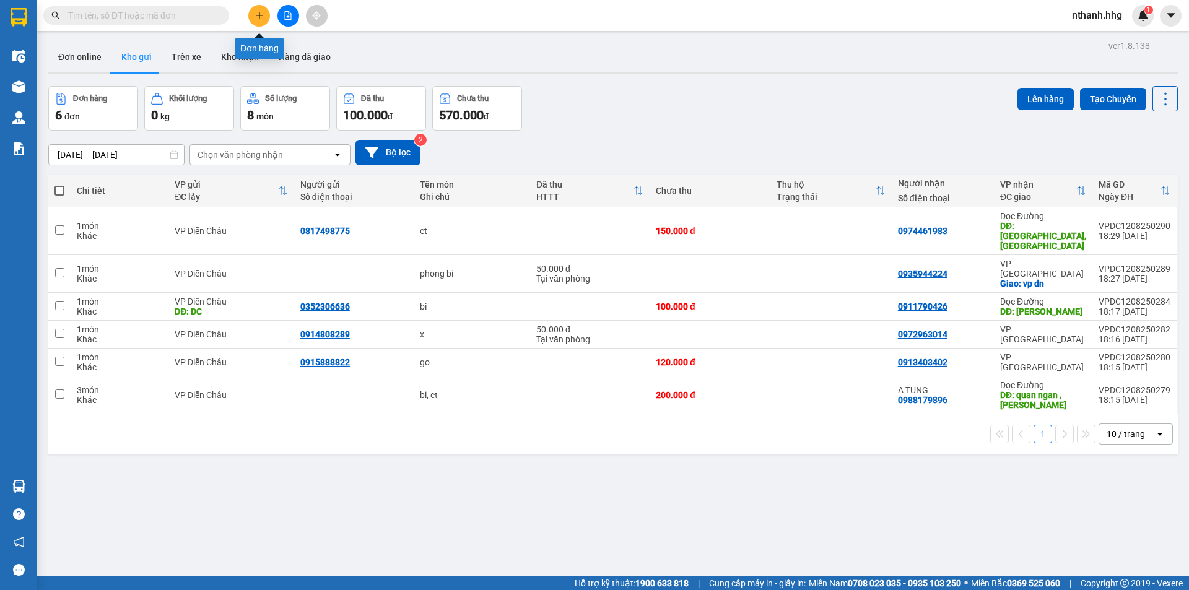
click at [260, 17] on icon "plus" at bounding box center [259, 15] width 9 height 9
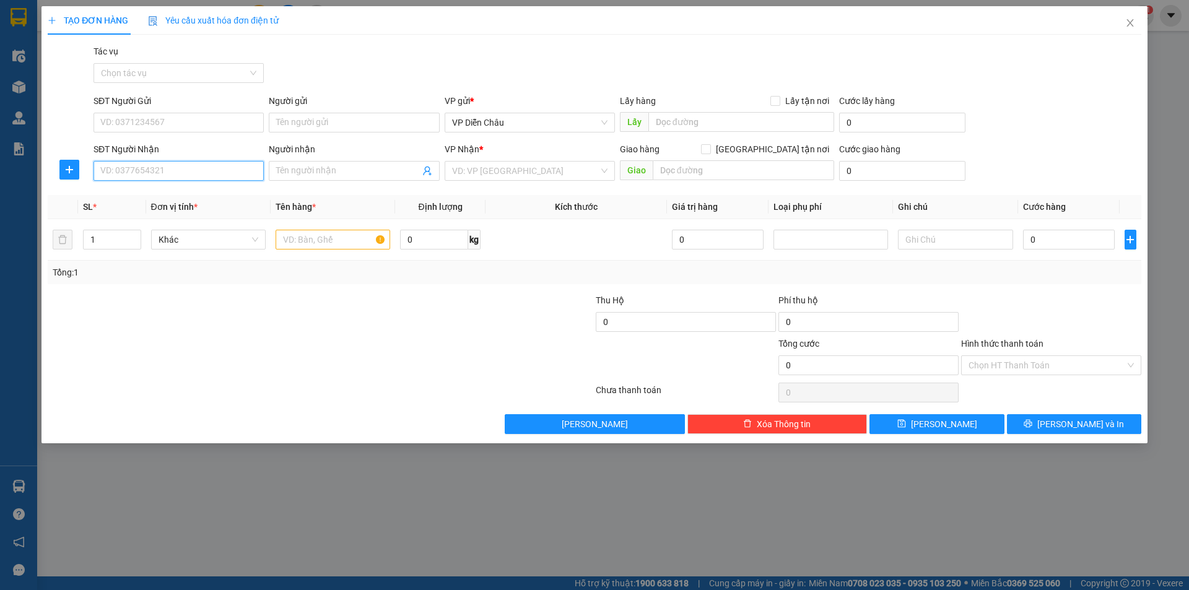
click at [191, 178] on input "SĐT Người Nhận" at bounding box center [179, 171] width 170 height 20
click at [120, 195] on div "0981947640" at bounding box center [178, 196] width 155 height 14
type input "0981947640"
click at [297, 240] on input "text" at bounding box center [333, 240] width 115 height 20
type input "ct"
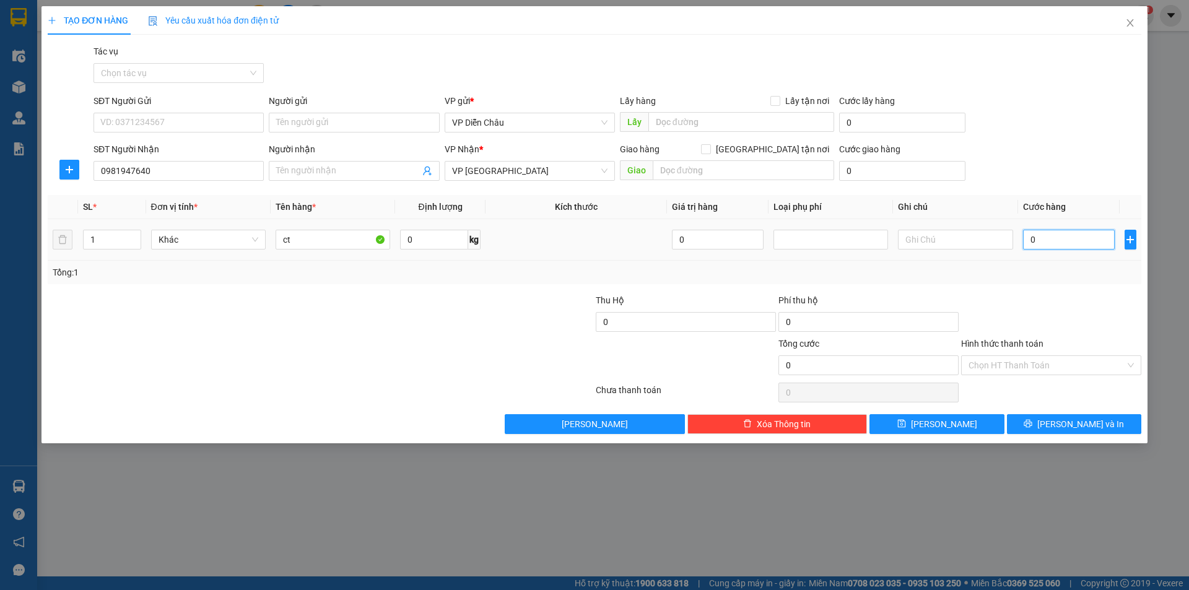
click at [1049, 237] on input "0" at bounding box center [1069, 240] width 92 height 20
type input "1"
type input "10"
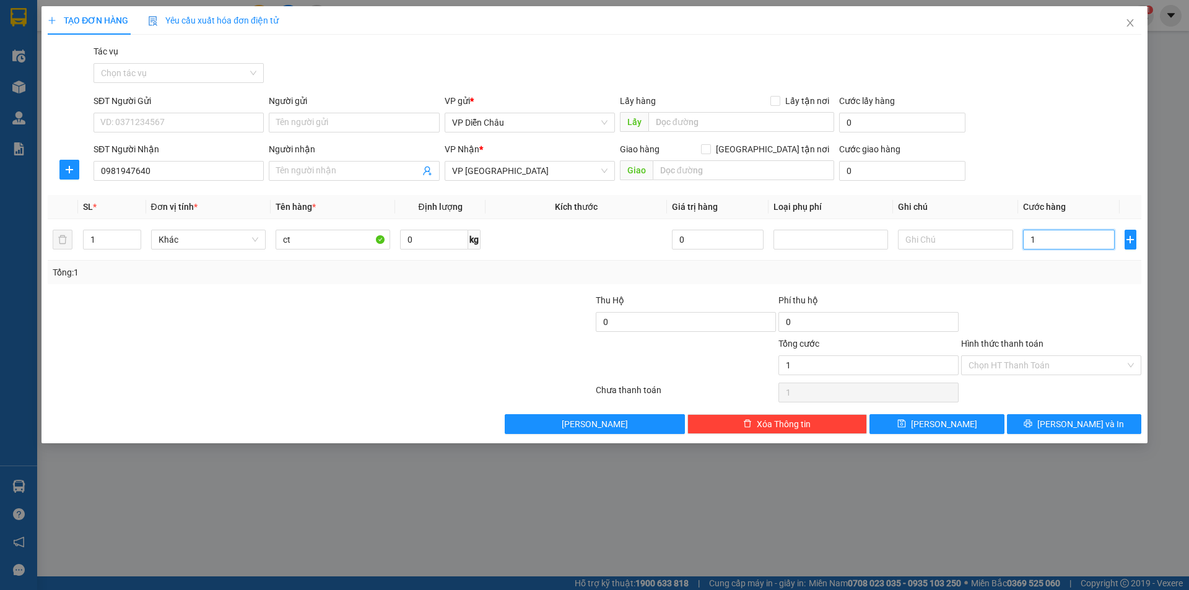
type input "10"
type input "100"
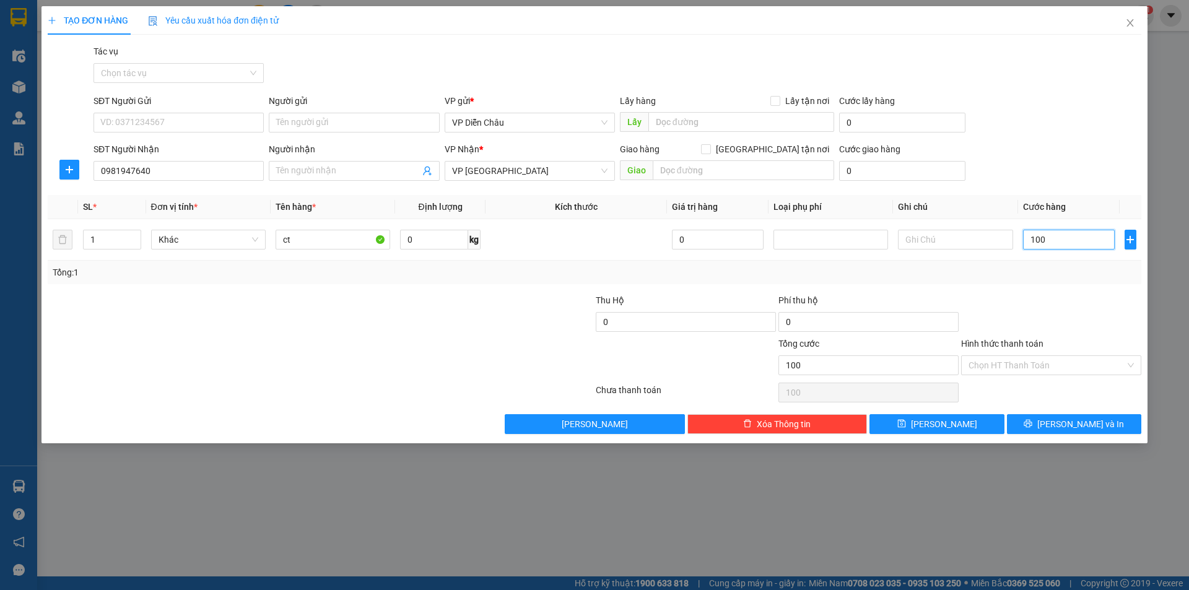
type input "1.000"
type input "10.000"
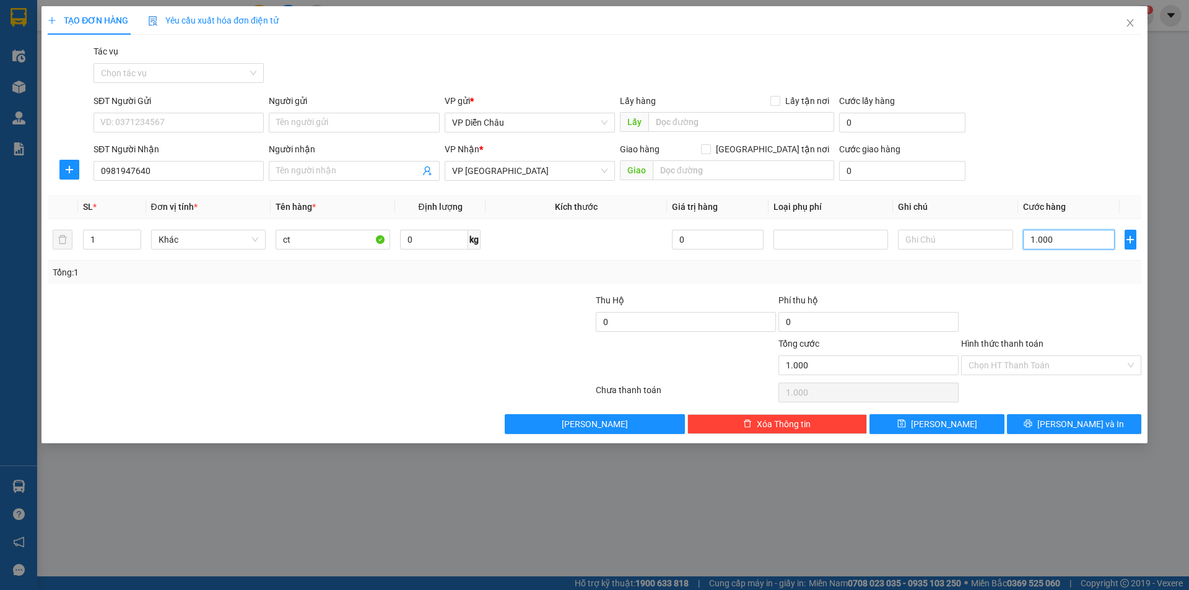
type input "10.000"
type input "100.000"
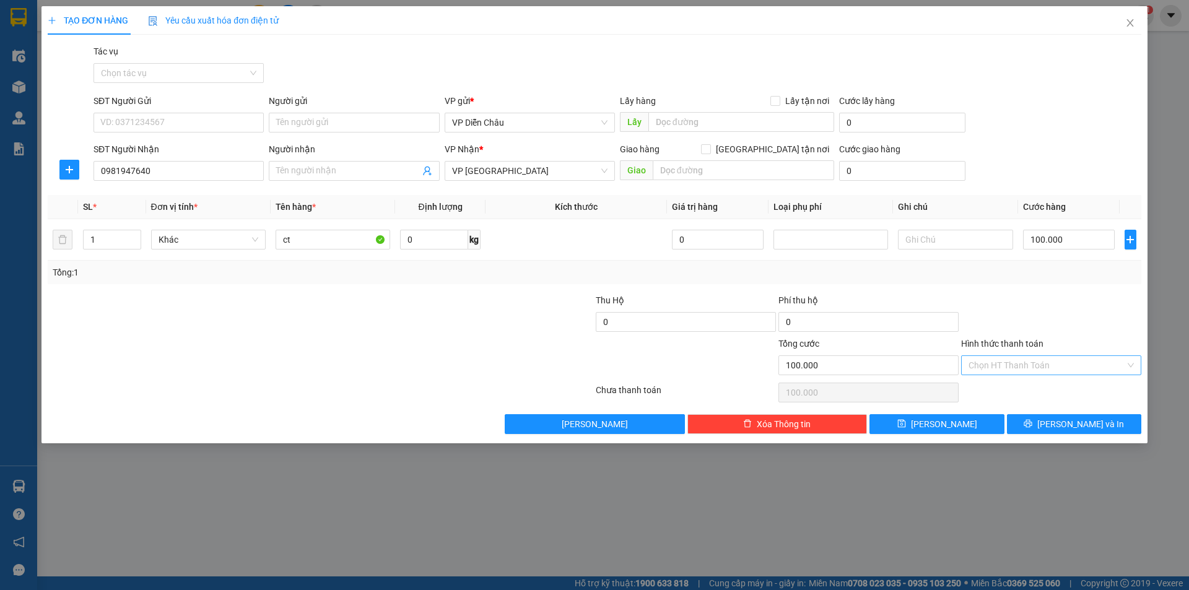
click at [1042, 367] on input "Hình thức thanh toán" at bounding box center [1047, 365] width 157 height 19
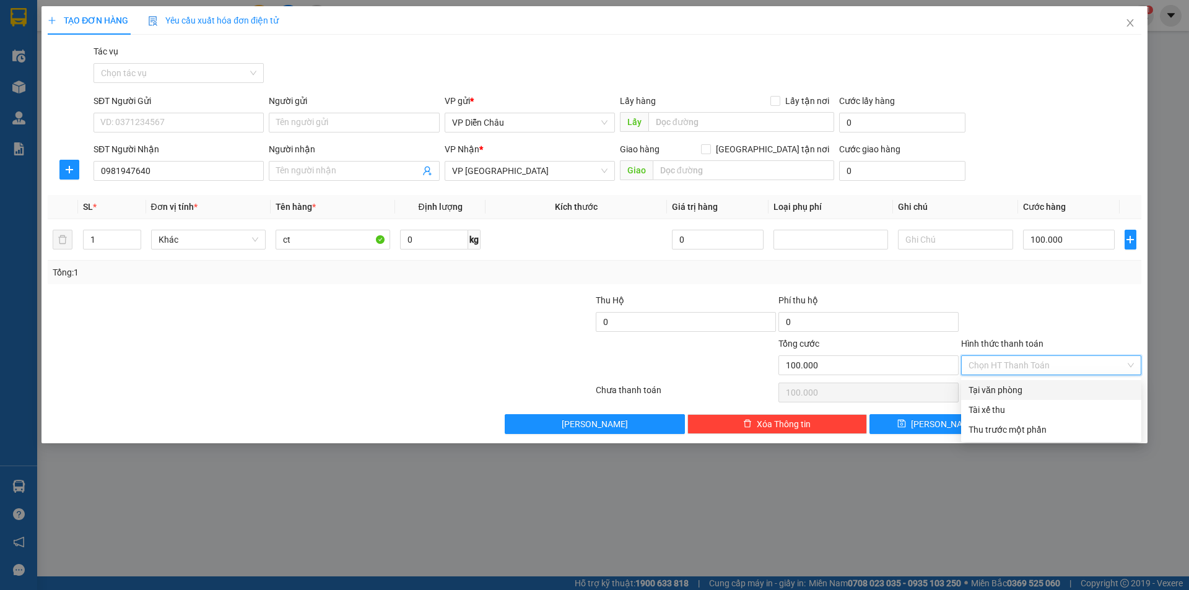
click at [987, 391] on div "Tại văn phòng" at bounding box center [1051, 390] width 165 height 14
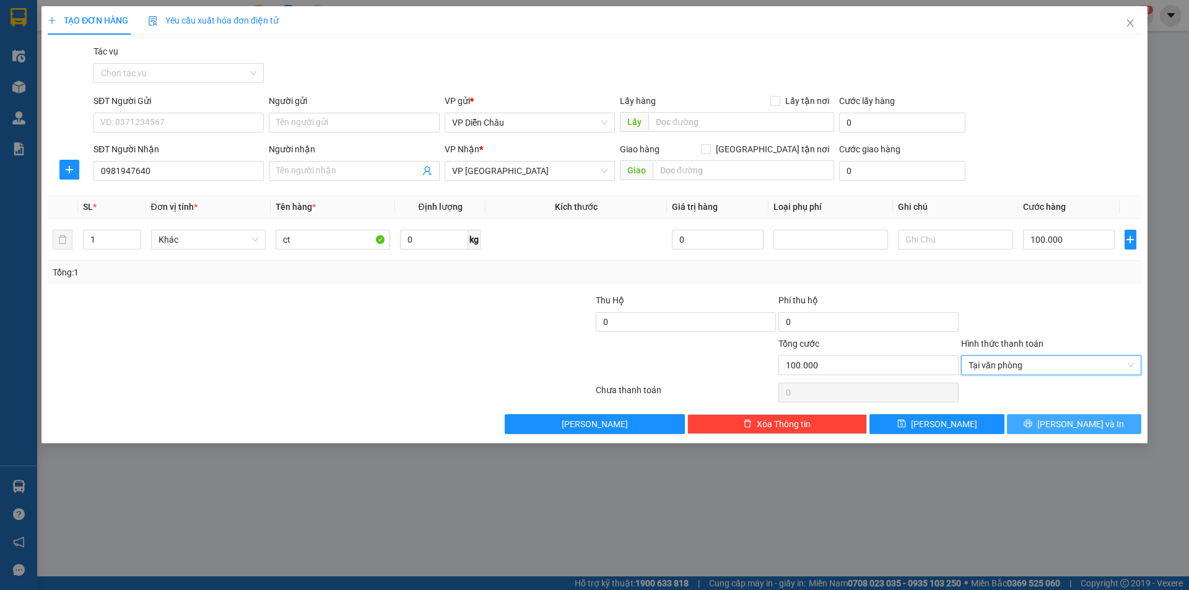
click at [1071, 423] on span "[PERSON_NAME] và In" at bounding box center [1081, 424] width 87 height 14
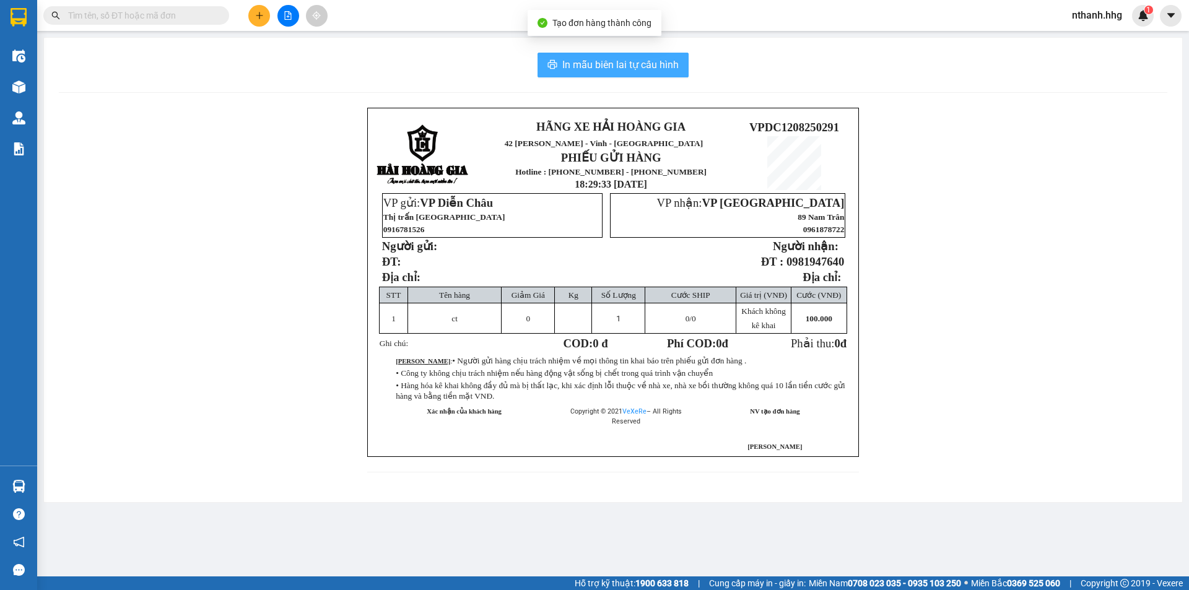
click at [636, 58] on span "In mẫu biên lai tự cấu hình" at bounding box center [620, 64] width 116 height 15
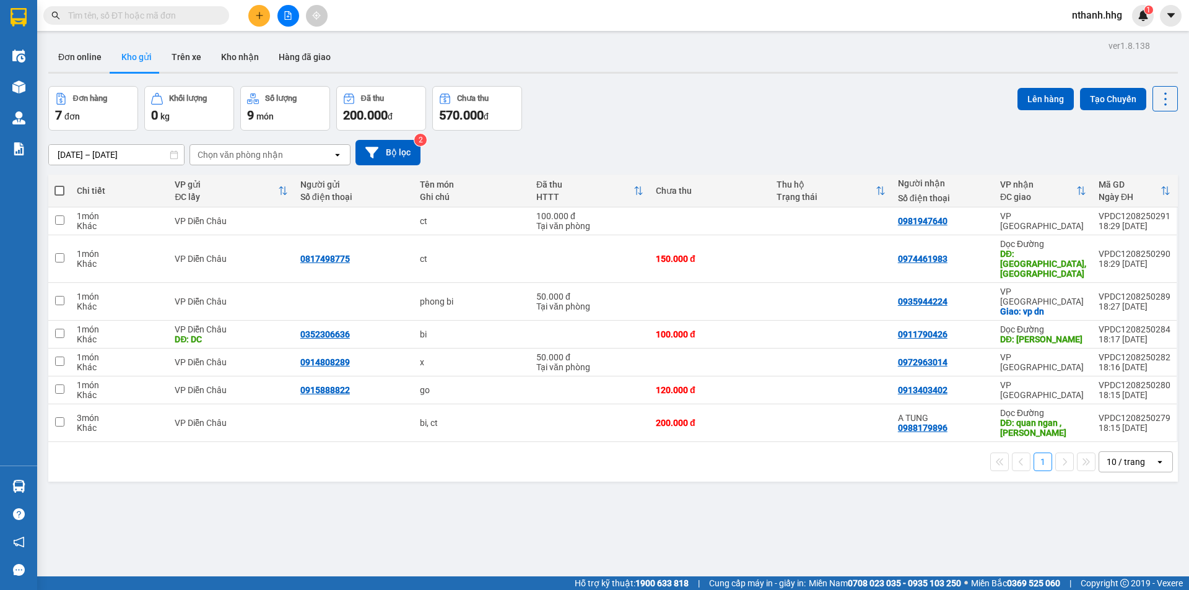
click at [263, 14] on icon "plus" at bounding box center [259, 15] width 9 height 9
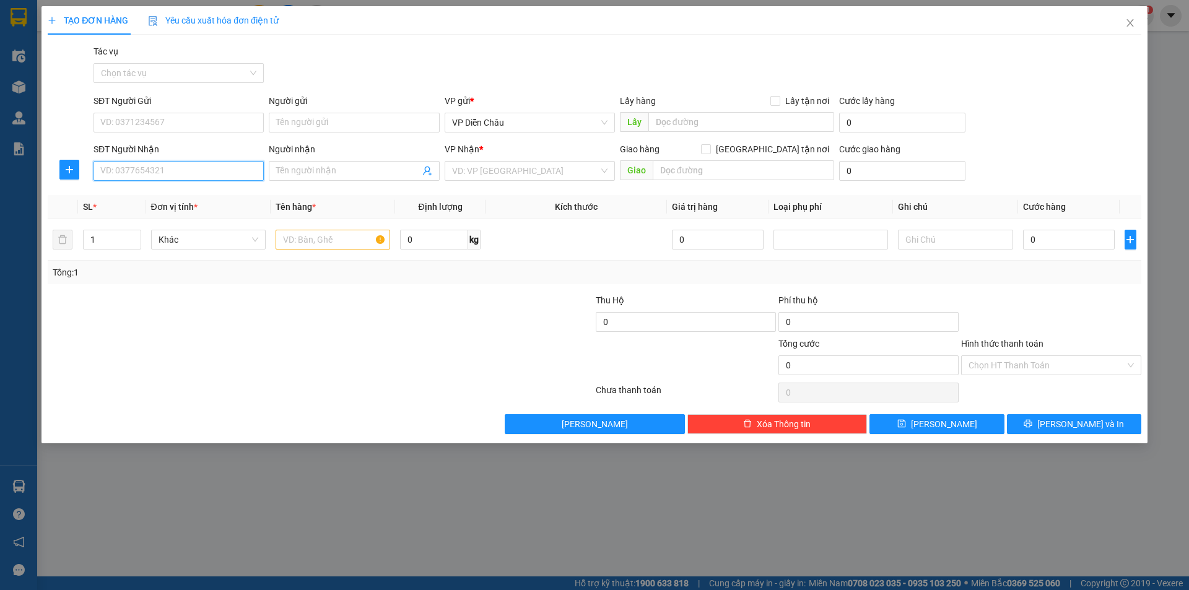
click at [177, 174] on input "SĐT Người Nhận" at bounding box center [179, 171] width 170 height 20
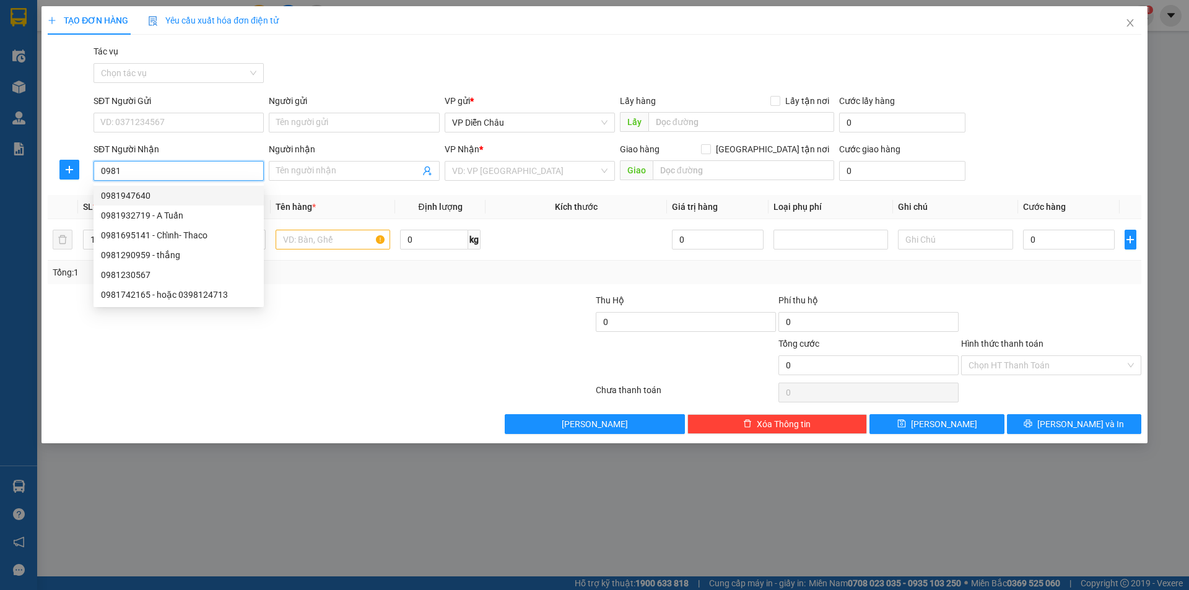
click at [124, 194] on div "0981947640" at bounding box center [178, 196] width 155 height 14
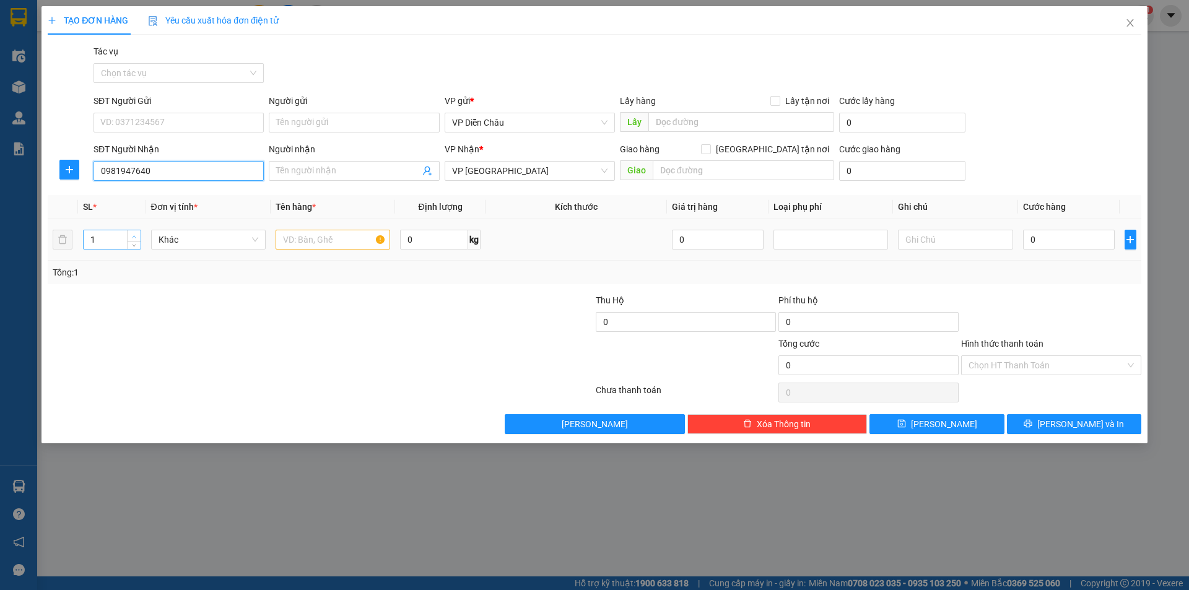
type input "0981947640"
type input "2"
click at [137, 235] on span "up" at bounding box center [134, 236] width 7 height 7
drag, startPoint x: 338, startPoint y: 245, endPoint x: 383, endPoint y: 193, distance: 69.3
click at [337, 244] on input "text" at bounding box center [333, 240] width 115 height 20
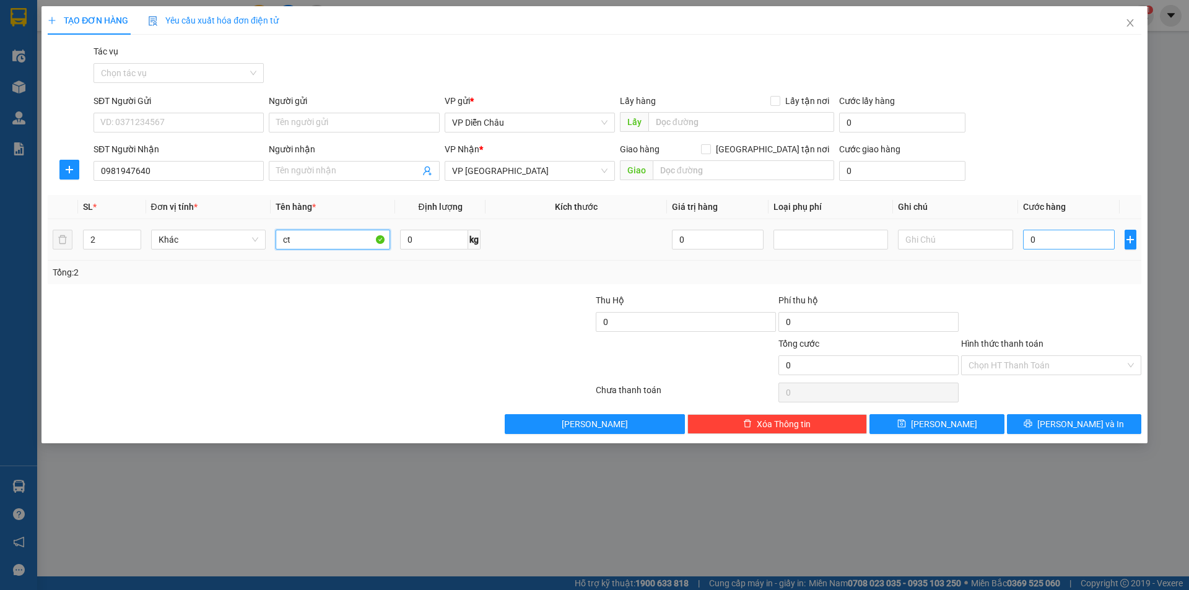
type input "ct"
click at [1046, 240] on input "0" at bounding box center [1069, 240] width 92 height 20
type input "1"
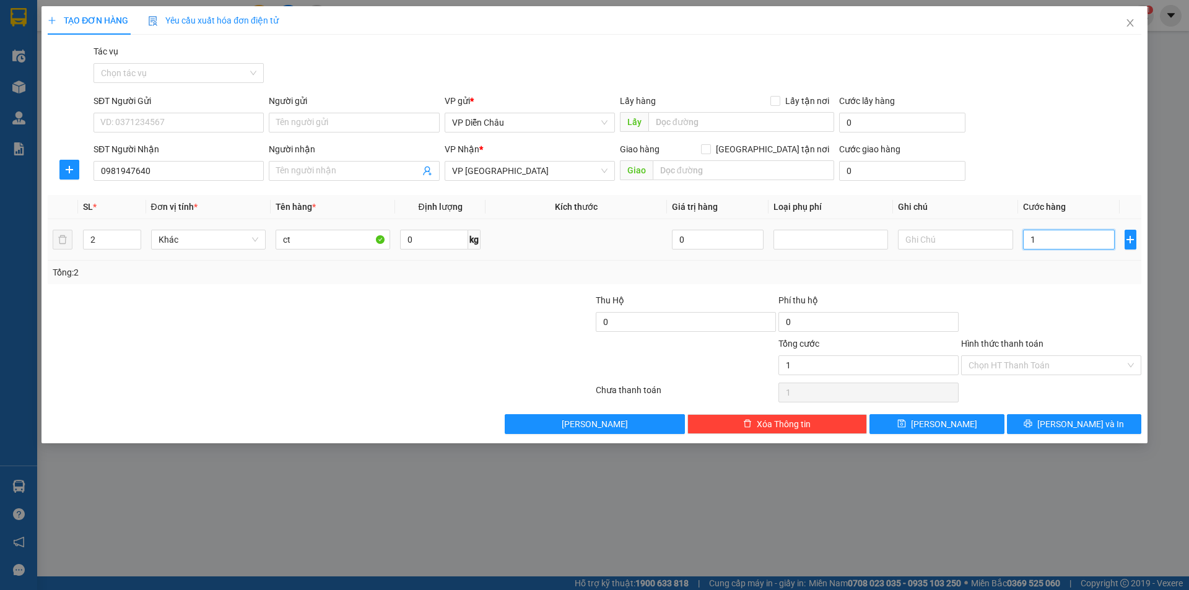
type input "10"
type input "100"
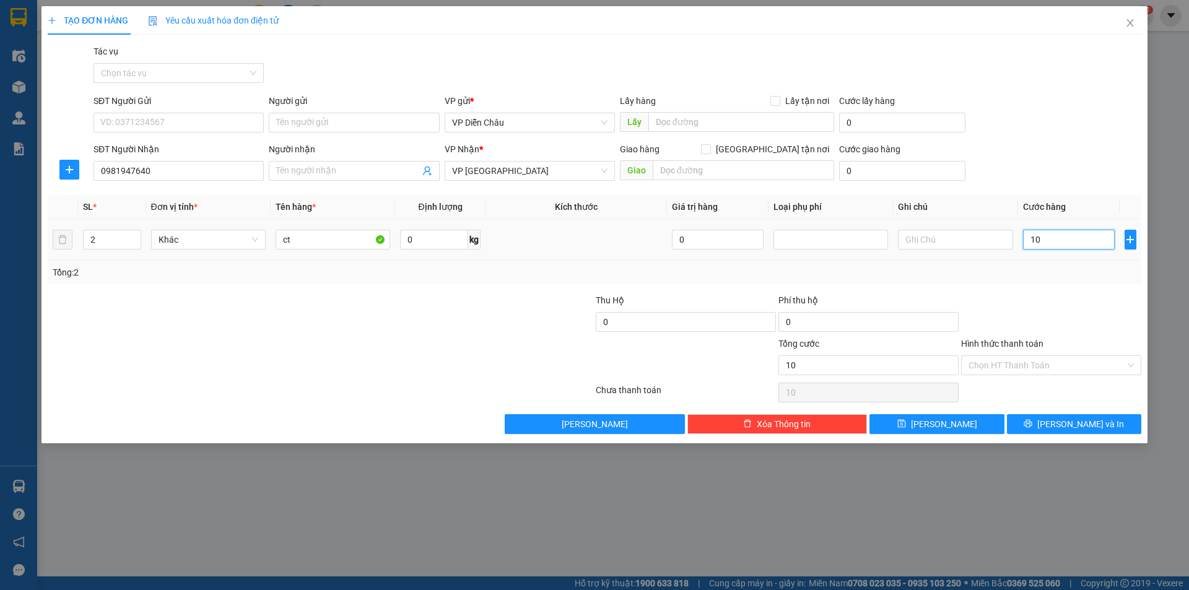
type input "100"
type input "1.000"
type input "10.000"
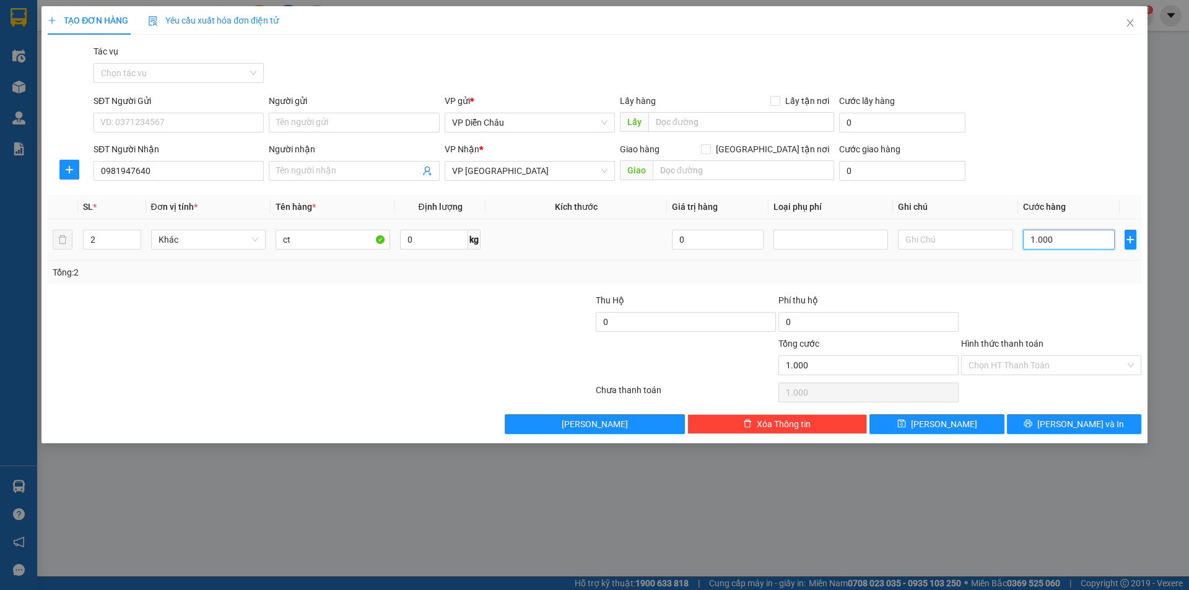
type input "10.000"
type input "100.000"
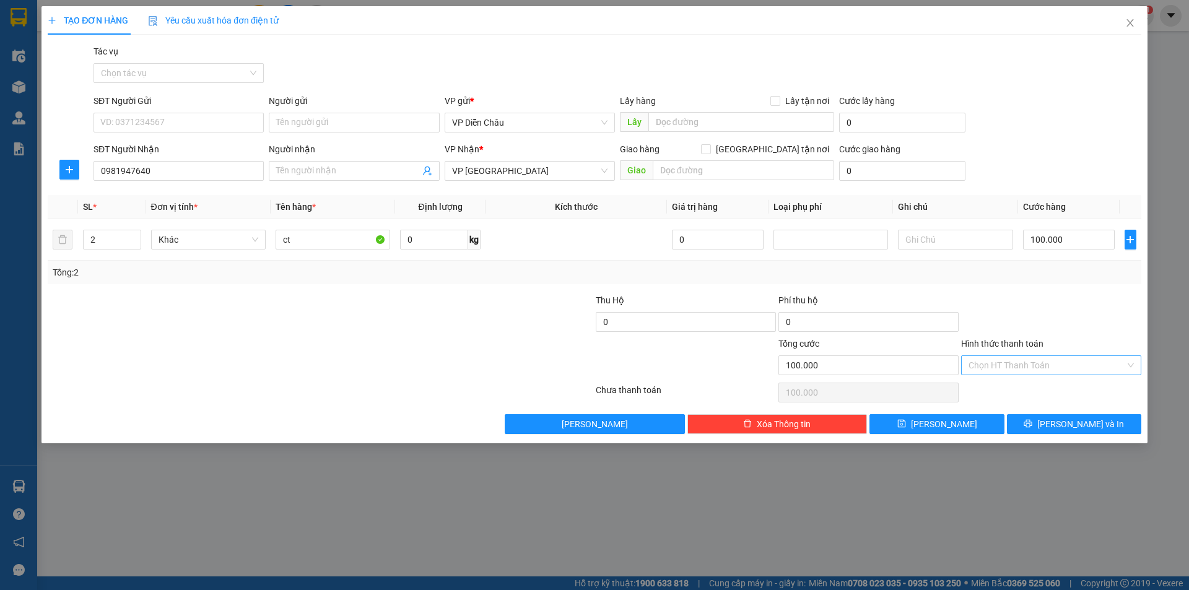
click at [1018, 362] on input "Hình thức thanh toán" at bounding box center [1047, 365] width 157 height 19
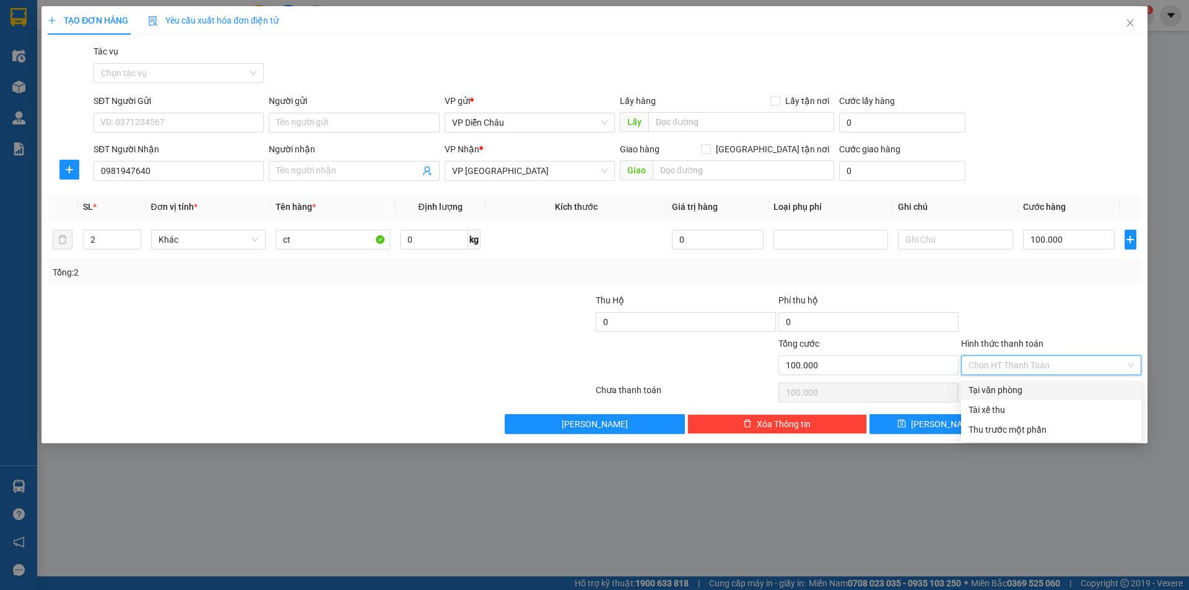
click at [1008, 393] on div "Tại văn phòng" at bounding box center [1051, 390] width 165 height 14
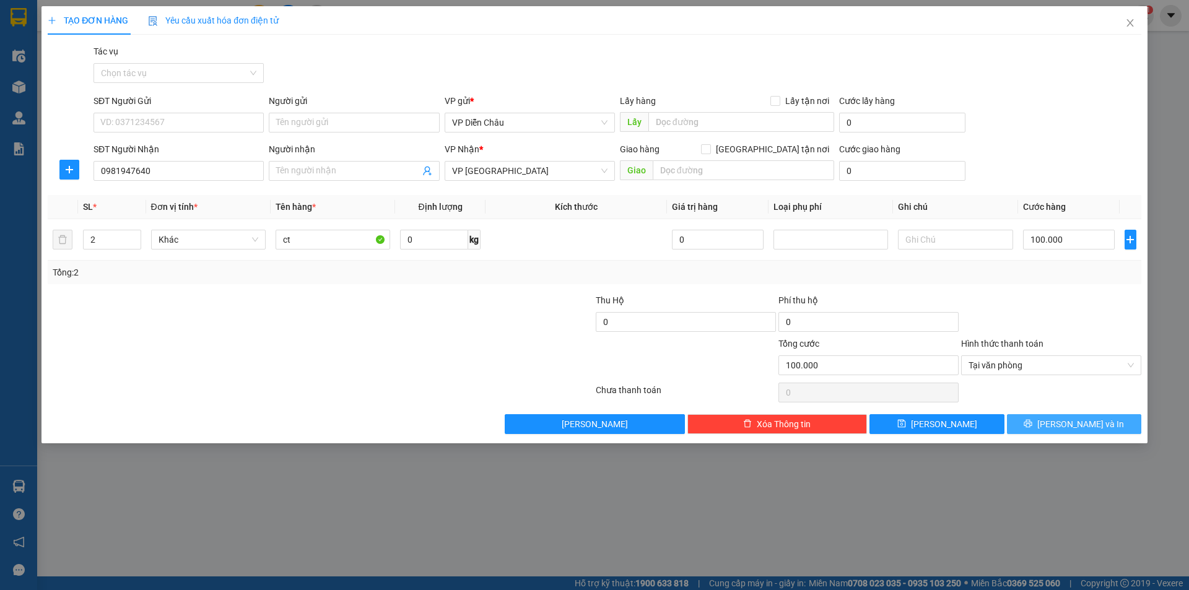
click at [1083, 422] on span "[PERSON_NAME] và In" at bounding box center [1081, 424] width 87 height 14
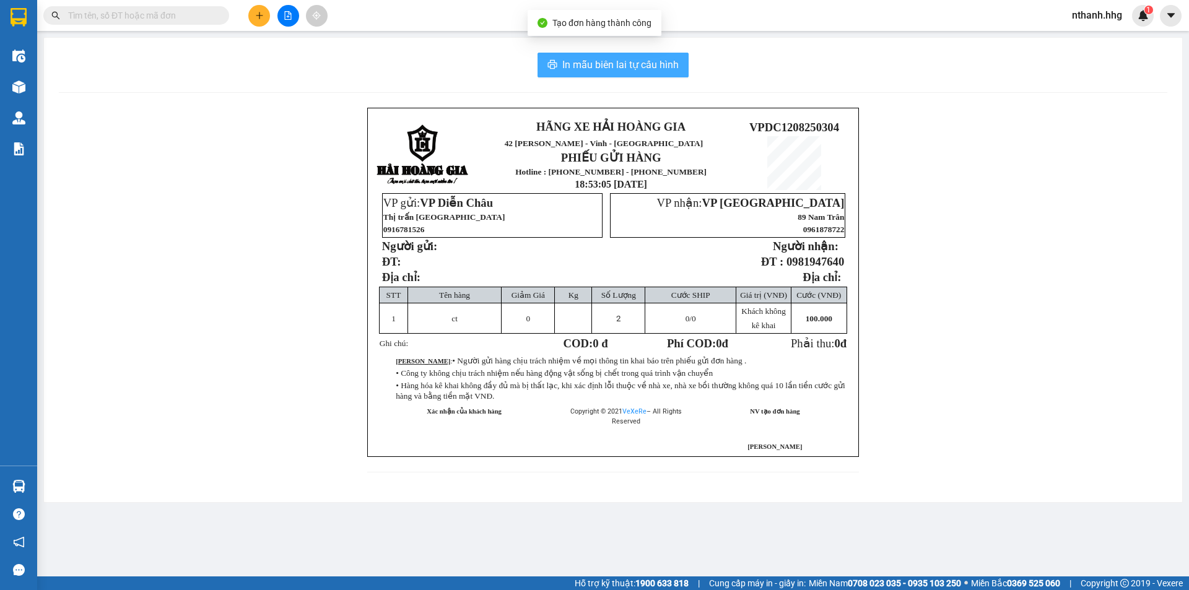
click at [621, 63] on span "In mẫu biên lai tự cấu hình" at bounding box center [620, 64] width 116 height 15
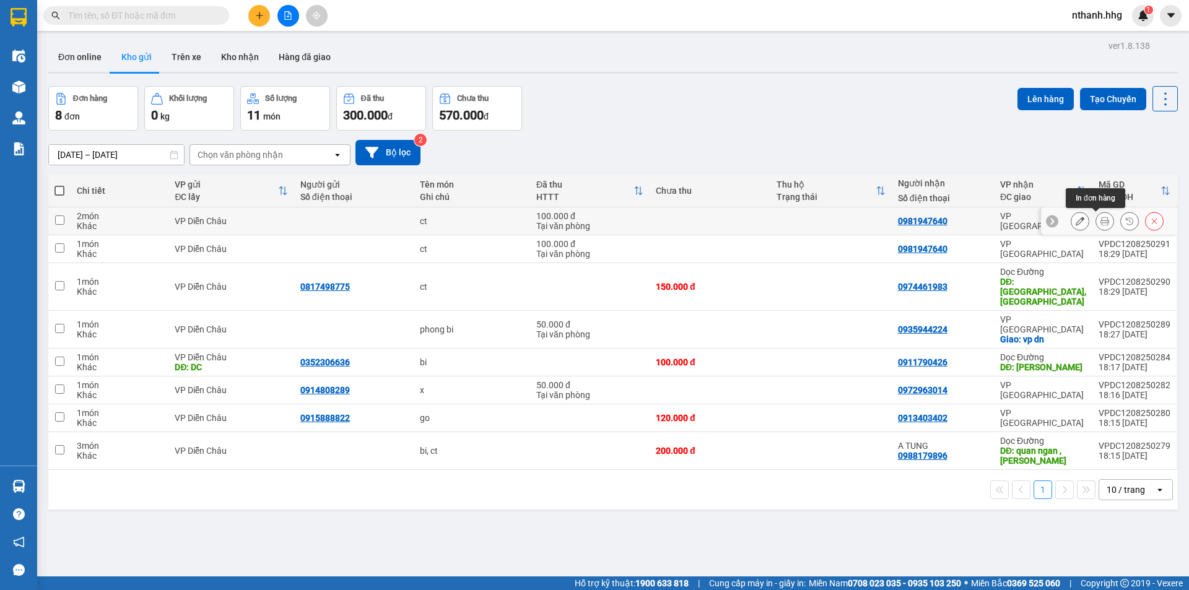
click at [1101, 220] on icon at bounding box center [1105, 221] width 9 height 9
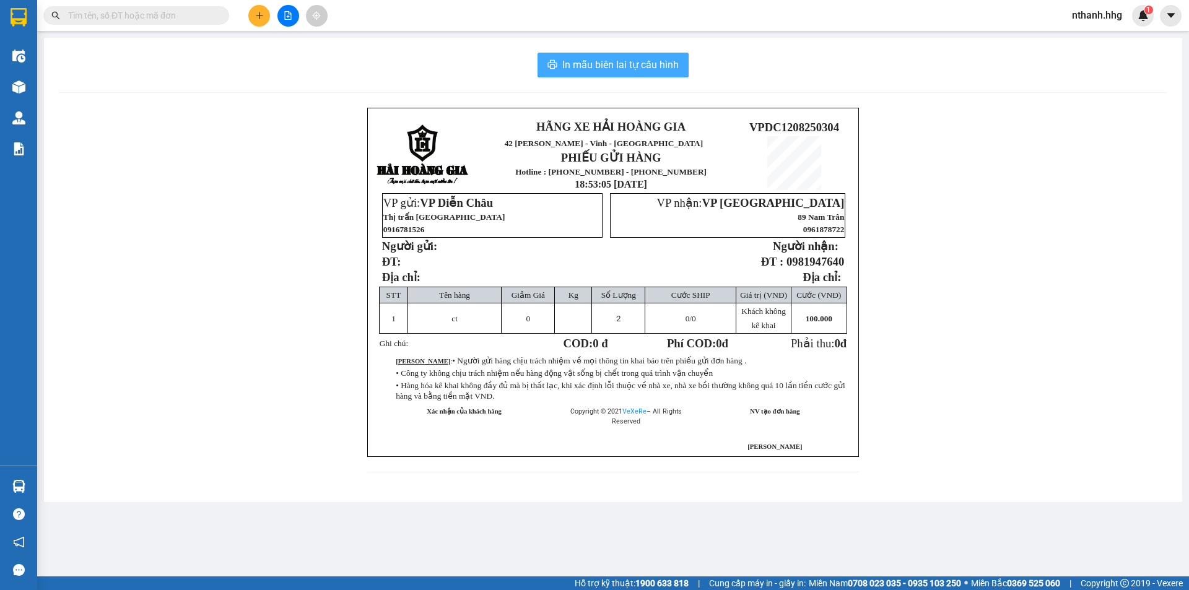
click at [652, 66] on span "In mẫu biên lai tự cấu hình" at bounding box center [620, 64] width 116 height 15
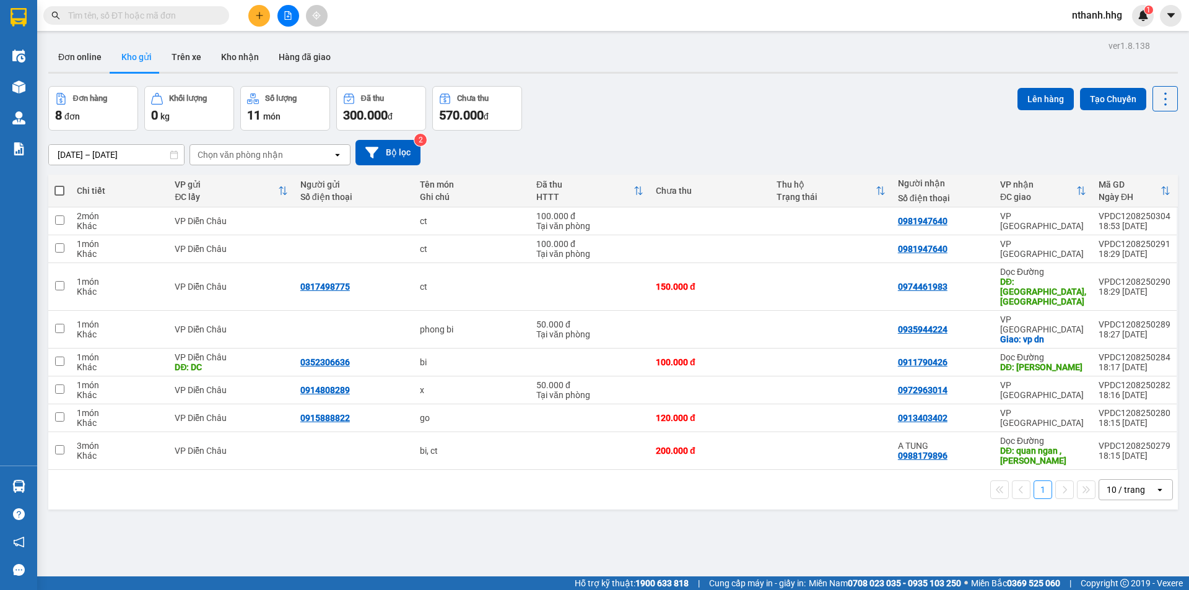
click at [1103, 20] on span "nthanh.hhg" at bounding box center [1097, 14] width 70 height 15
click at [1109, 37] on span "Đăng xuất" at bounding box center [1106, 39] width 52 height 14
